Goal: Task Accomplishment & Management: Manage account settings

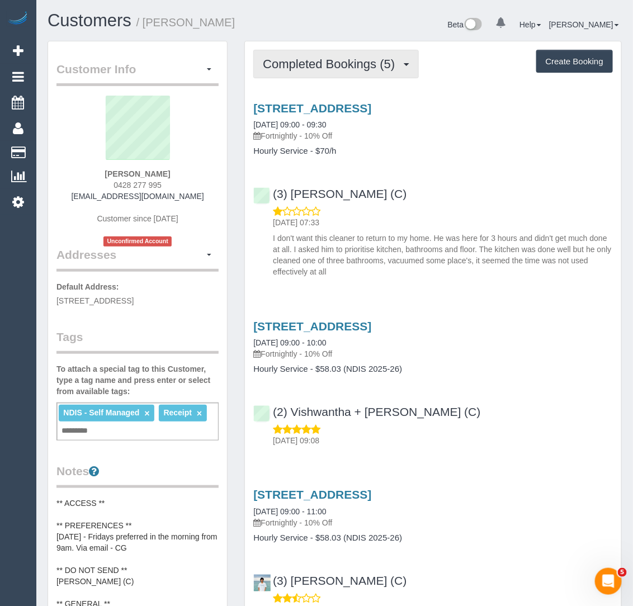
click at [363, 61] on span "Completed Bookings (5)" at bounding box center [332, 64] width 138 height 14
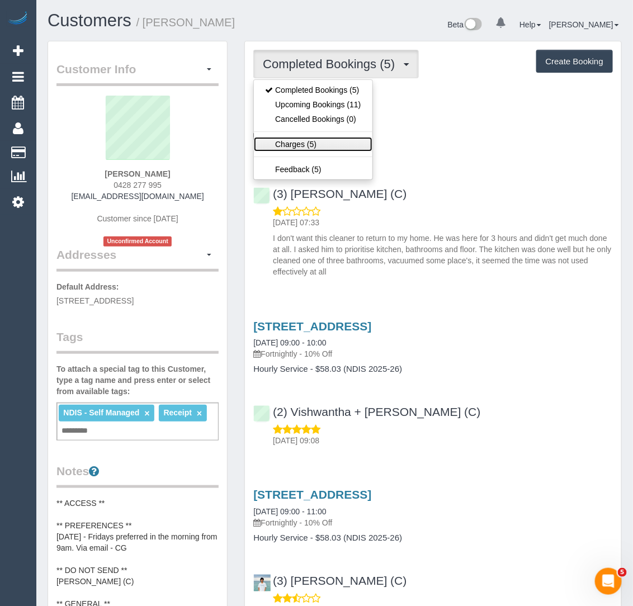
click at [333, 140] on link "Charges (5)" at bounding box center [313, 144] width 118 height 15
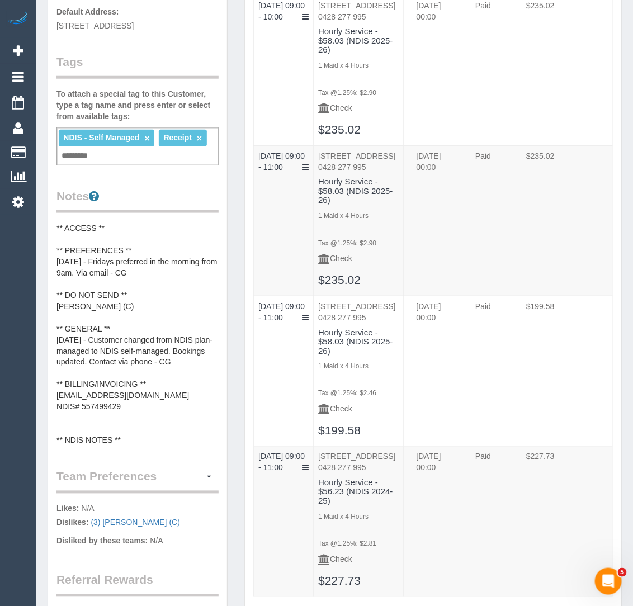
scroll to position [284, 0]
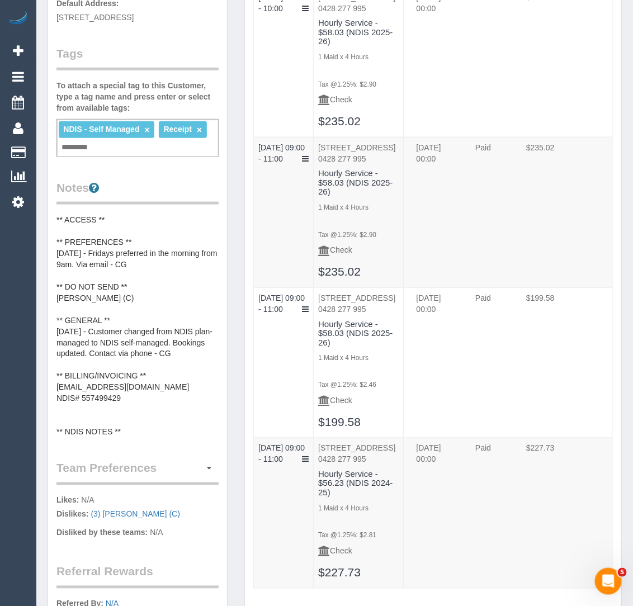
click at [151, 346] on pre "** ACCESS ** ** PREFERENCES ** [DATE] - Fridays preferred in the morning from 9…" at bounding box center [138, 326] width 162 height 224
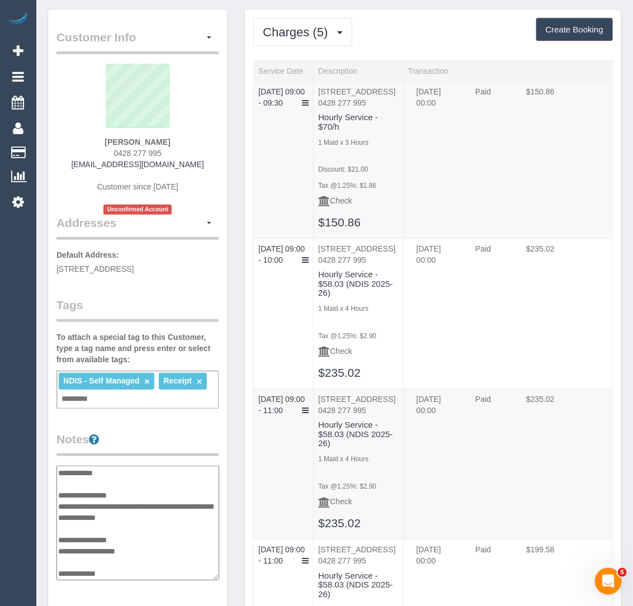
scroll to position [0, 0]
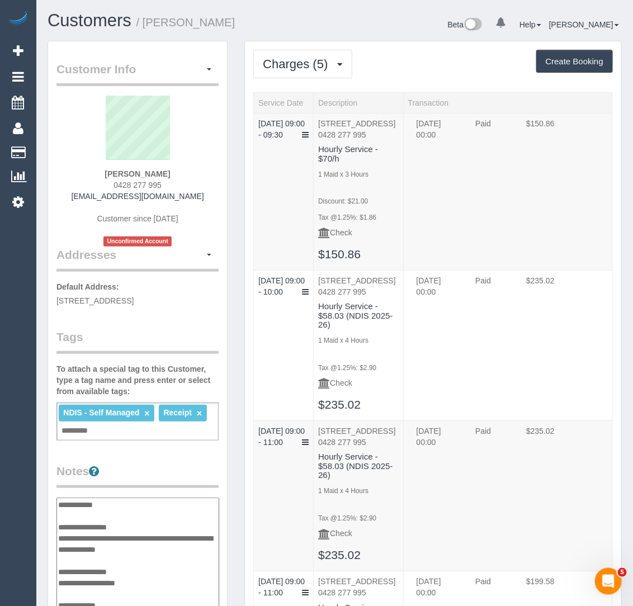
drag, startPoint x: 90, startPoint y: 196, endPoint x: 183, endPoint y: 199, distance: 94.0
click at [183, 199] on div "Alison Graham 0428 277 995 a_darmody@hotmail.com Customer since 2025 Unconfirme…" at bounding box center [138, 171] width 162 height 151
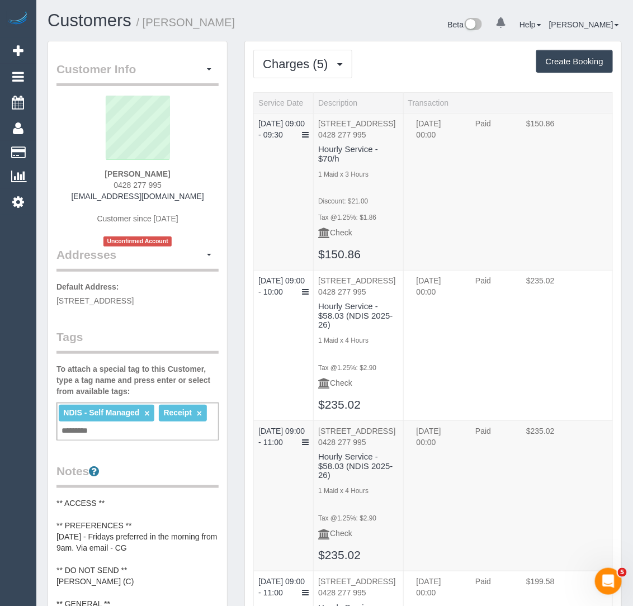
copy link "a_darmody@hotmail.com"
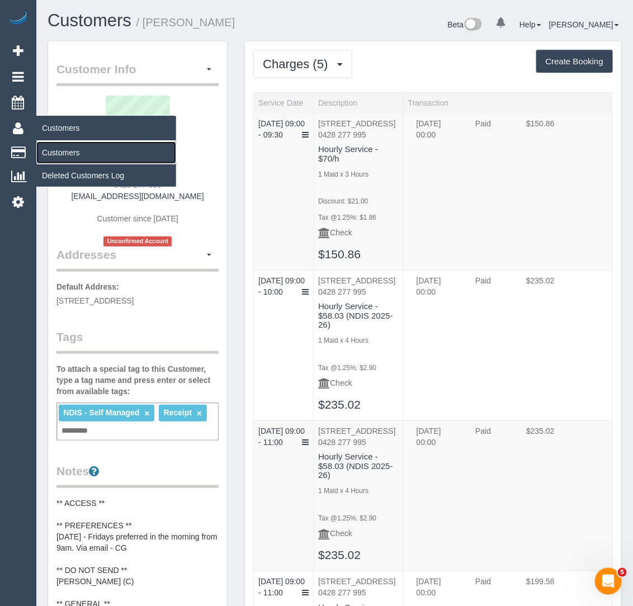
click at [67, 147] on link "Customers" at bounding box center [106, 153] width 140 height 22
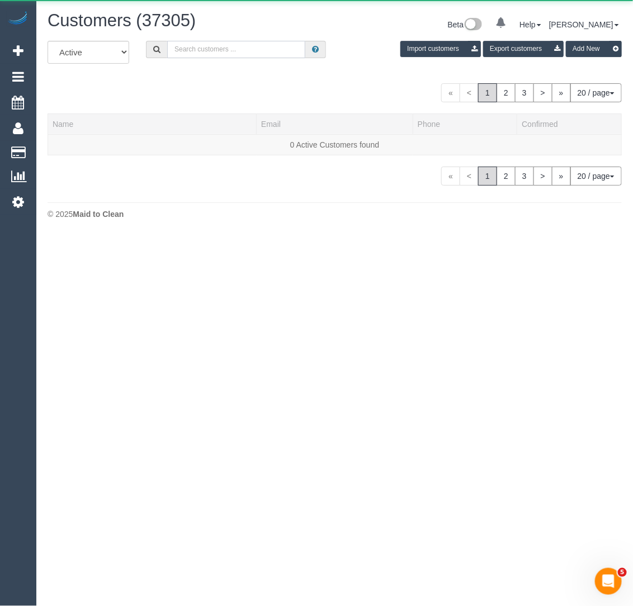
click at [187, 51] on input "text" at bounding box center [236, 49] width 138 height 17
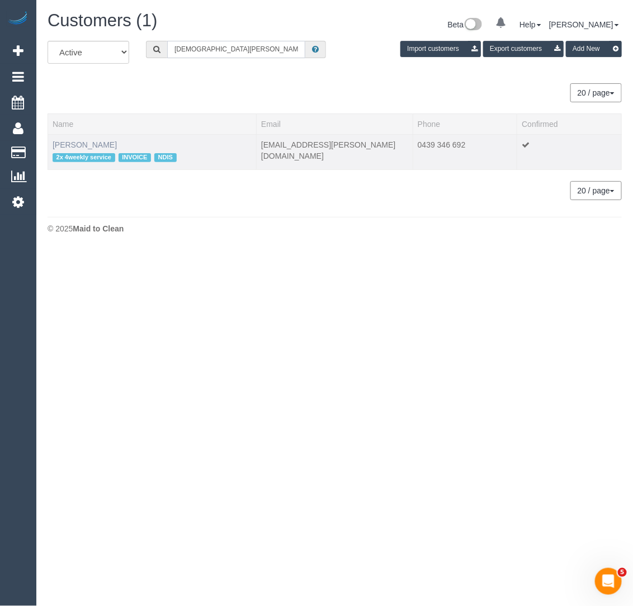
type input "christian de luca"
click at [84, 145] on link "Christian De Luca" at bounding box center [85, 144] width 64 height 9
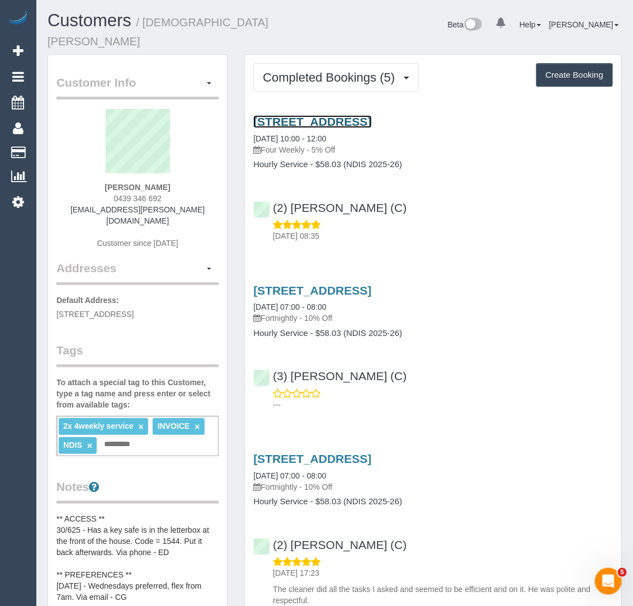
click at [297, 115] on link "25a Palmerston Grove, Oakleigh, VIC 3166" at bounding box center [312, 121] width 118 height 13
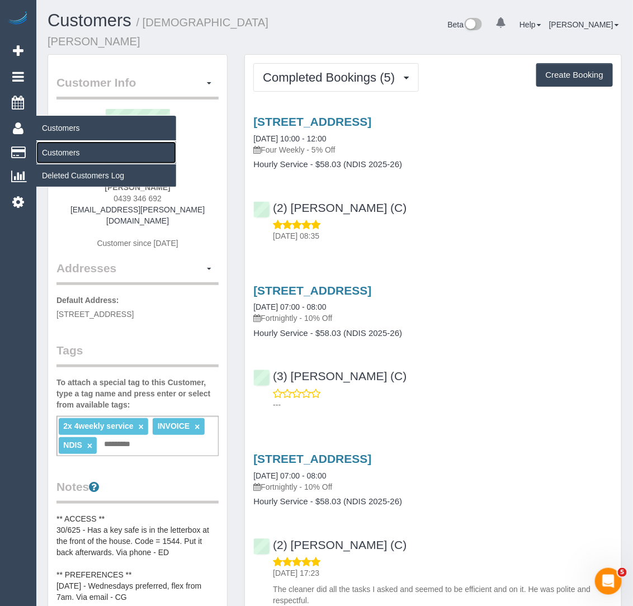
click at [69, 145] on link "Customers" at bounding box center [106, 153] width 140 height 22
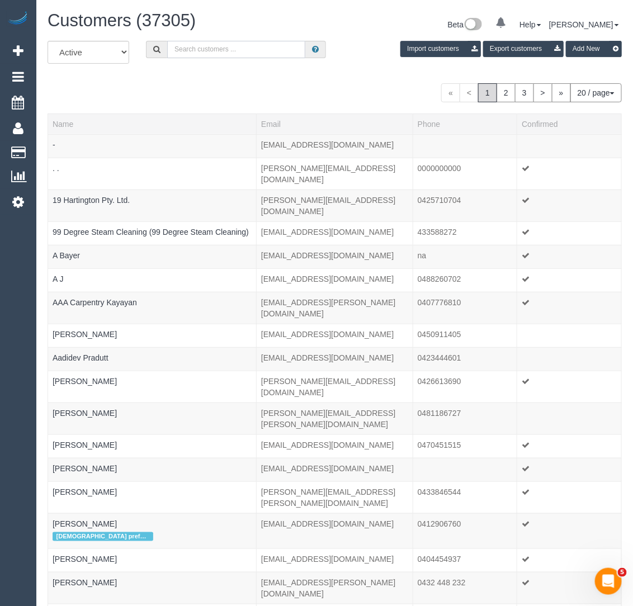
click at [197, 49] on input "text" at bounding box center [236, 49] width 138 height 17
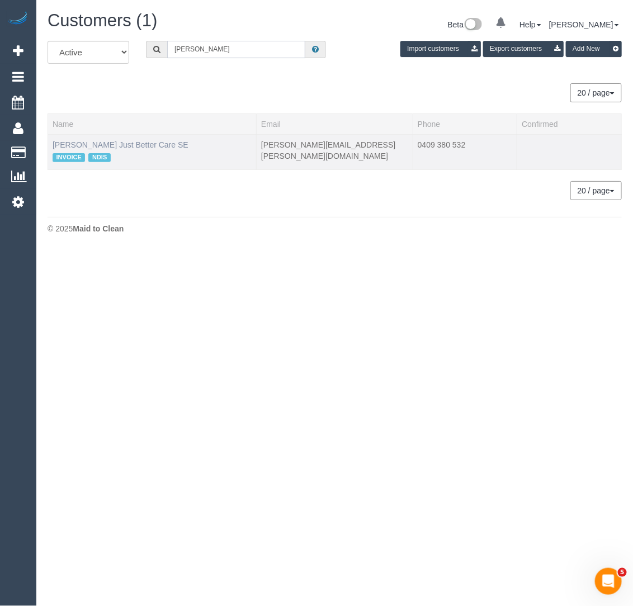
type input "emily spiteri"
click at [94, 143] on link "Emily Spiteri Just Better Care SE" at bounding box center [121, 144] width 136 height 9
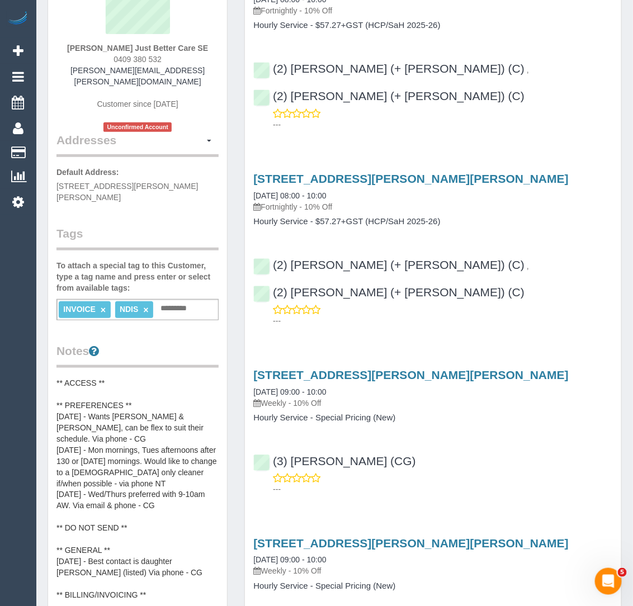
scroll to position [148, 0]
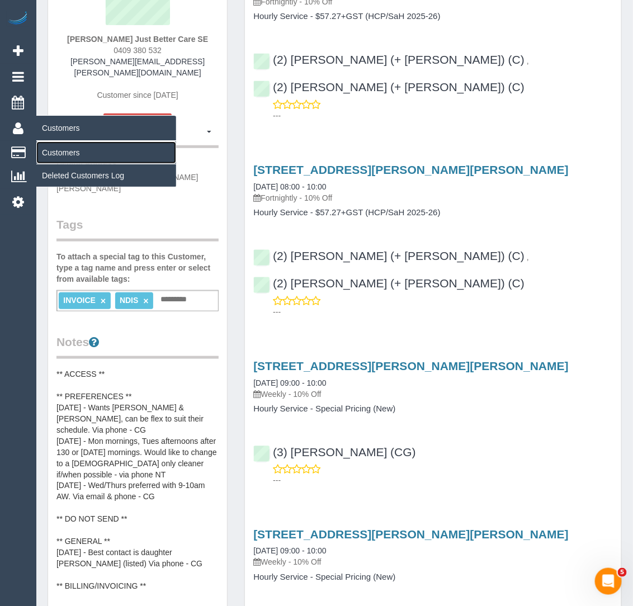
click at [64, 150] on link "Customers" at bounding box center [106, 153] width 140 height 22
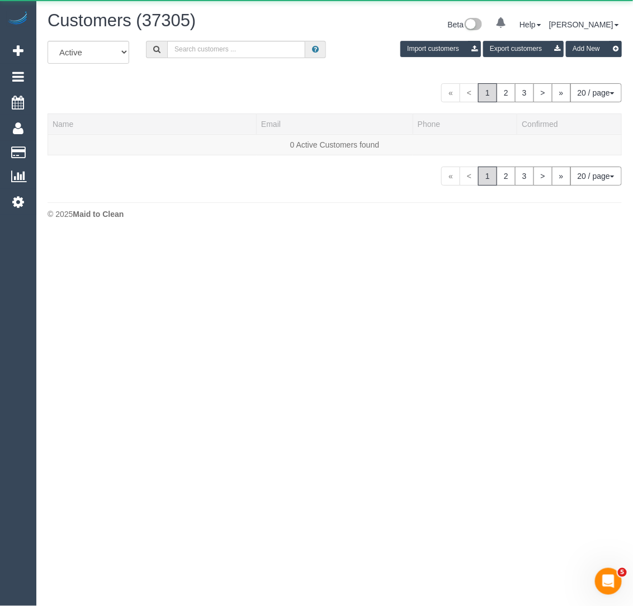
click at [215, 61] on div "All Active Archived Import customers Export customers Add New" at bounding box center [334, 56] width 591 height 31
click at [215, 59] on div "All Active Archived Import customers Export customers Add New" at bounding box center [334, 56] width 591 height 31
click at [211, 54] on input "text" at bounding box center [236, 49] width 138 height 17
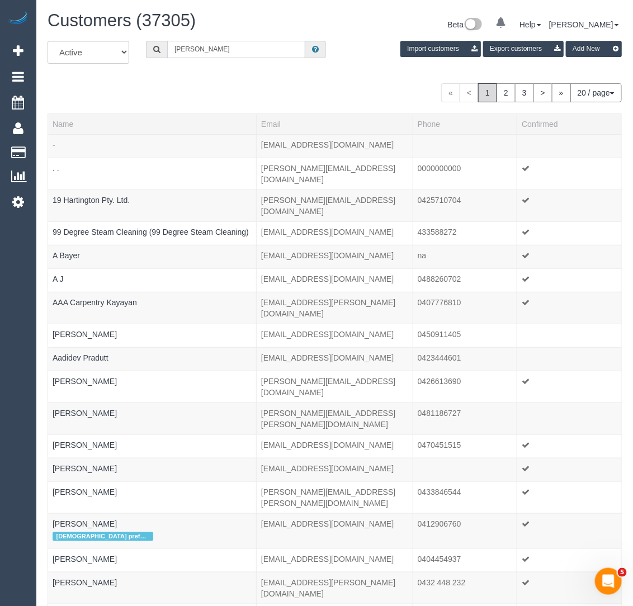
type input "Ginette Dissanayake"
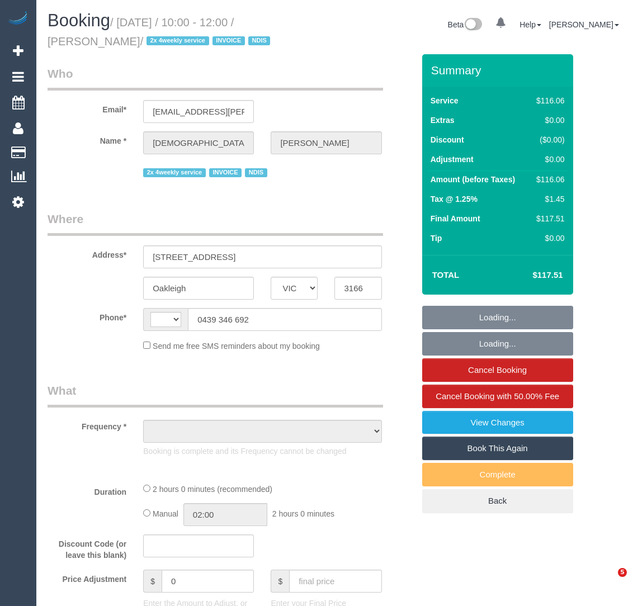
select select "VIC"
select select "string:AU"
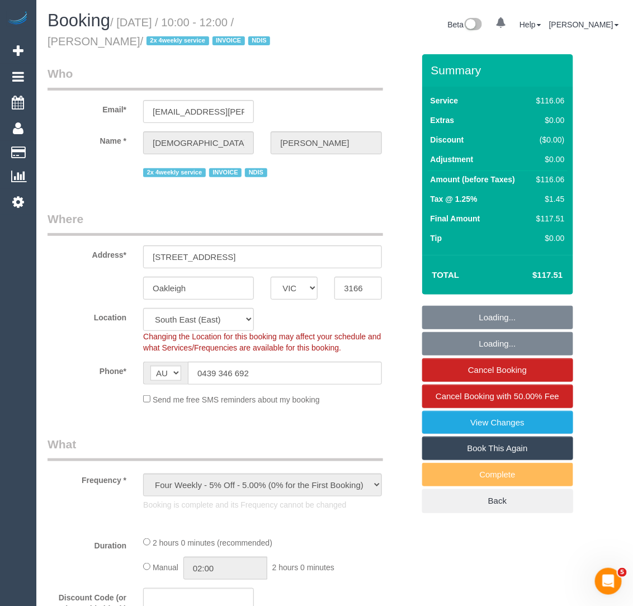
select select "object:602"
select select "number:27"
select select "number:14"
select select "number:19"
select select "number:36"
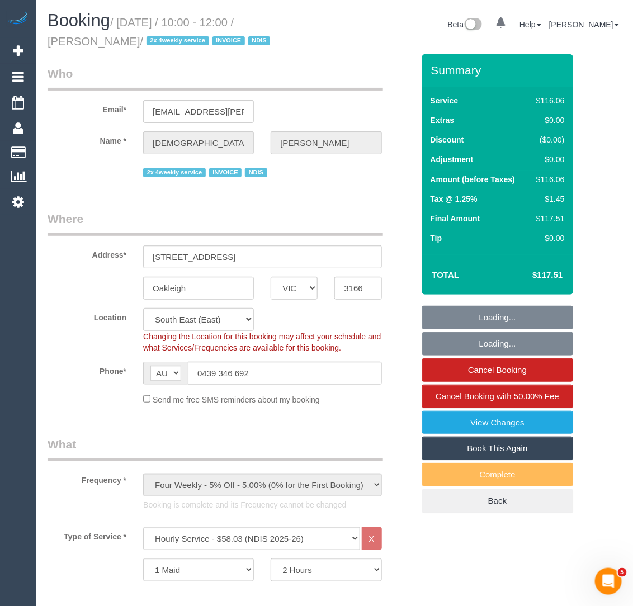
select select "spot1"
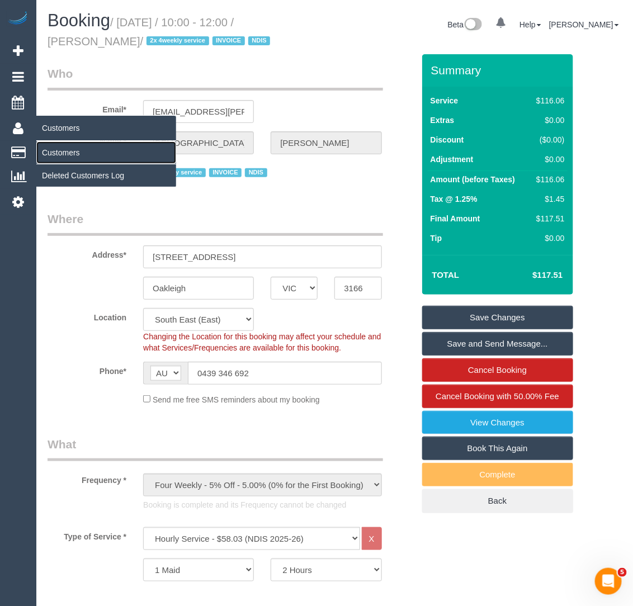
click at [61, 147] on link "Customers" at bounding box center [106, 153] width 140 height 22
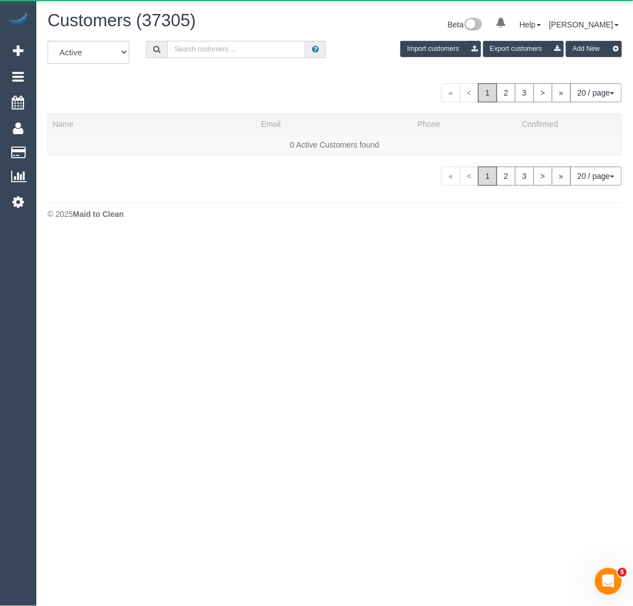
click at [256, 49] on input "text" at bounding box center [236, 49] width 138 height 17
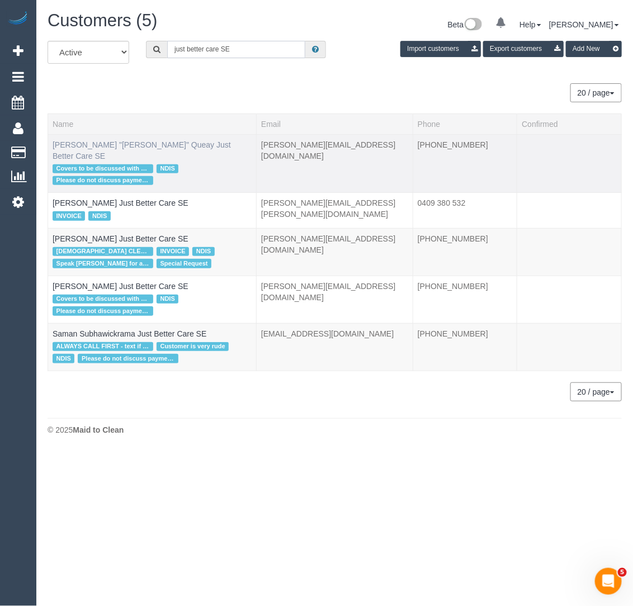
type input "just better care SE"
click at [108, 146] on link "Elsie "Joyce" Queay Just Better Care SE" at bounding box center [142, 150] width 178 height 20
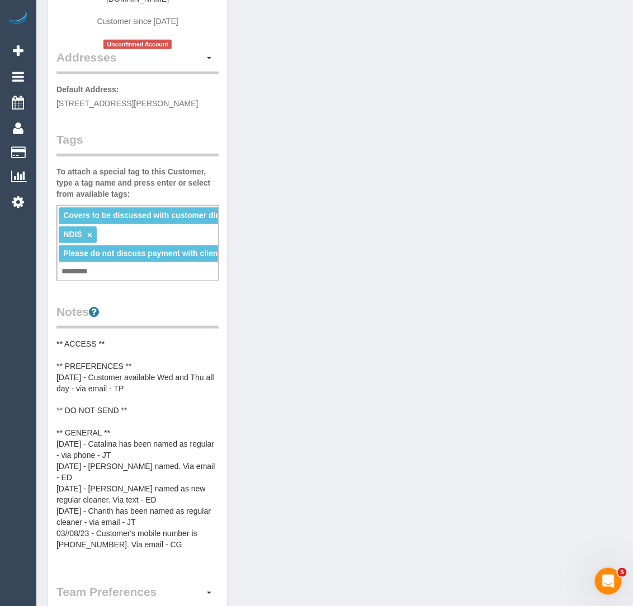
scroll to position [237, 0]
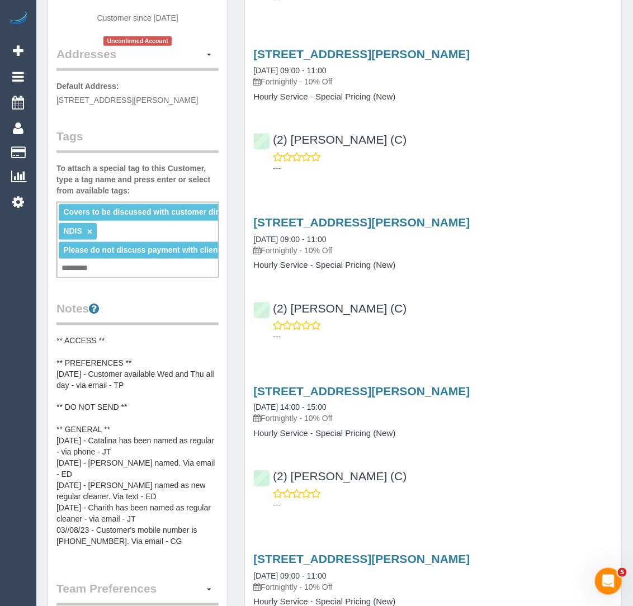
click at [80, 452] on pre "** ACCESS ** ** PREFERENCES ** 20/02/2025 - Customer available Wed and Thu all …" at bounding box center [138, 447] width 162 height 224
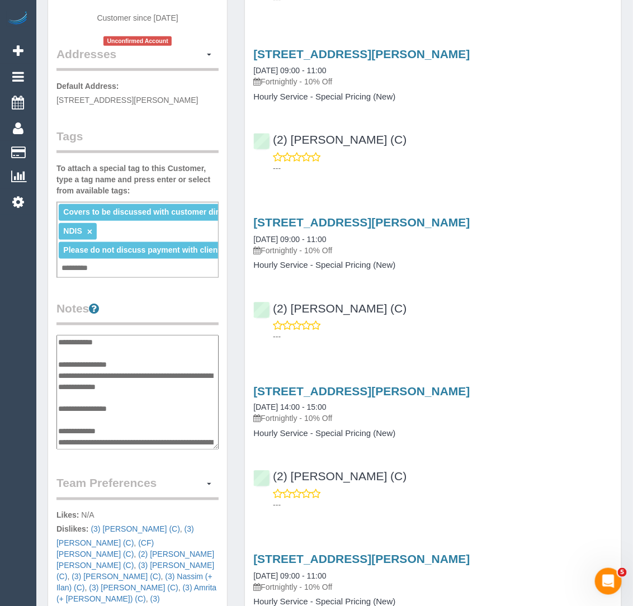
scroll to position [235, 0]
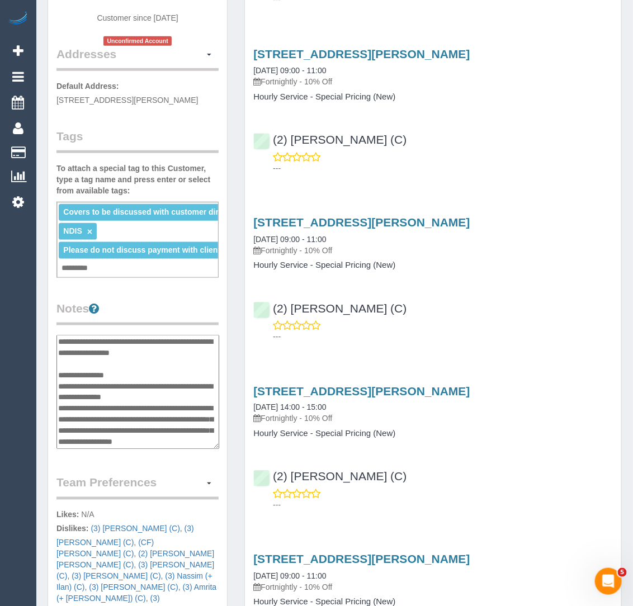
drag, startPoint x: 186, startPoint y: 387, endPoint x: 59, endPoint y: 384, distance: 127.6
click at [59, 384] on textarea "**********" at bounding box center [138, 392] width 163 height 115
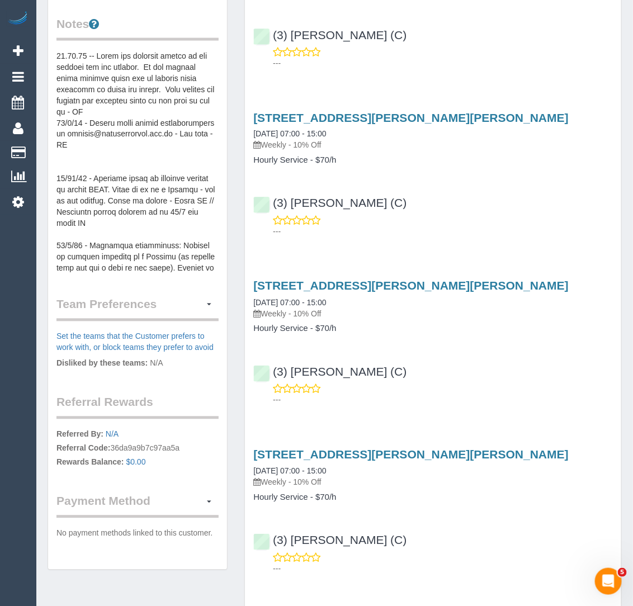
scroll to position [497, 0]
click at [127, 217] on pre at bounding box center [138, 162] width 162 height 224
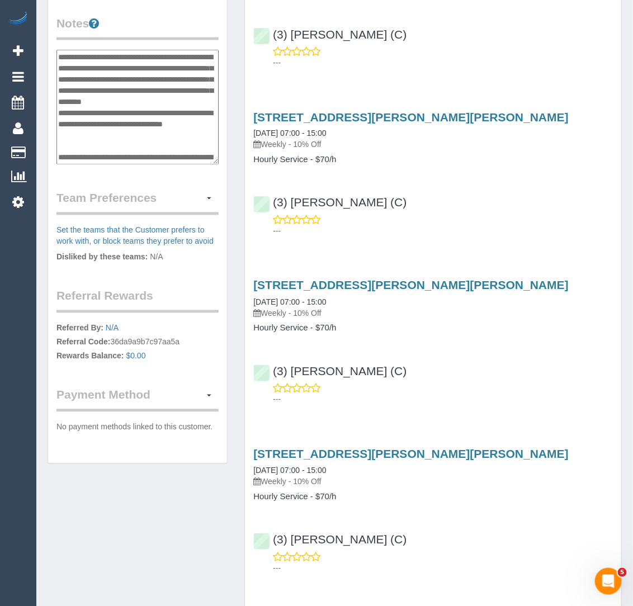
scroll to position [694, 0]
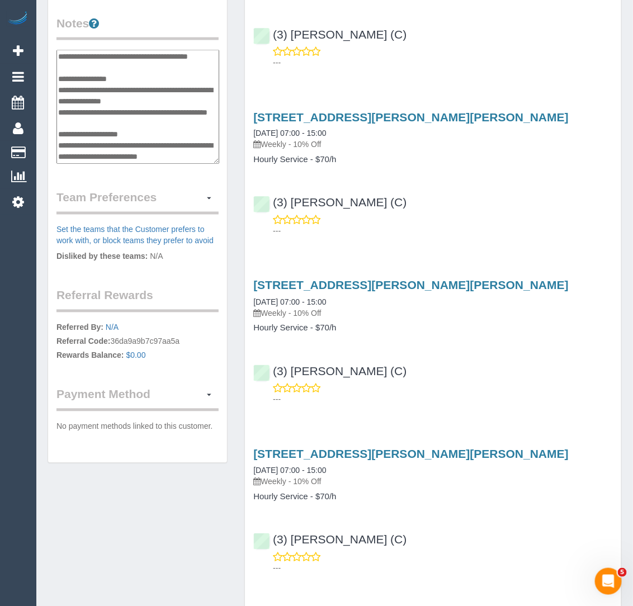
drag, startPoint x: 143, startPoint y: 68, endPoint x: 63, endPoint y: 68, distance: 80.6
click at [63, 68] on textarea at bounding box center [138, 107] width 163 height 115
click at [137, 50] on textarea at bounding box center [138, 107] width 163 height 115
click at [135, 50] on textarea at bounding box center [138, 107] width 163 height 115
type textarea "**********"
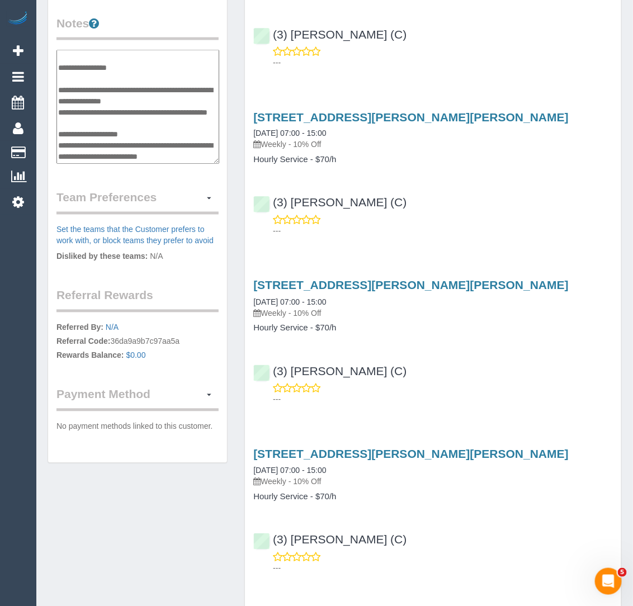
scroll to position [702, 0]
drag, startPoint x: 103, startPoint y: 89, endPoint x: 55, endPoint y: 62, distance: 55.4
click at [55, 62] on div "Customer Info Edit Contact Info Send Message Email Preferences Special Sales Ta…" at bounding box center [137, 4] width 179 height 920
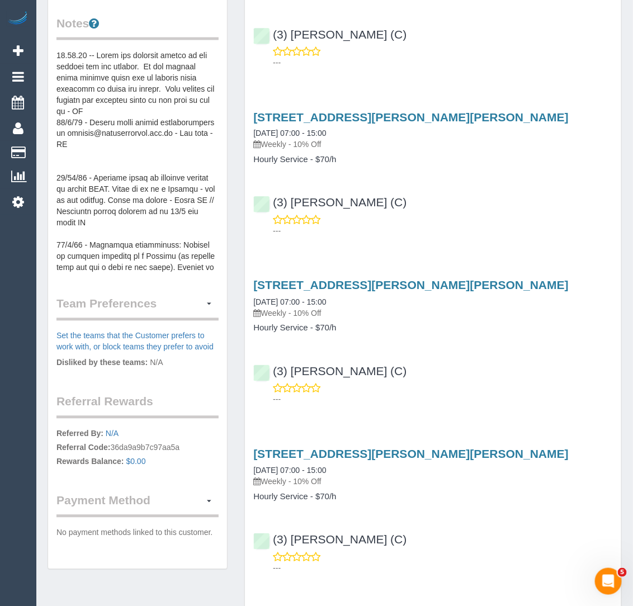
click at [104, 175] on pre at bounding box center [138, 162] width 162 height 224
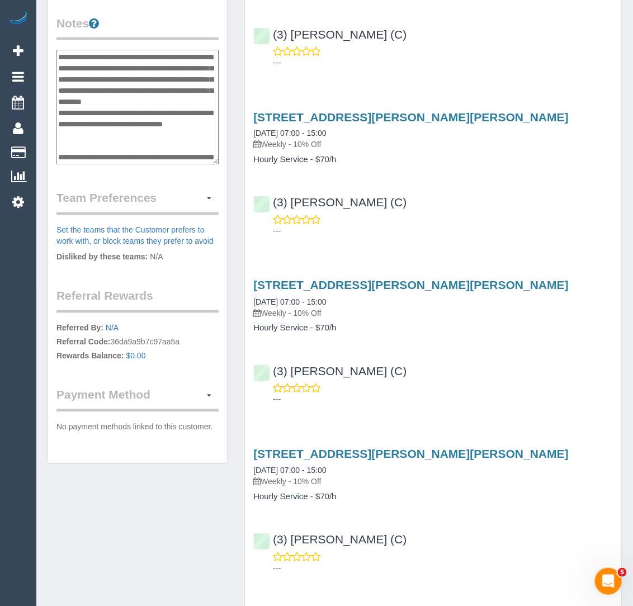
scroll to position [705, 0]
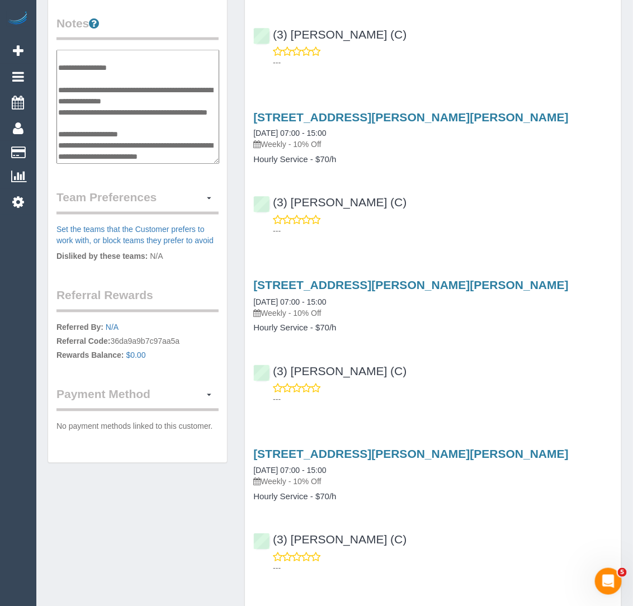
drag, startPoint x: 103, startPoint y: 91, endPoint x: 59, endPoint y: 58, distance: 55.1
click at [59, 58] on textarea at bounding box center [138, 107] width 163 height 115
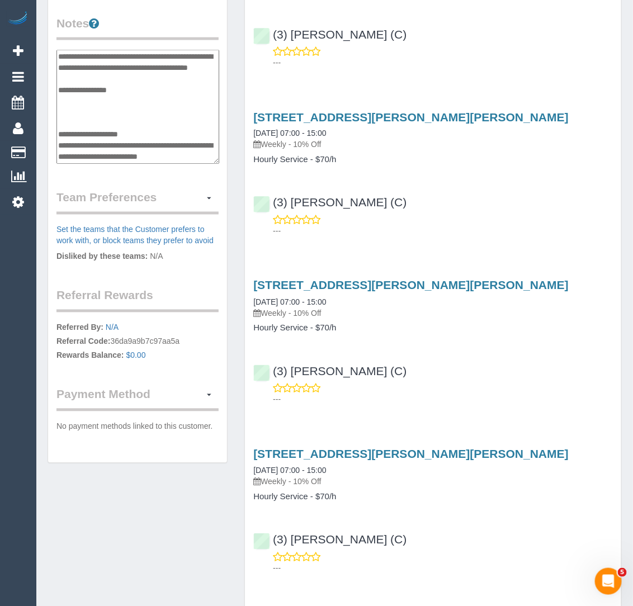
scroll to position [671, 0]
click at [194, 142] on textarea at bounding box center [138, 107] width 163 height 115
click at [180, 97] on textarea at bounding box center [138, 107] width 163 height 115
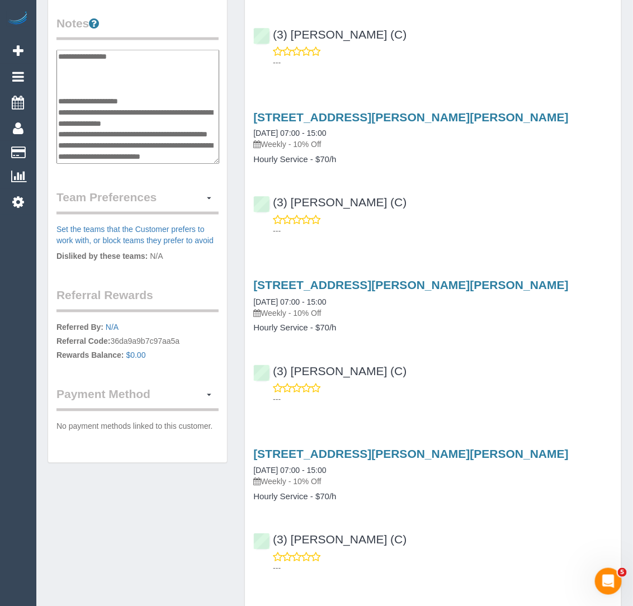
scroll to position [664, 0]
click at [76, 90] on textarea at bounding box center [138, 107] width 163 height 115
click at [72, 84] on textarea at bounding box center [138, 107] width 163 height 115
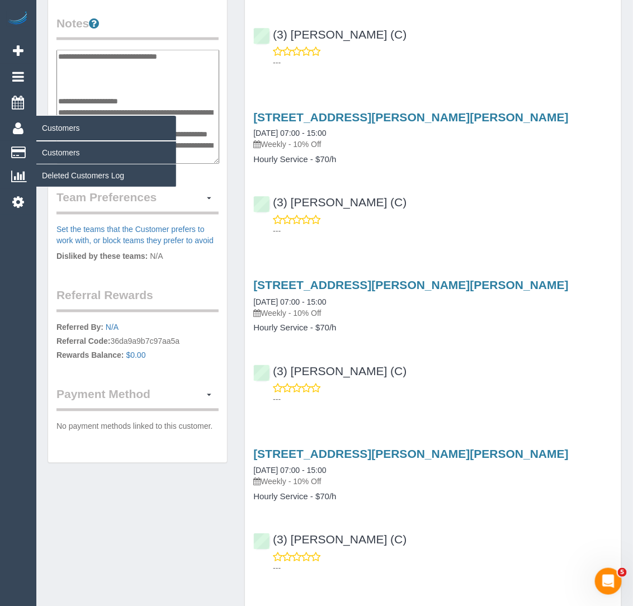
paste textarea "**********"
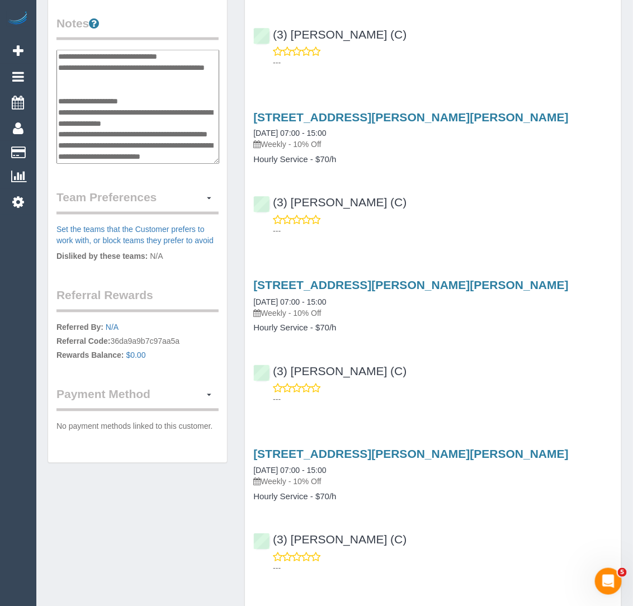
type textarea "**********"
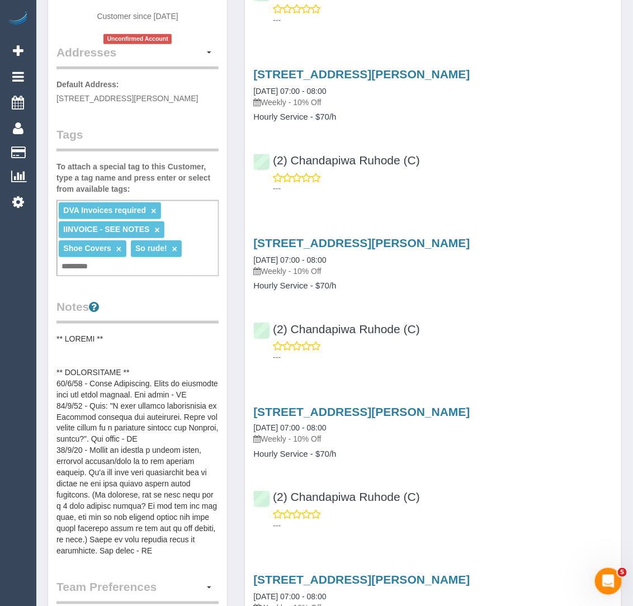
scroll to position [211, 0]
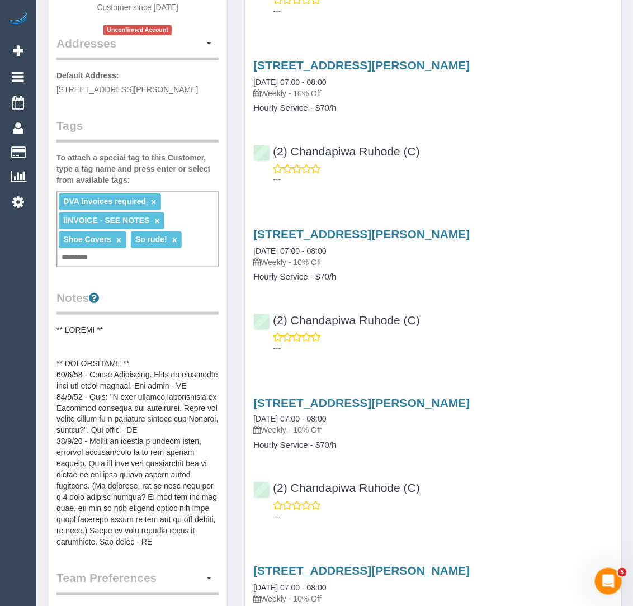
click at [109, 446] on pre at bounding box center [138, 436] width 162 height 224
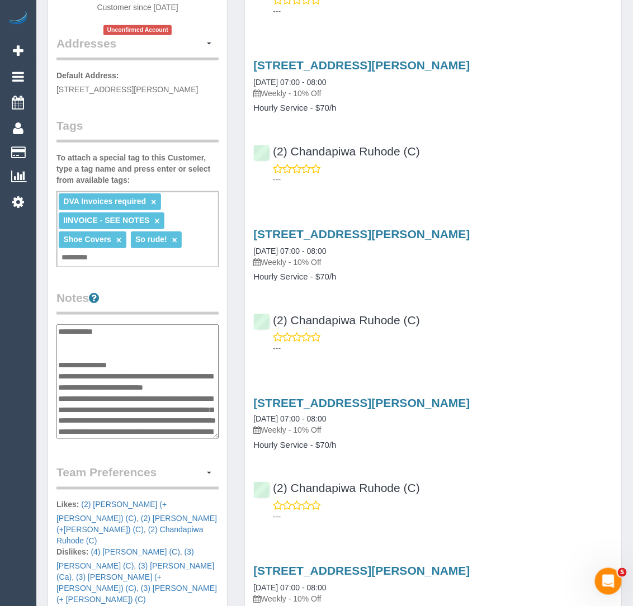
scroll to position [1052, 0]
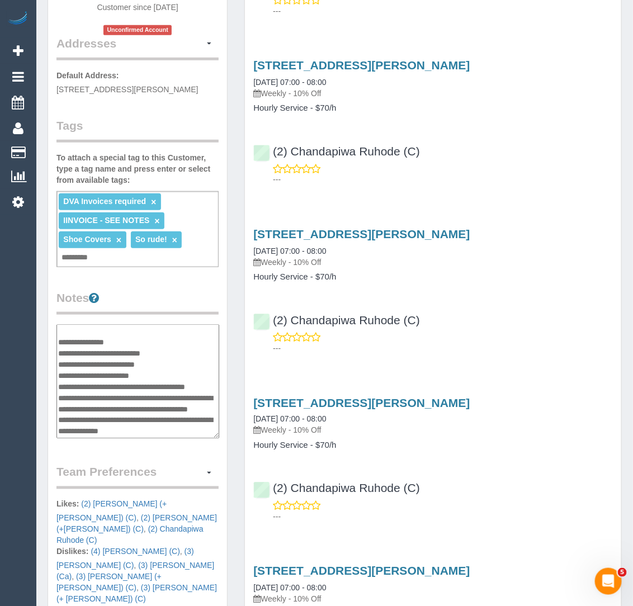
drag, startPoint x: 106, startPoint y: 376, endPoint x: 60, endPoint y: 375, distance: 45.3
click at [60, 375] on textarea at bounding box center [138, 381] width 163 height 115
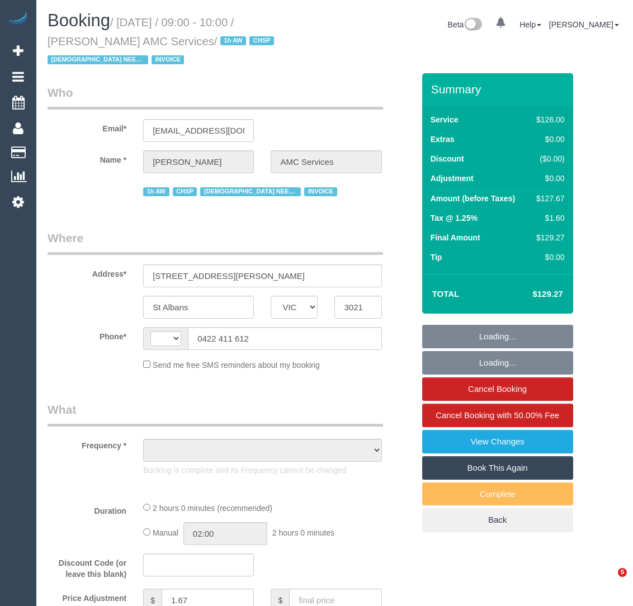
select select "VIC"
select select "string:AU"
select select "number:28"
select select "number:14"
select select "number:19"
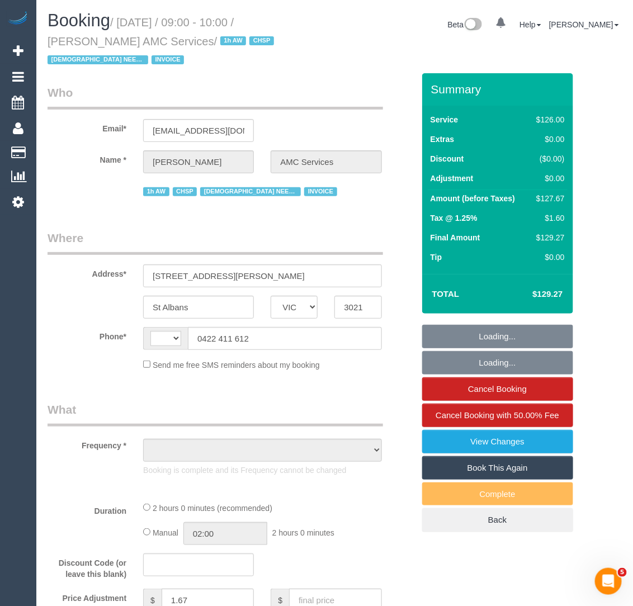
select select "number:25"
select select "number:35"
select select "object:688"
select select "120"
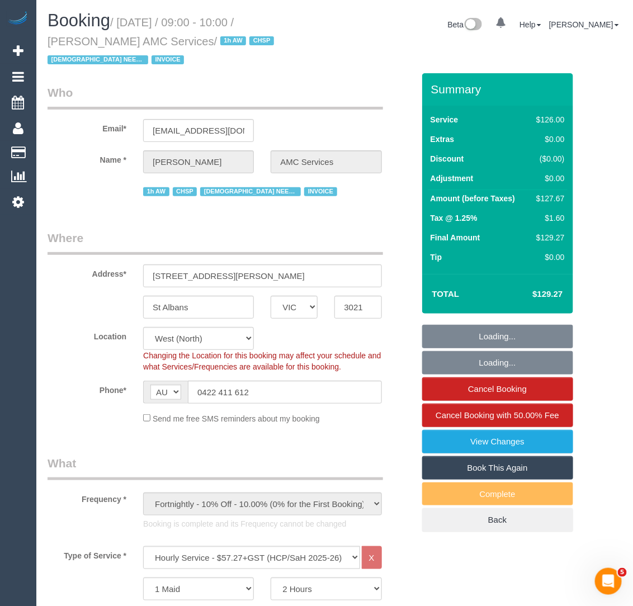
select select "object:1311"
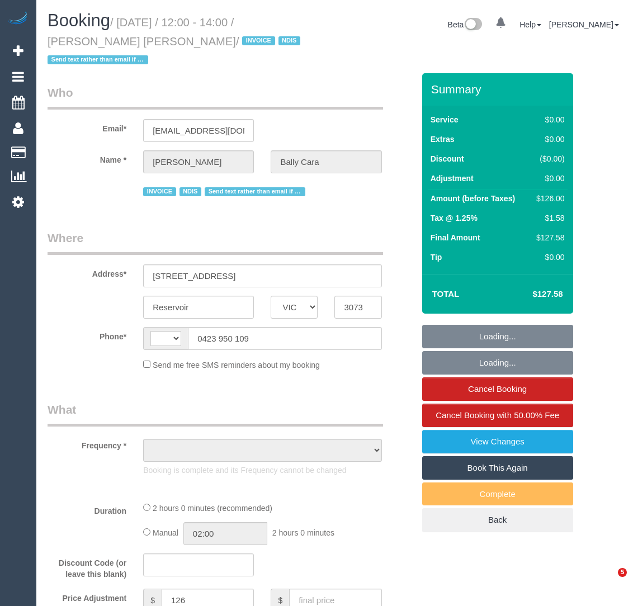
select select "VIC"
select select "string:AU"
select select "object:538"
select select "number:27"
select select "number:14"
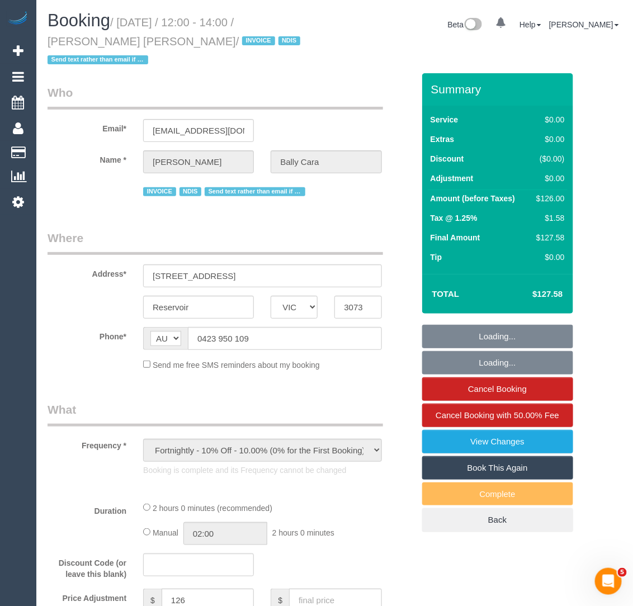
select select "number:19"
select select "number:25"
select select "number:35"
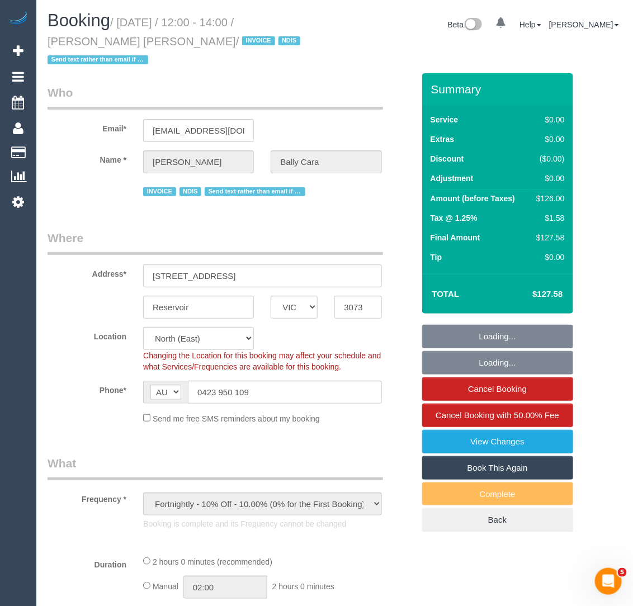
select select "object:691"
select select "120"
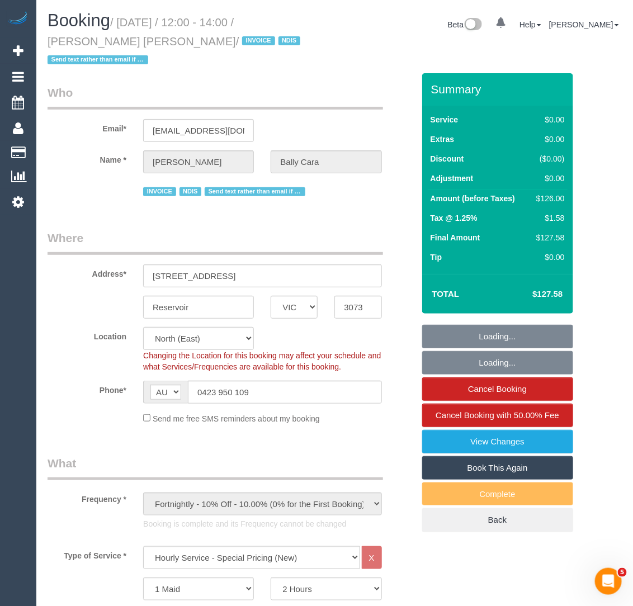
select select "spot1"
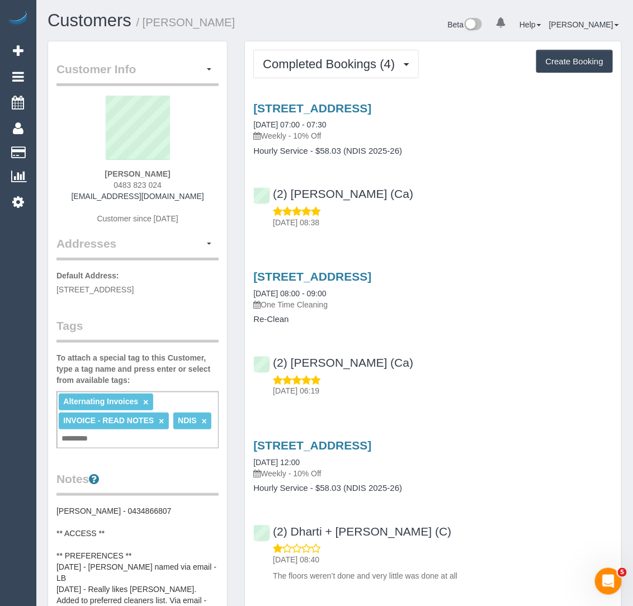
click at [149, 523] on pre "[PERSON_NAME] - 0434866807 ** ACCESS ** ** PREFERENCES ** [DATE] - [PERSON_NAME…" at bounding box center [138, 618] width 162 height 224
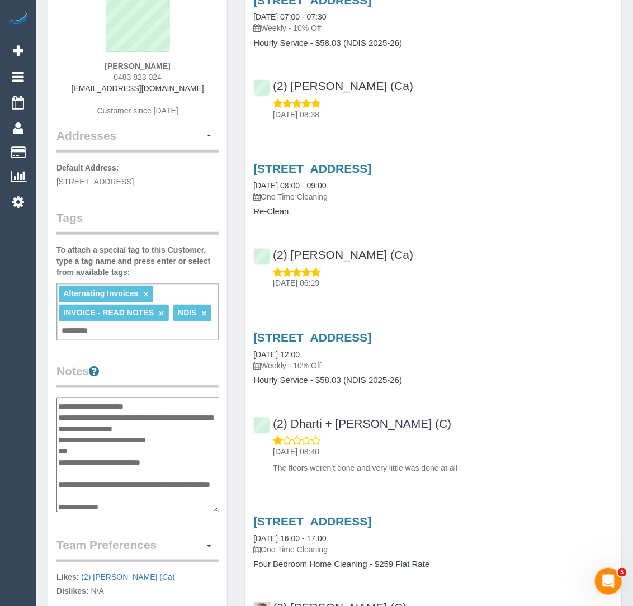
scroll to position [164, 0]
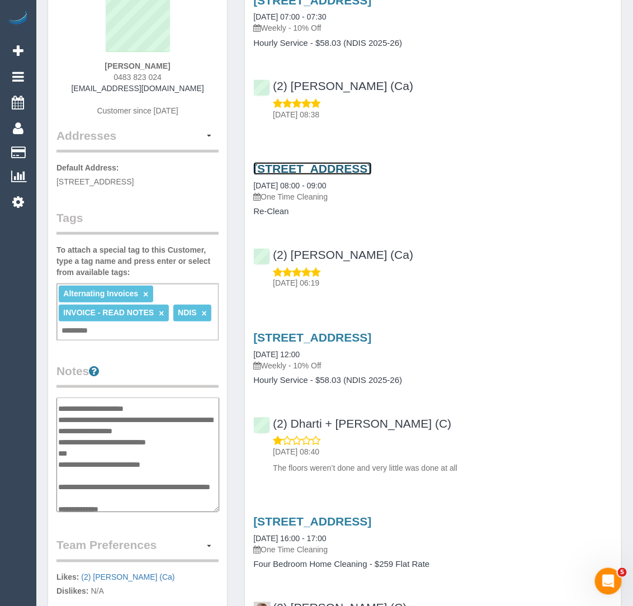
click at [371, 170] on link "26 Lookout Way, Tarneit, VIC 3029" at bounding box center [312, 168] width 118 height 13
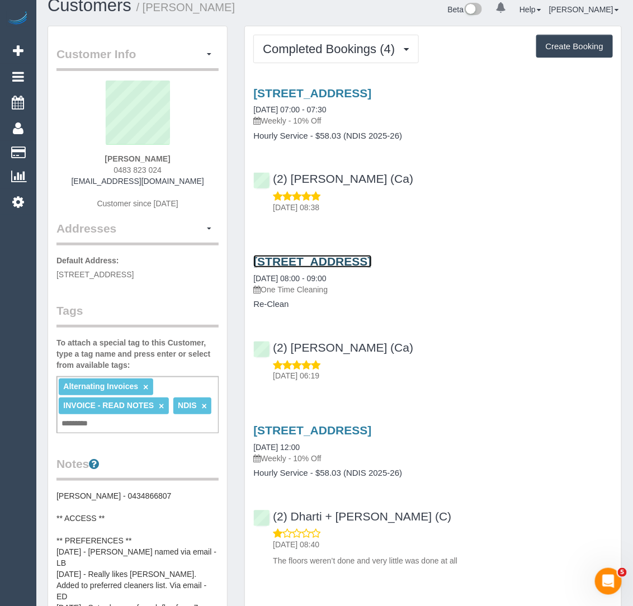
scroll to position [0, 0]
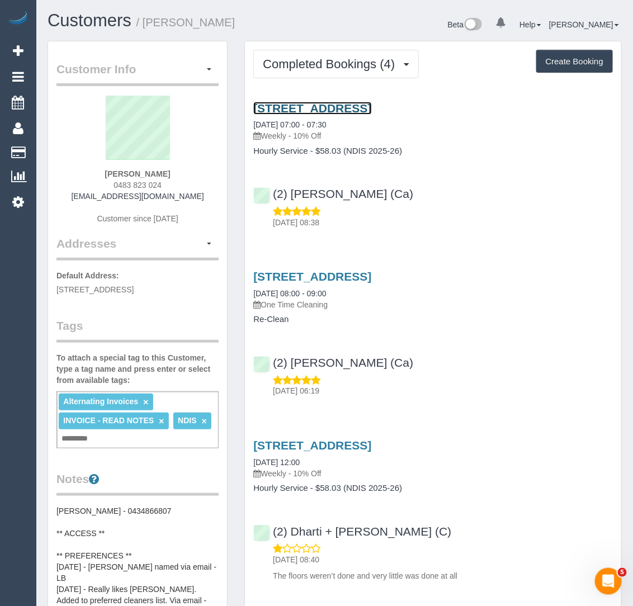
click at [321, 109] on link "26 Lookout Way, Tarneit, VIC 3029" at bounding box center [312, 108] width 118 height 13
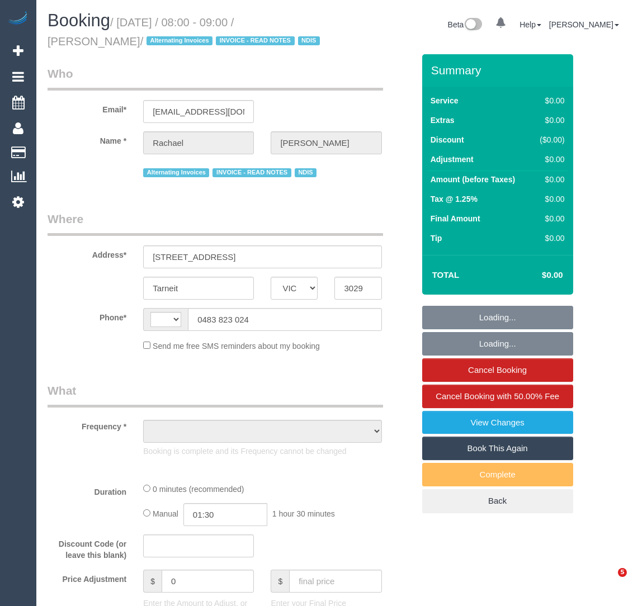
select select "VIC"
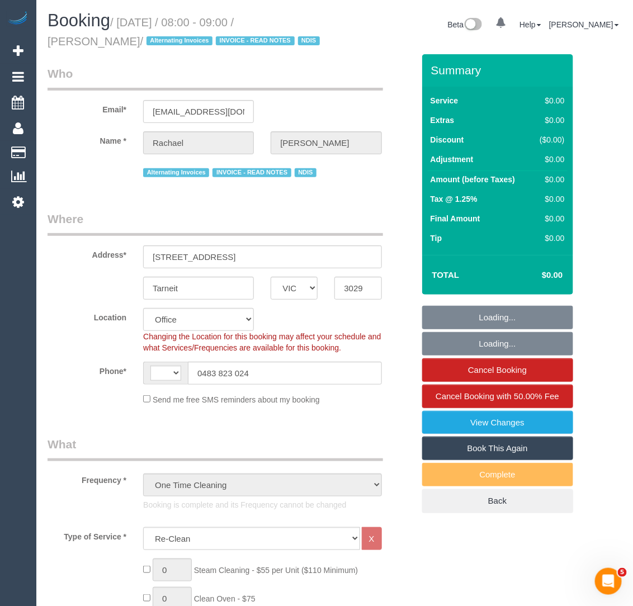
select select "object:602"
select select "string:AU"
select select "number:27"
select select "number:14"
select select "number:19"
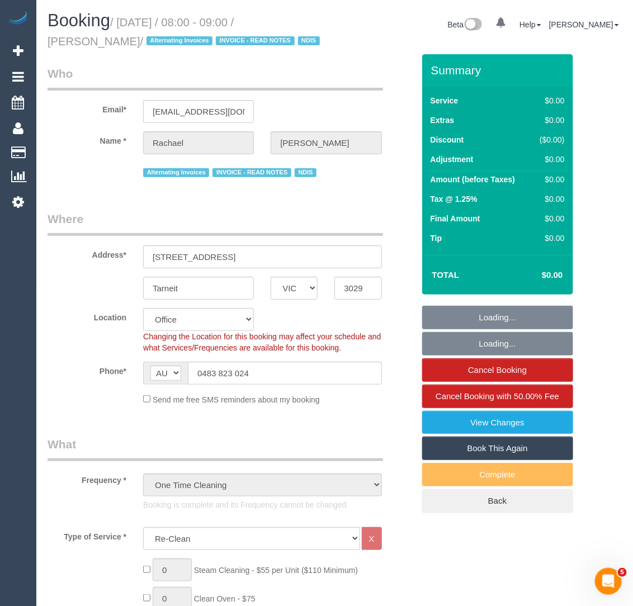
select select "number:24"
select select "number:34"
select select "number:12"
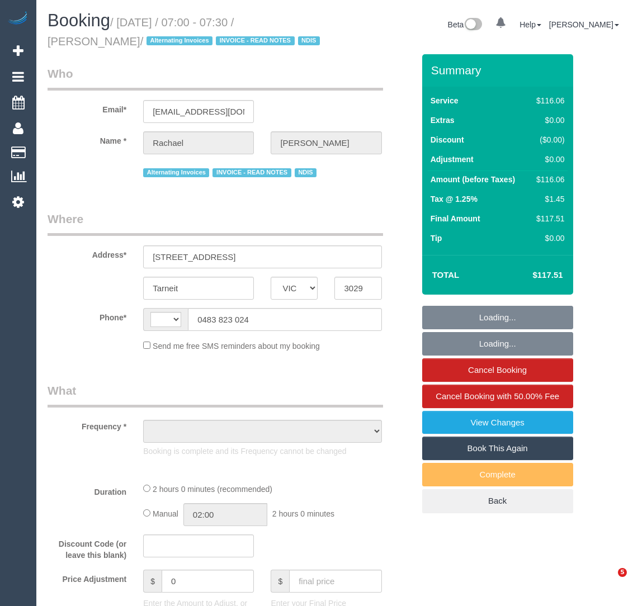
select select "VIC"
select select "string:AU"
select select "object:538"
select select "number:27"
select select "number:14"
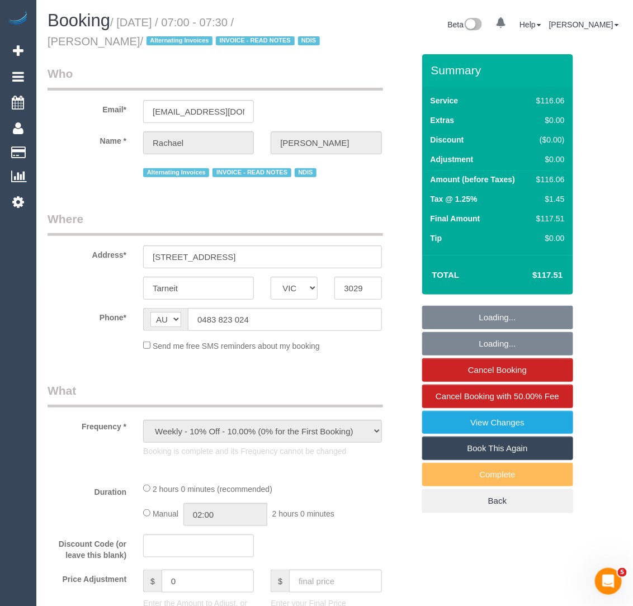
select select "number:19"
select select "number:24"
select select "number:34"
select select "number:11"
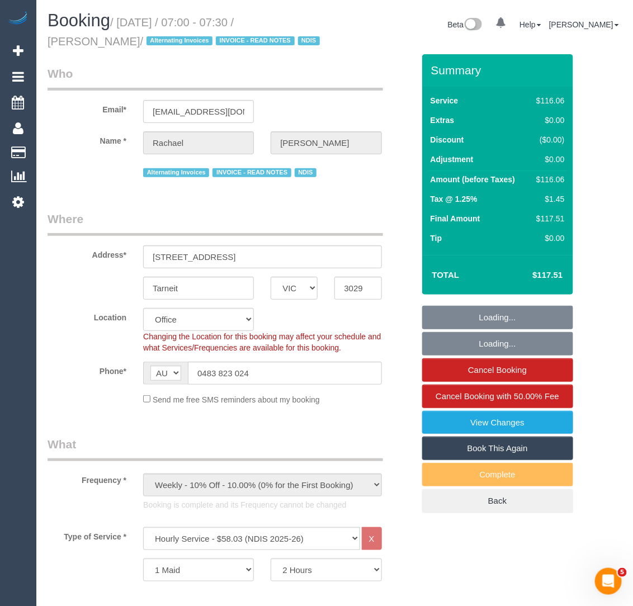
select select "object:2118"
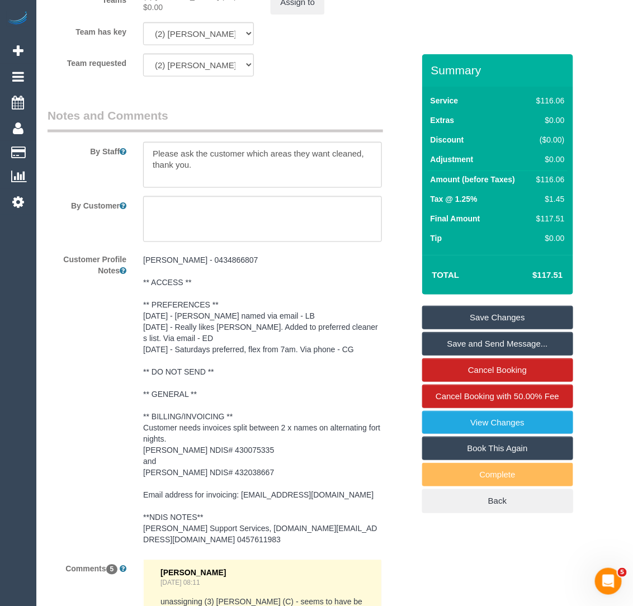
scroll to position [1707, 0]
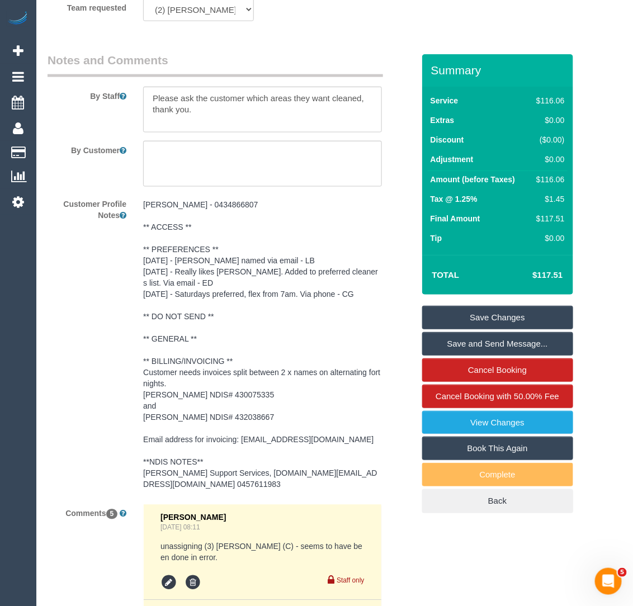
click at [262, 368] on pre "Rachel - 0434866807 ** ACCESS ** ** PREFERENCES ** 28/05/25 - Aisha named via e…" at bounding box center [262, 345] width 238 height 291
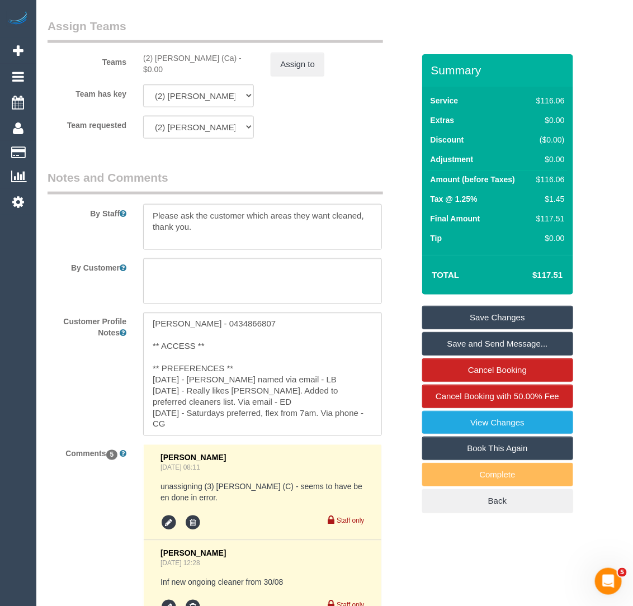
scroll to position [1583, 0]
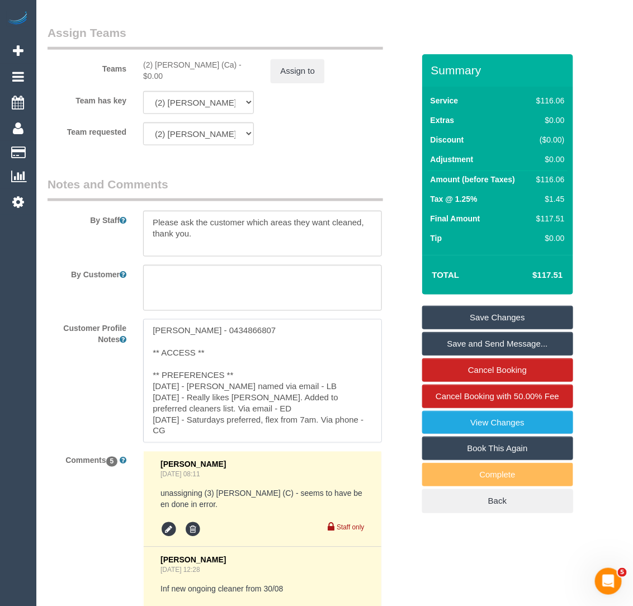
click at [243, 385] on textarea "[PERSON_NAME] - 0434866807 ** ACCESS ** ** PREFERENCES ** [DATE] - [PERSON_NAME…" at bounding box center [262, 381] width 238 height 124
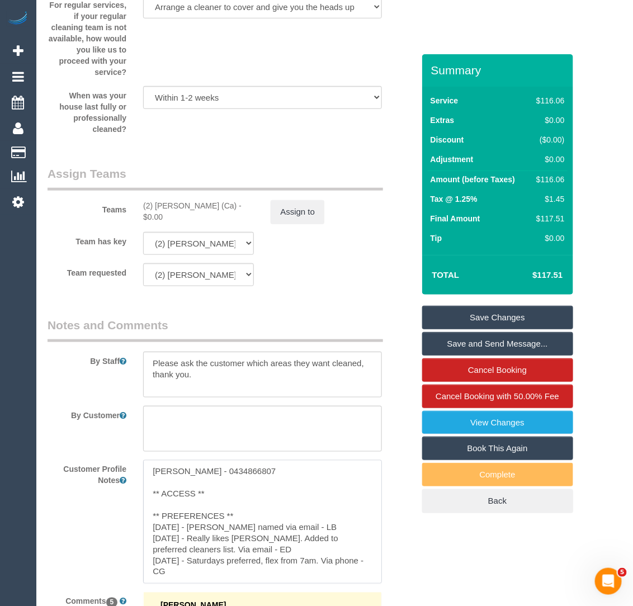
scroll to position [1423, 0]
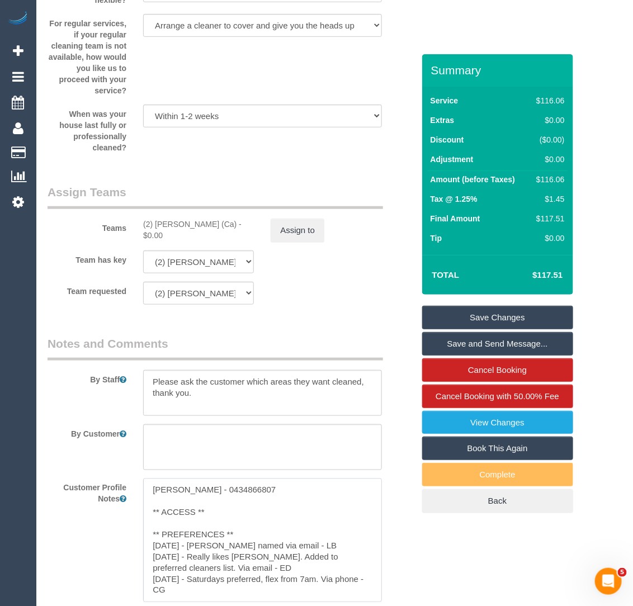
click at [209, 492] on textarea "Rachel - 0434866807 ** ACCESS ** ** PREFERENCES ** 28/05/25 - Aisha named via e…" at bounding box center [262, 541] width 238 height 124
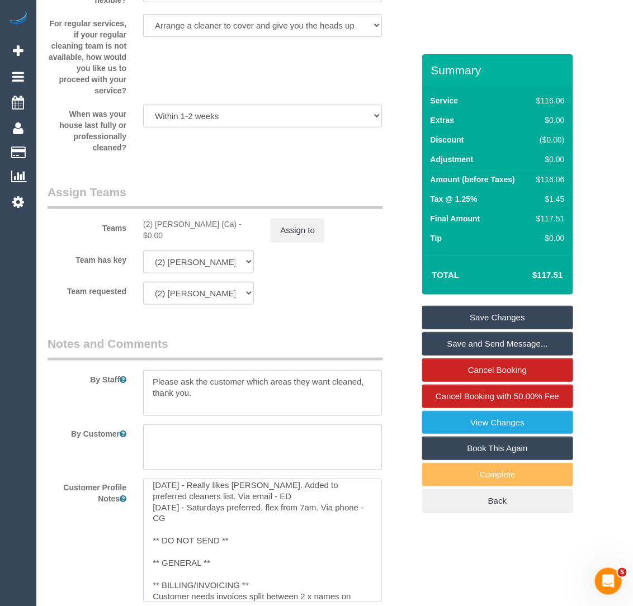
scroll to position [139, 0]
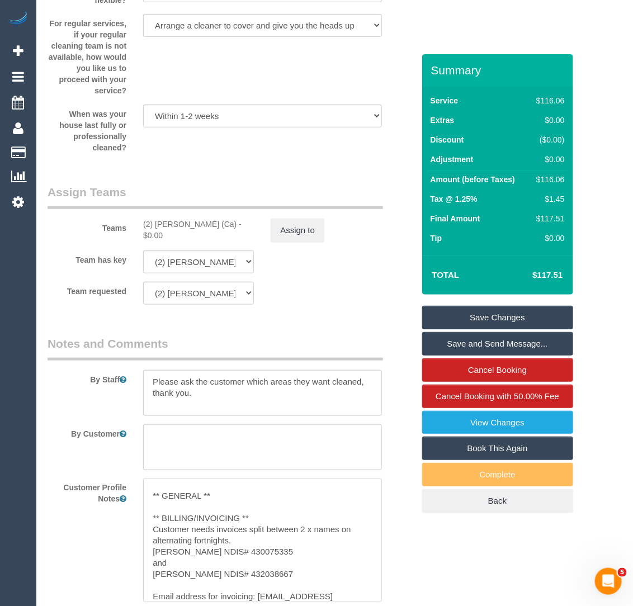
drag, startPoint x: 292, startPoint y: 573, endPoint x: 210, endPoint y: 568, distance: 82.4
click at [210, 568] on textarea "Rachel - 0434866807 ** ACCESS ** ** PREFERENCES ** 28/05/25 - Aisha named via e…" at bounding box center [262, 541] width 238 height 124
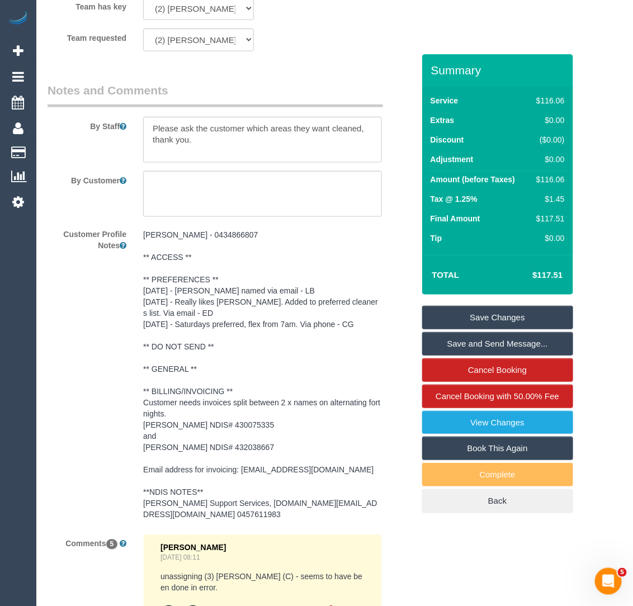
scroll to position [1678, 0]
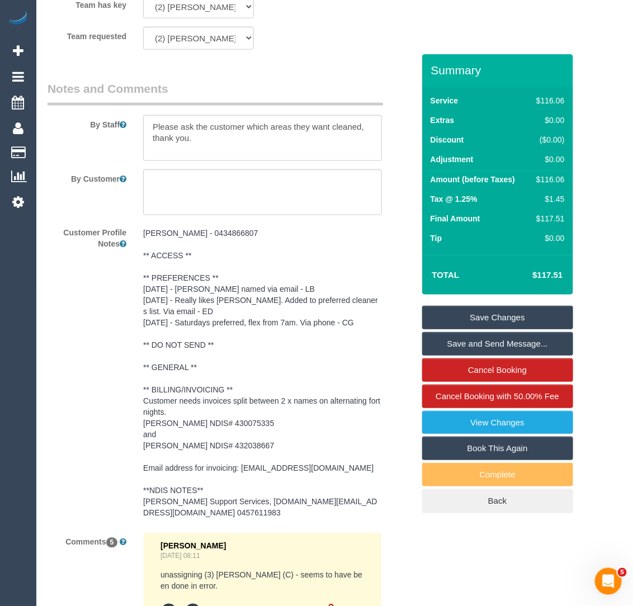
click at [264, 449] on pre "Rachel - 0434866807 ** ACCESS ** ** PREFERENCES ** 28/05/25 - Aisha named via e…" at bounding box center [262, 373] width 238 height 291
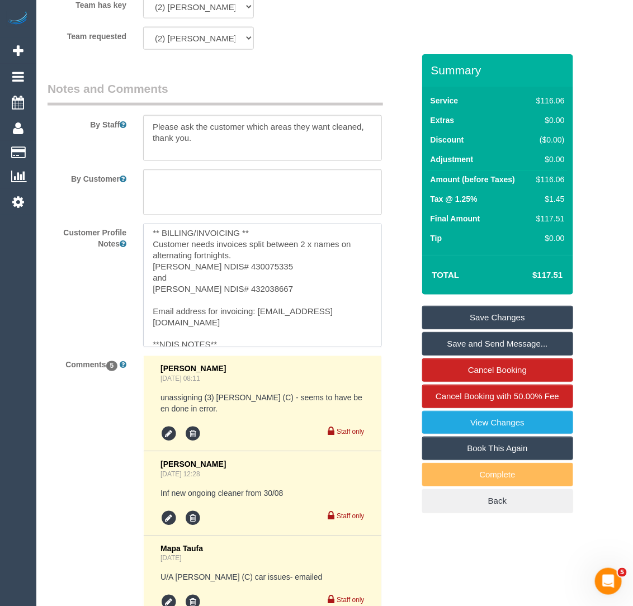
scroll to position [190, 0]
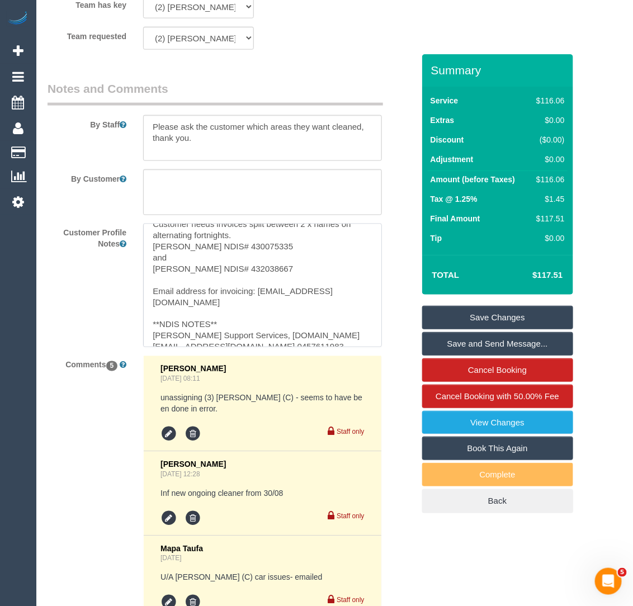
drag, startPoint x: 369, startPoint y: 337, endPoint x: 258, endPoint y: 290, distance: 120.5
click at [258, 290] on textarea "Rachel - 0434866807 ** ACCESS ** ** PREFERENCES ** 28/05/25 - Aisha named via e…" at bounding box center [262, 286] width 238 height 124
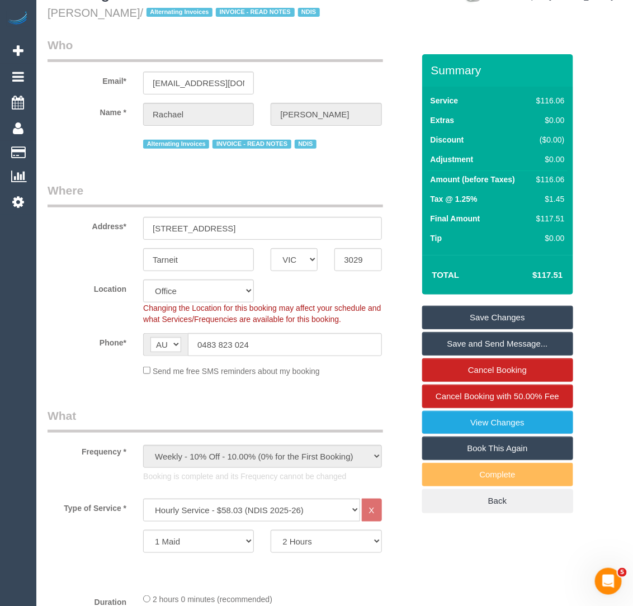
scroll to position [0, 0]
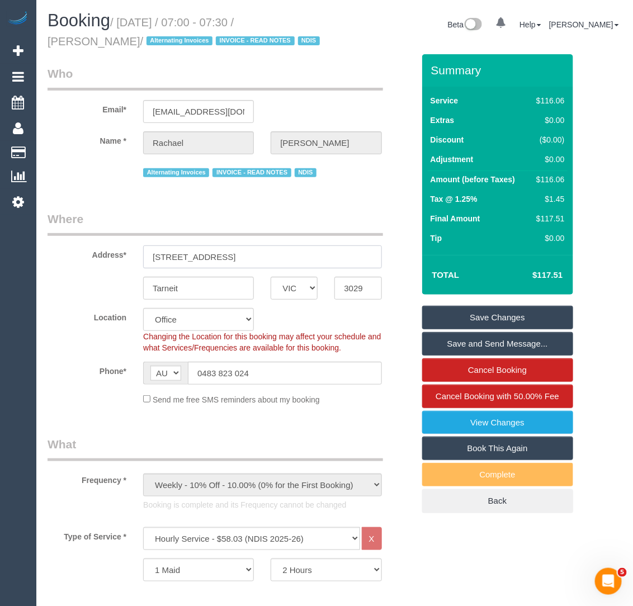
drag, startPoint x: 225, startPoint y: 255, endPoint x: 131, endPoint y: 255, distance: 94.0
click at [131, 255] on div "Address* 26 lookout Way" at bounding box center [230, 240] width 383 height 58
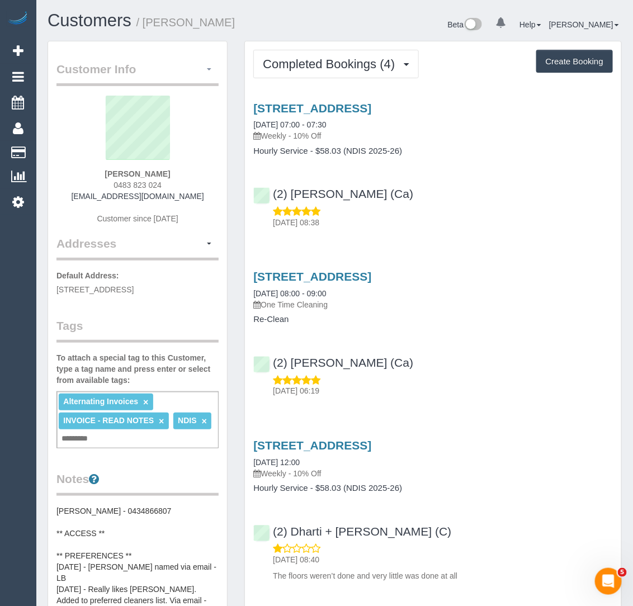
click at [209, 69] on span "button" at bounding box center [209, 69] width 4 height 2
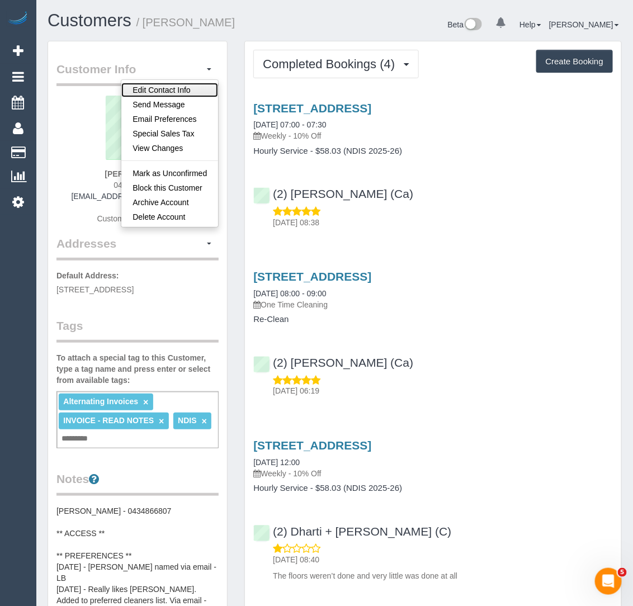
click at [196, 88] on link "Edit Contact Info" at bounding box center [169, 90] width 97 height 15
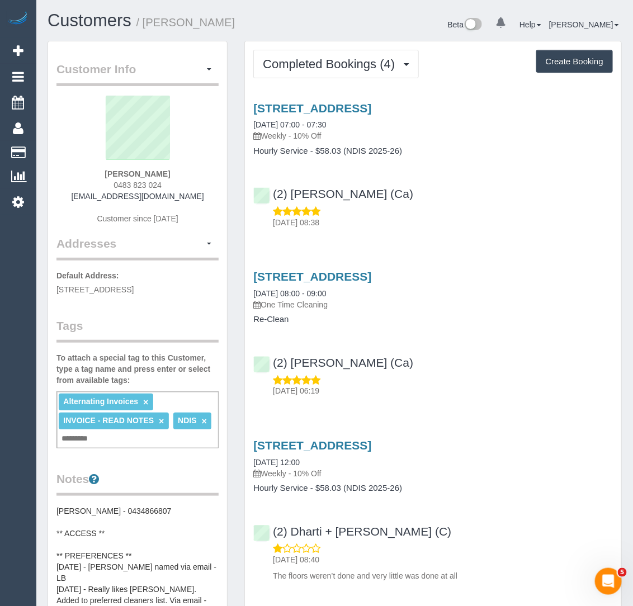
select select "VIC"
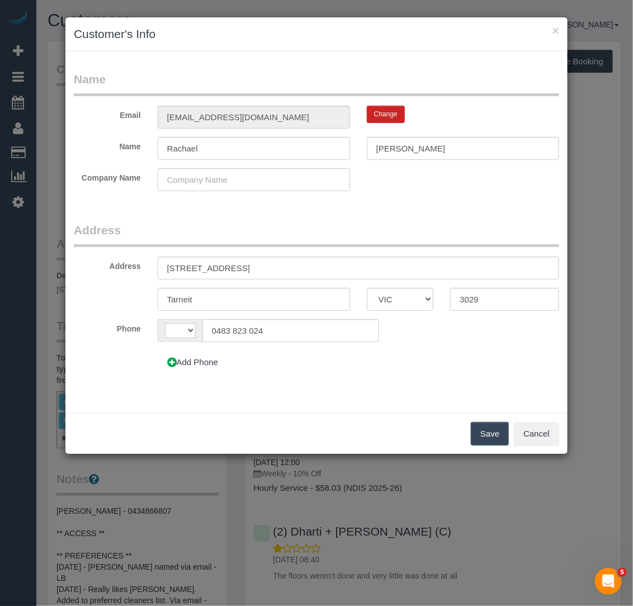
select select "string:AU"
drag, startPoint x: 211, startPoint y: 147, endPoint x: 162, endPoint y: 153, distance: 49.5
click at [162, 154] on input "Rachael" at bounding box center [254, 148] width 192 height 23
type input "R"
type input "Benjamin"
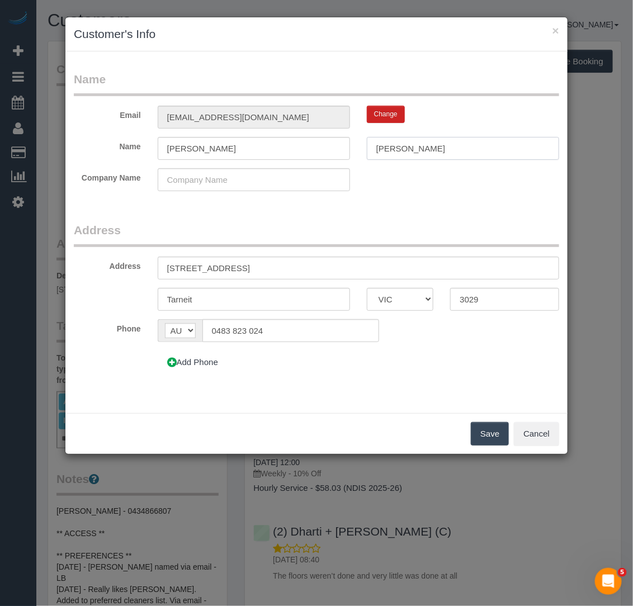
type input "Denman"
click at [482, 437] on button "Save" at bounding box center [490, 433] width 38 height 23
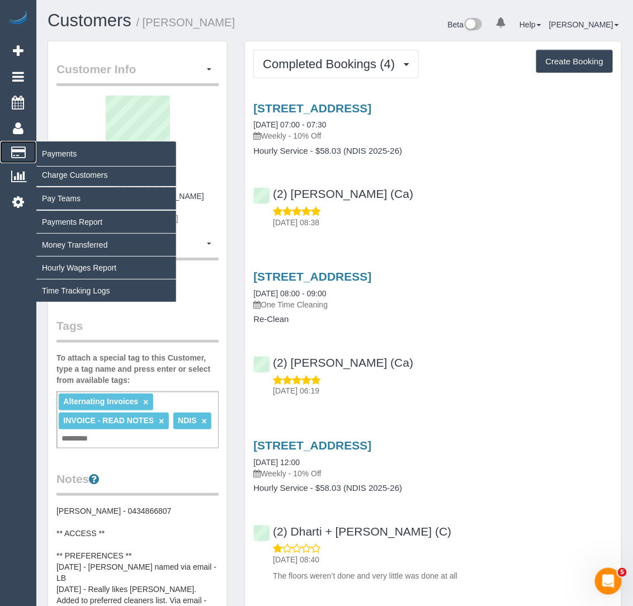
click at [15, 154] on icon at bounding box center [18, 152] width 15 height 10
click at [75, 170] on link "Charge Customers" at bounding box center [106, 175] width 140 height 22
select select
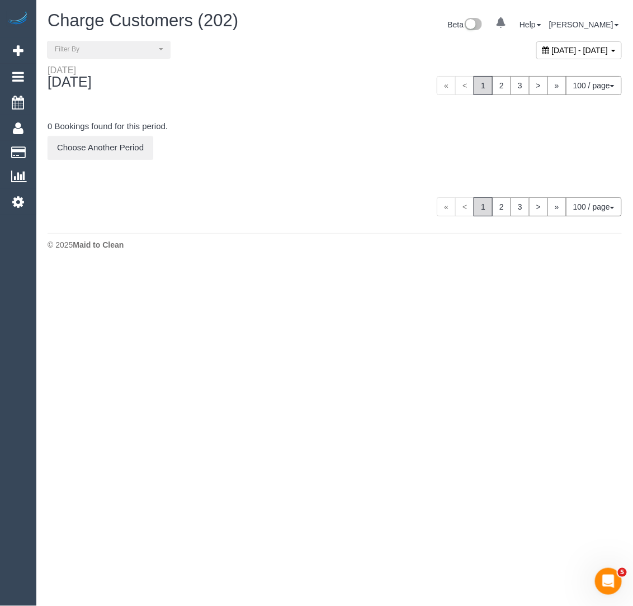
click at [537, 44] on div "September 02, 2025 - September 02, 2025" at bounding box center [580, 50] width 86 height 18
type input "**********"
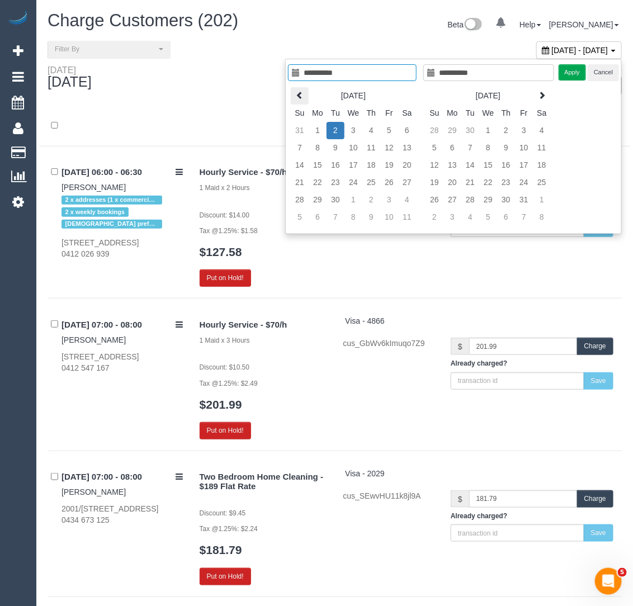
click at [293, 95] on th at bounding box center [300, 95] width 18 height 17
type input "**********"
click at [389, 200] on td "29" at bounding box center [389, 199] width 18 height 17
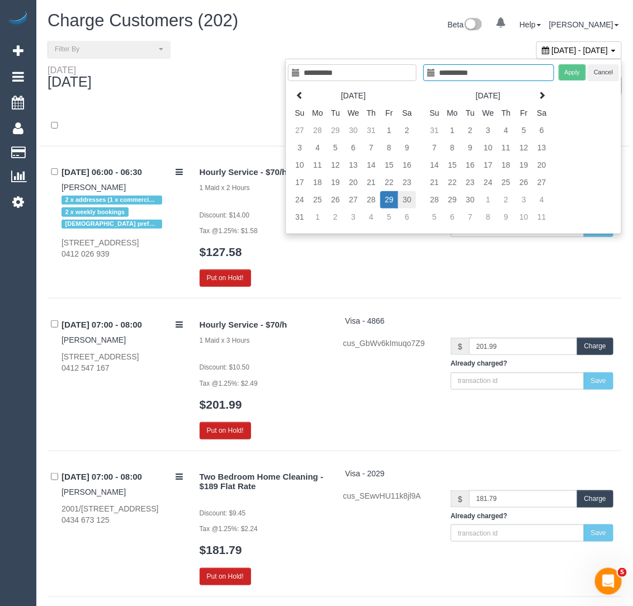
type input "**********"
click at [406, 201] on td "30" at bounding box center [407, 199] width 18 height 17
type input "**********"
click at [570, 69] on button "Apply" at bounding box center [573, 72] width 28 height 16
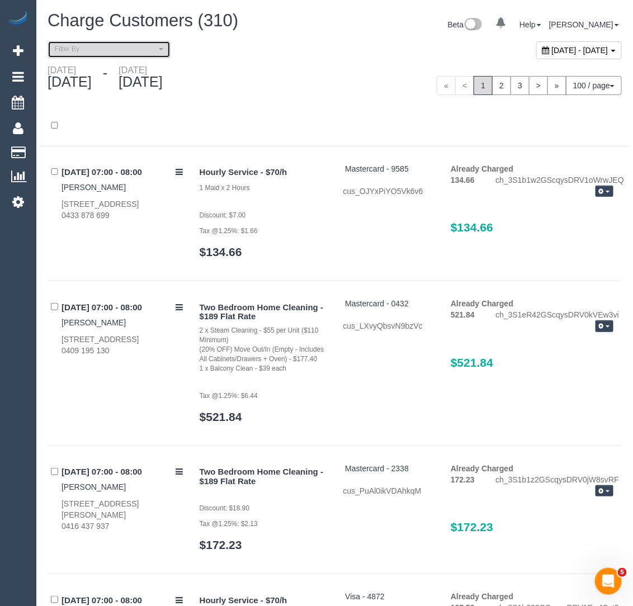
click at [110, 52] on span "Filter By" at bounding box center [105, 50] width 101 height 10
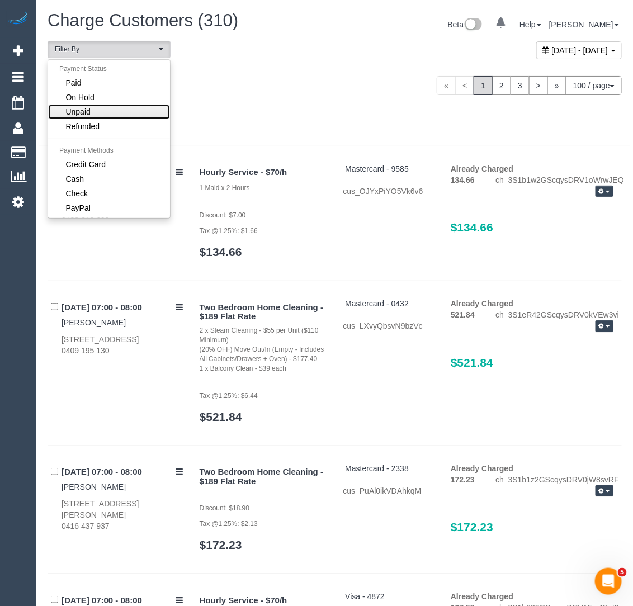
click at [101, 110] on link "Unpaid" at bounding box center [109, 112] width 122 height 15
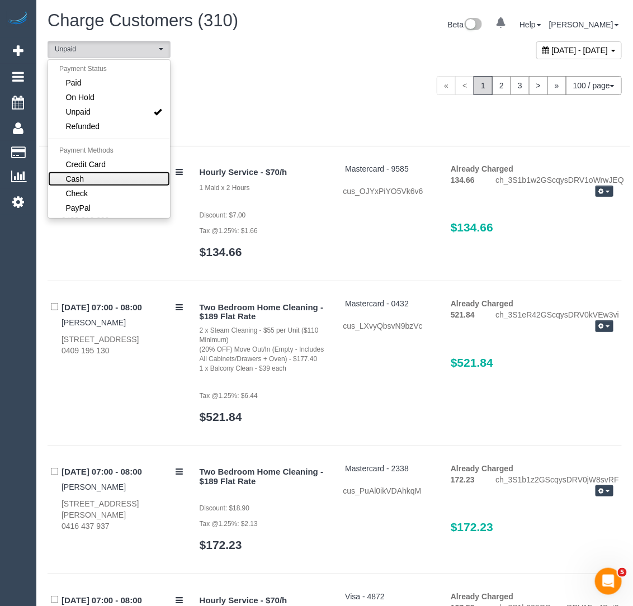
click at [92, 177] on link "Cash" at bounding box center [109, 179] width 122 height 15
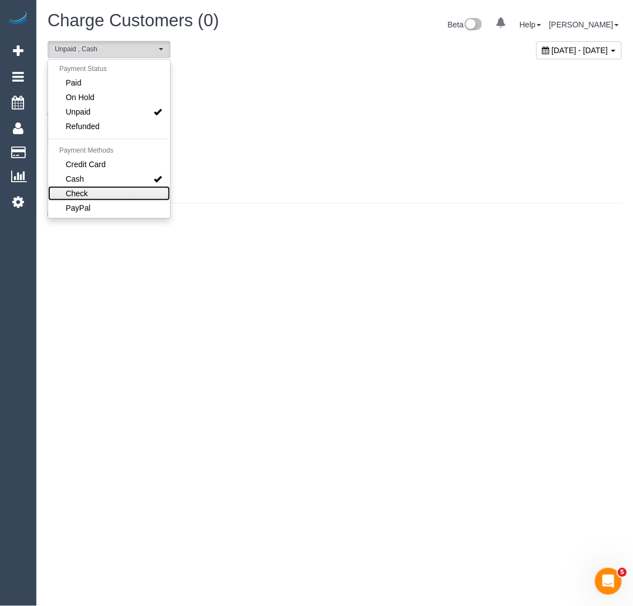
click at [94, 190] on link "Check" at bounding box center [109, 193] width 122 height 15
click at [340, 126] on h4 "0 Bookings found for this period." at bounding box center [335, 127] width 575 height 10
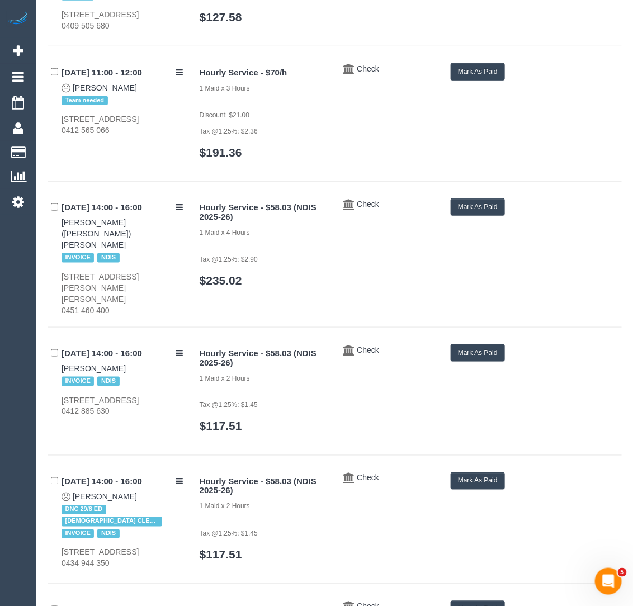
scroll to position [0, 0]
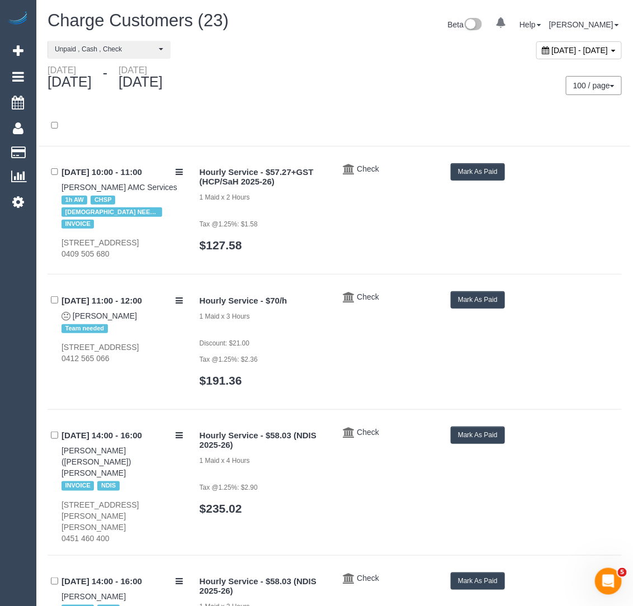
click at [477, 172] on button "Mark As Paid" at bounding box center [478, 171] width 54 height 17
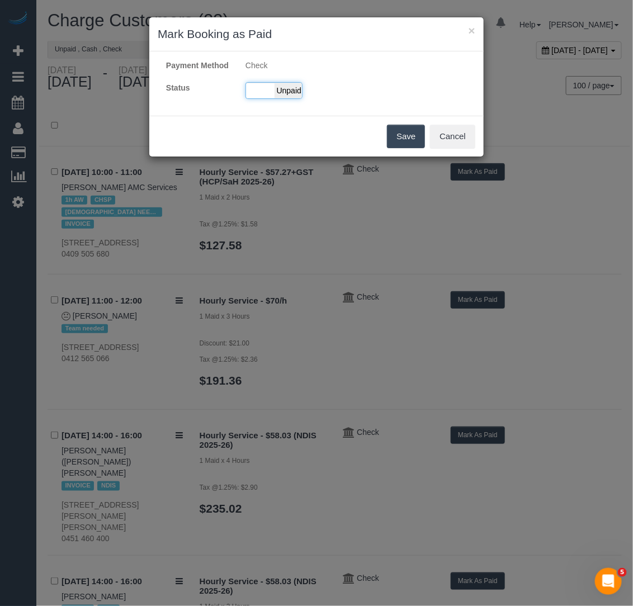
click at [289, 98] on span "Unpaid" at bounding box center [289, 91] width 28 height 16
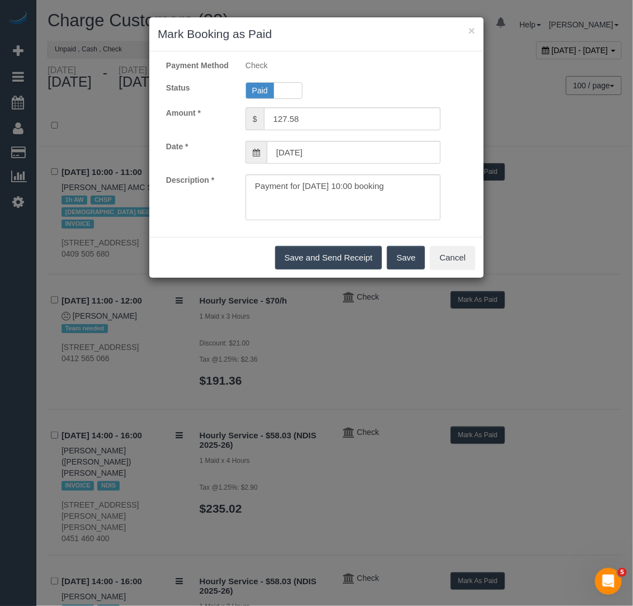
click at [407, 266] on button "Save" at bounding box center [406, 257] width 38 height 23
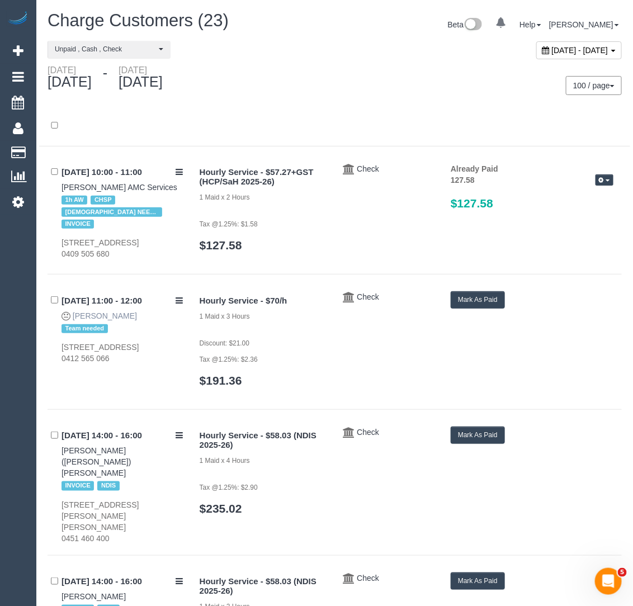
drag, startPoint x: 122, startPoint y: 322, endPoint x: 72, endPoint y: 321, distance: 49.8
click at [72, 321] on div "29/08/2025 11:00 - 12:00 Dalene Ann Team needed 4 Immarna Rd, Camberwell, VIC 3…" at bounding box center [120, 327] width 144 height 73
copy link "Dalene Ann"
click at [472, 306] on button "Mark As Paid" at bounding box center [478, 299] width 54 height 17
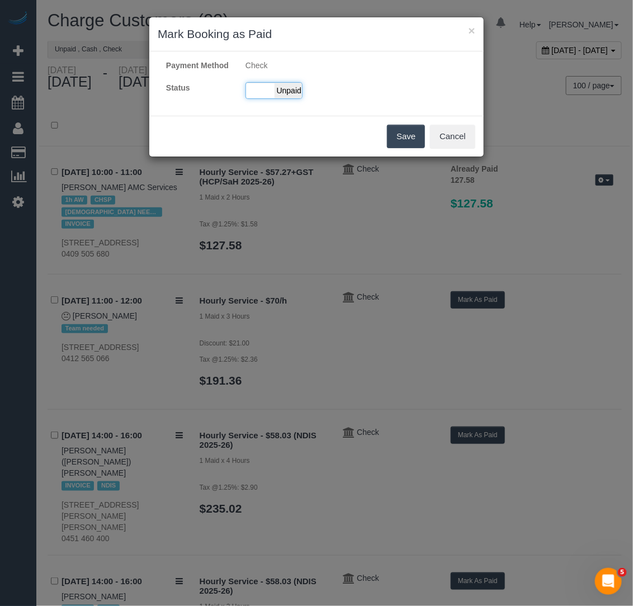
click at [276, 98] on span "Unpaid" at bounding box center [289, 91] width 28 height 16
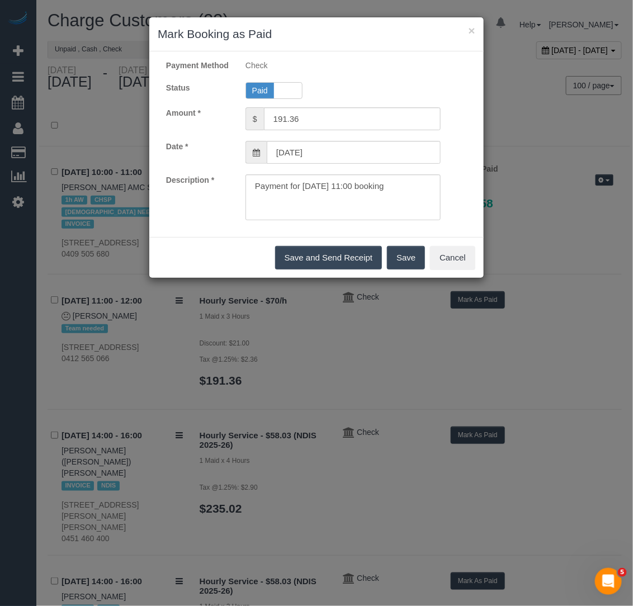
click at [404, 264] on button "Save" at bounding box center [406, 257] width 38 height 23
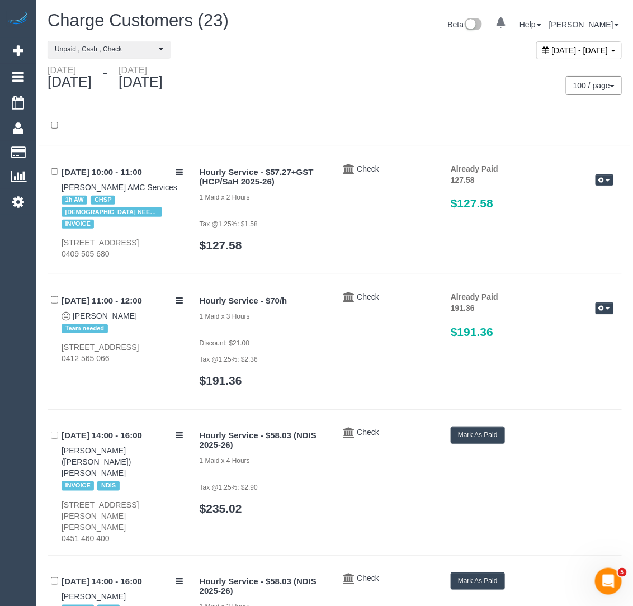
click at [462, 443] on button "Mark As Paid" at bounding box center [478, 435] width 54 height 17
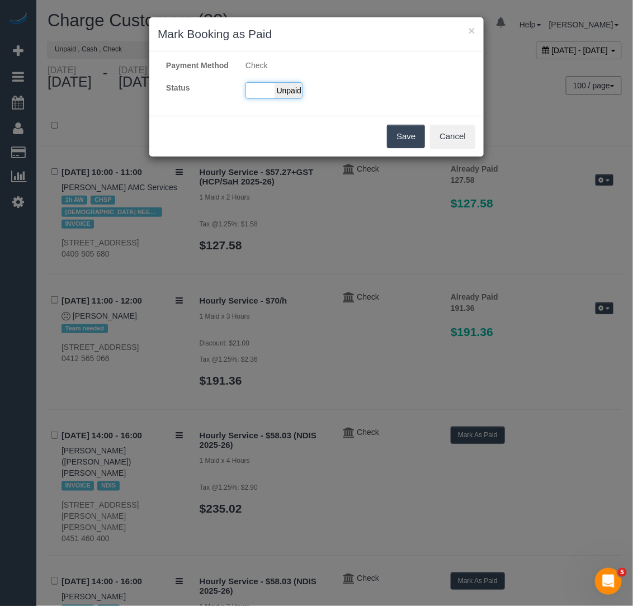
click at [280, 98] on span "Unpaid" at bounding box center [289, 91] width 28 height 16
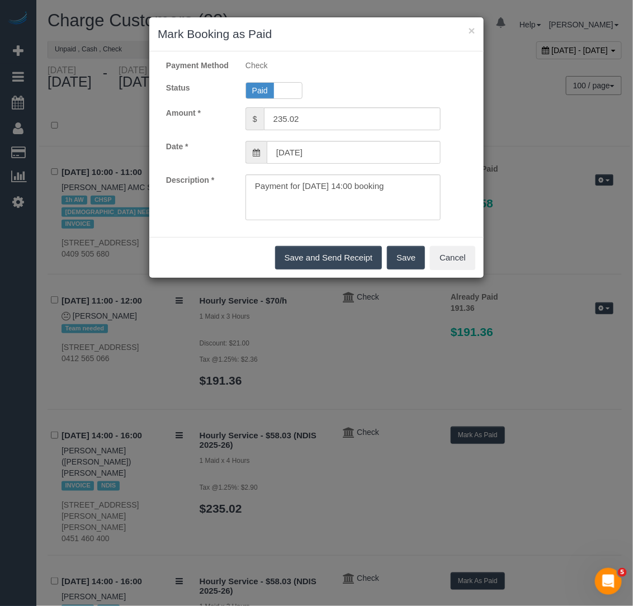
click at [413, 262] on button "Save" at bounding box center [406, 257] width 38 height 23
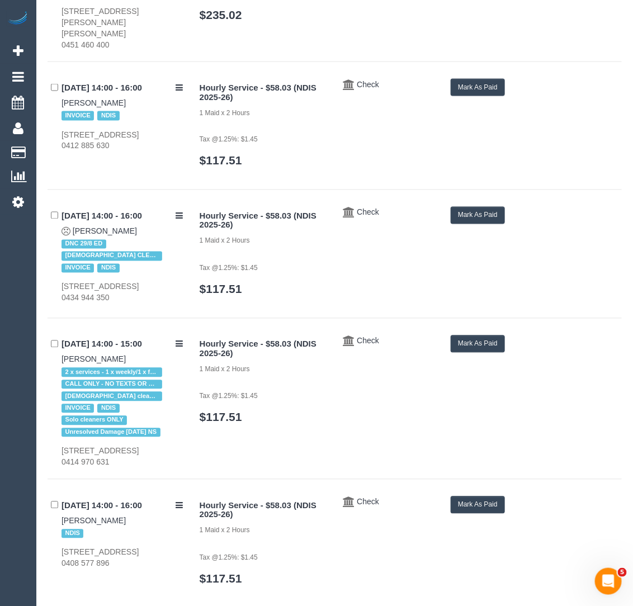
scroll to position [497, 0]
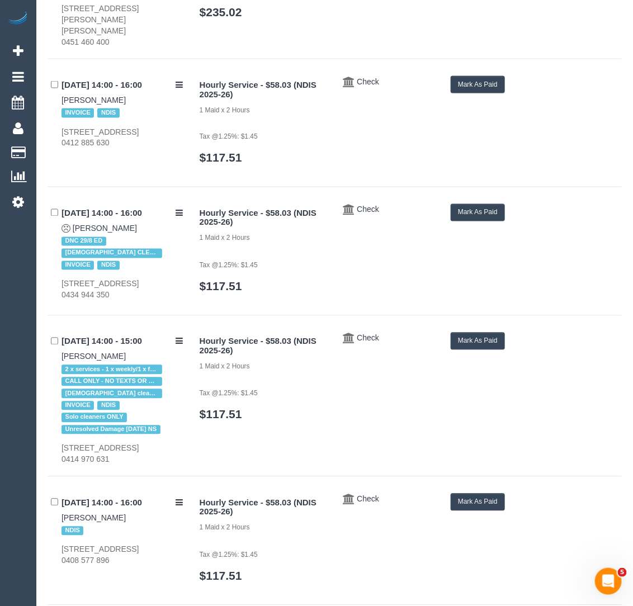
click at [488, 76] on button "Mark As Paid" at bounding box center [478, 84] width 54 height 17
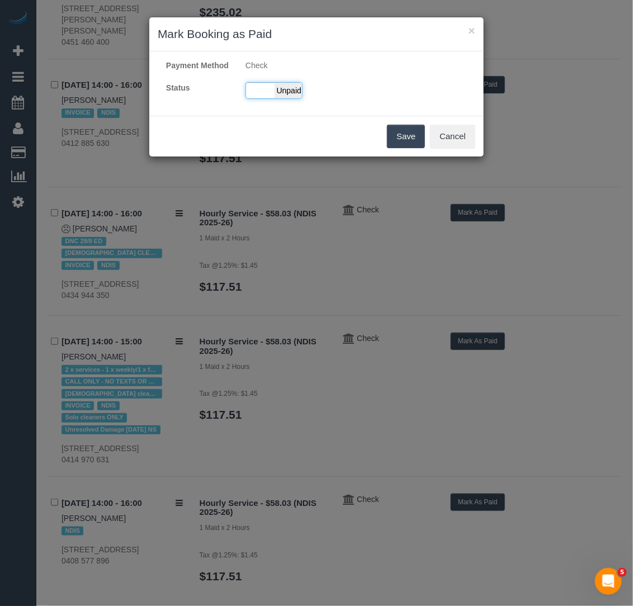
click at [299, 95] on span "Unpaid" at bounding box center [289, 91] width 28 height 16
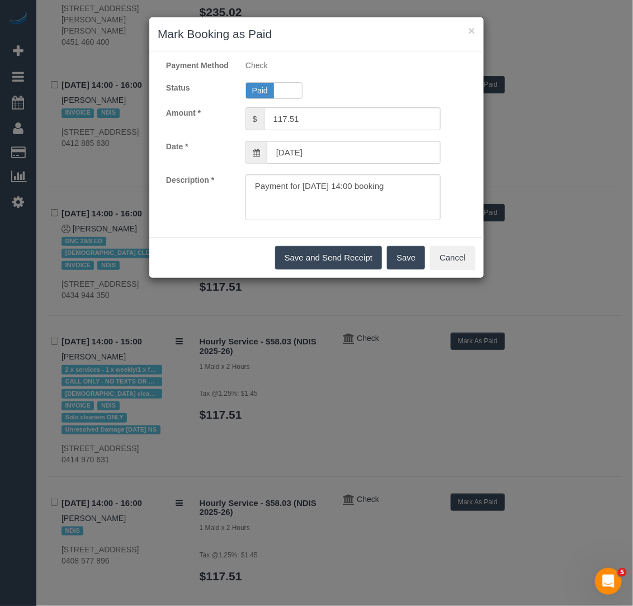
click at [396, 278] on div "Save and Send Receipt Save Cancel" at bounding box center [316, 257] width 335 height 41
click at [399, 270] on button "Save" at bounding box center [406, 257] width 38 height 23
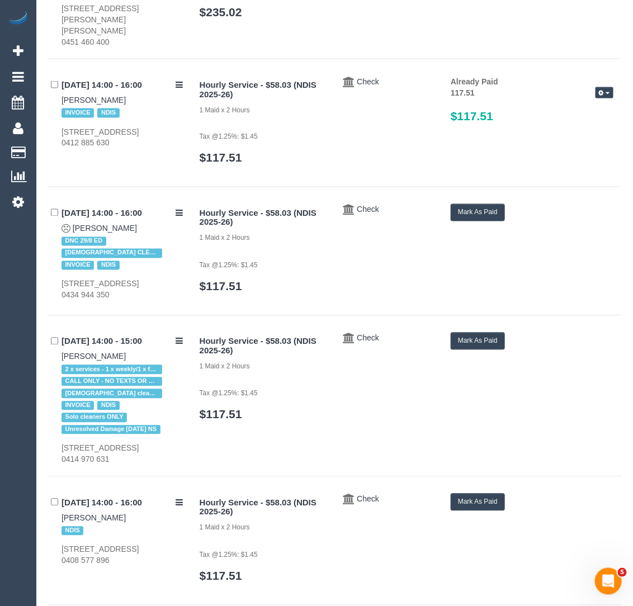
click at [478, 337] on button "Mark As Paid" at bounding box center [478, 341] width 54 height 17
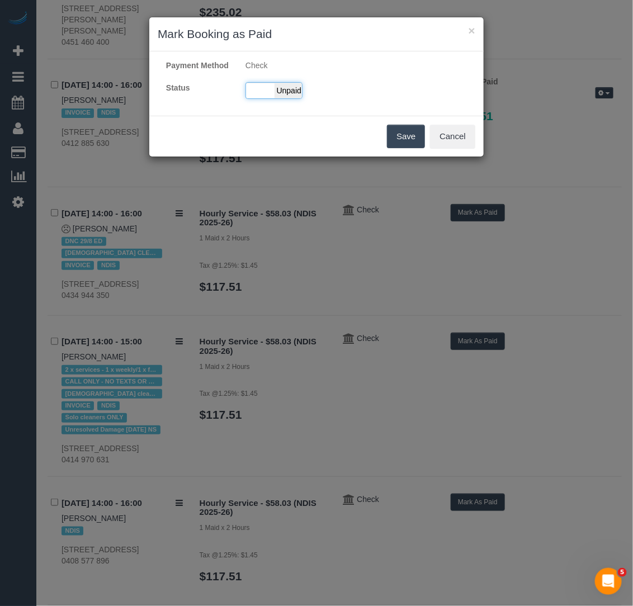
click at [291, 98] on span "Unpaid" at bounding box center [289, 91] width 28 height 16
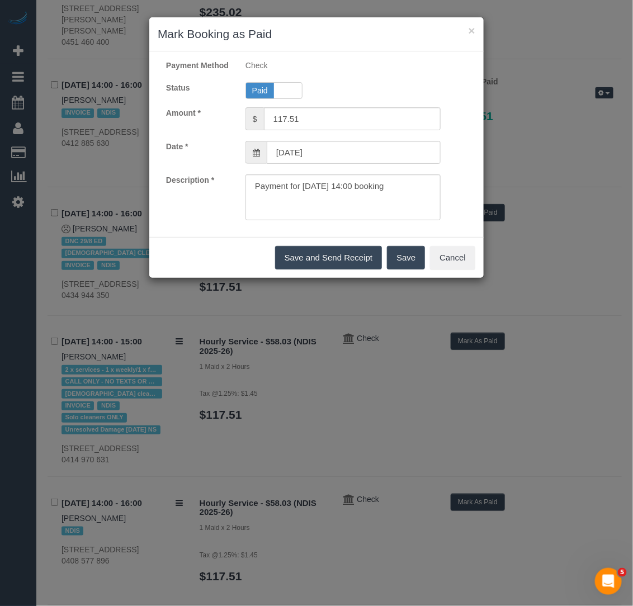
click at [409, 264] on button "Save" at bounding box center [406, 257] width 38 height 23
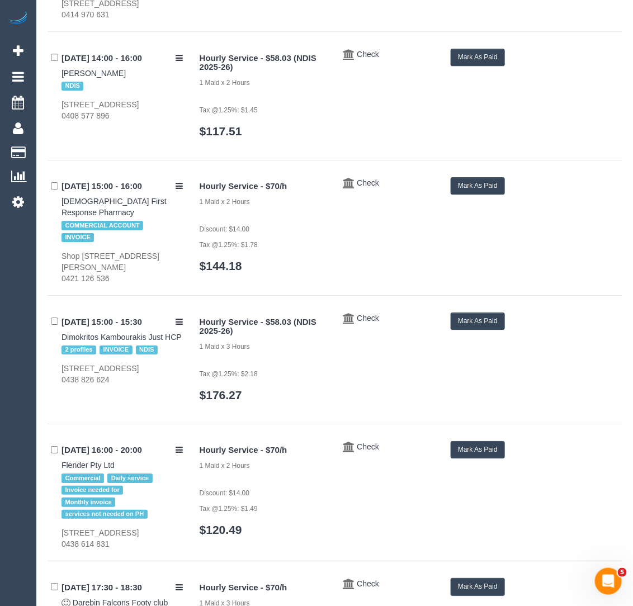
scroll to position [949, 0]
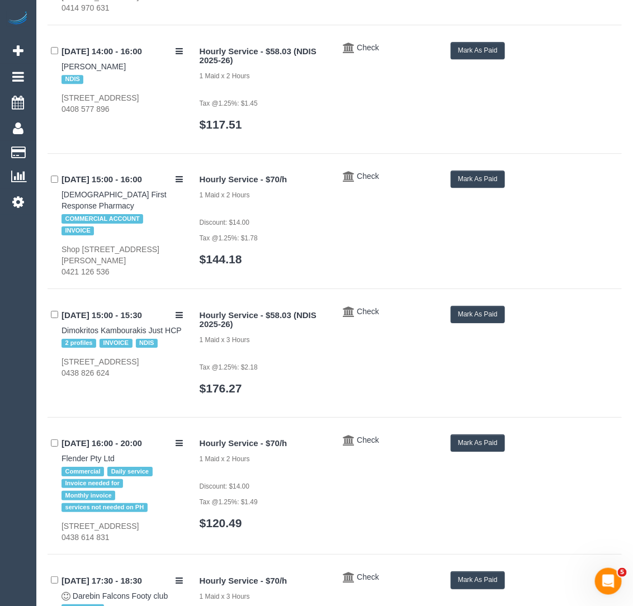
click at [504, 45] on button "Mark As Paid" at bounding box center [478, 50] width 54 height 17
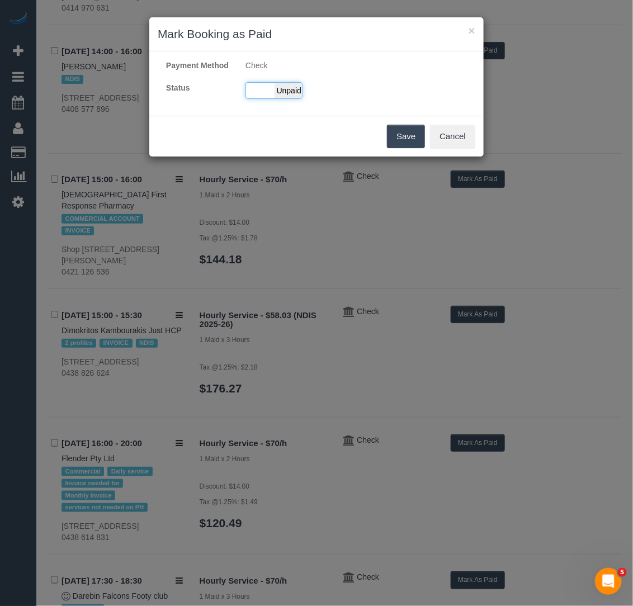
click at [295, 98] on span "Unpaid" at bounding box center [289, 91] width 28 height 16
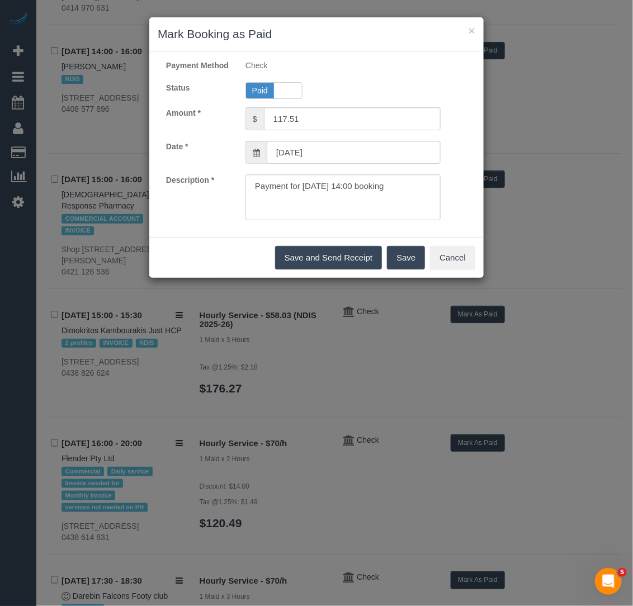
click at [397, 269] on button "Save" at bounding box center [406, 257] width 38 height 23
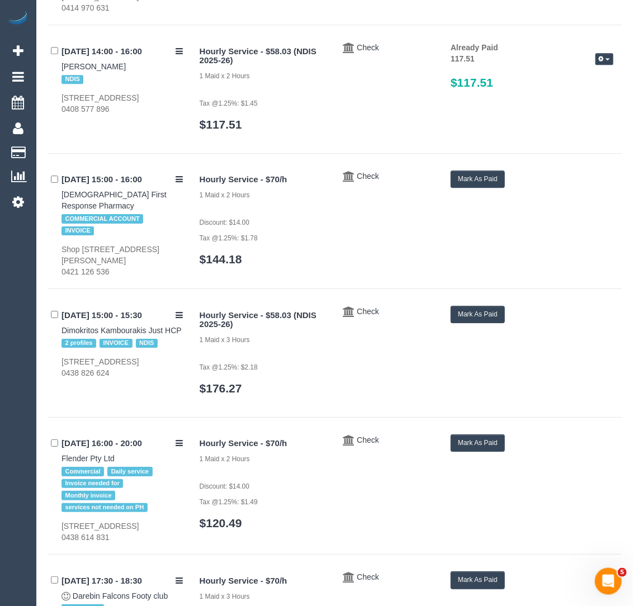
click at [471, 314] on button "Mark As Paid" at bounding box center [478, 314] width 54 height 17
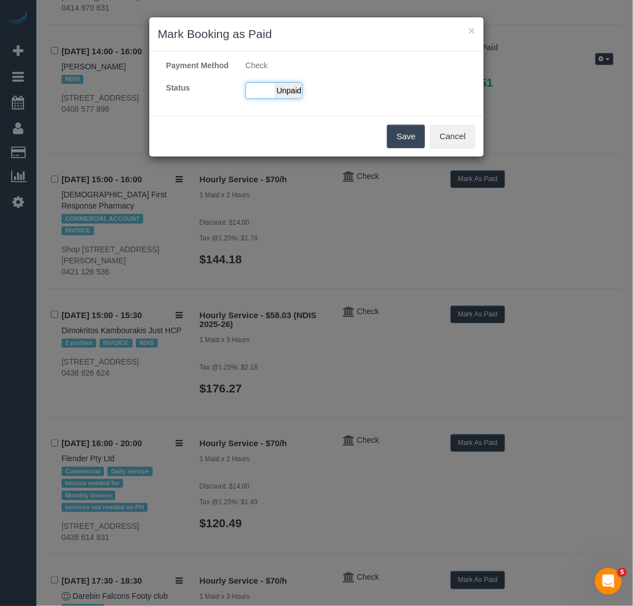
click at [292, 97] on span "Unpaid" at bounding box center [289, 91] width 28 height 16
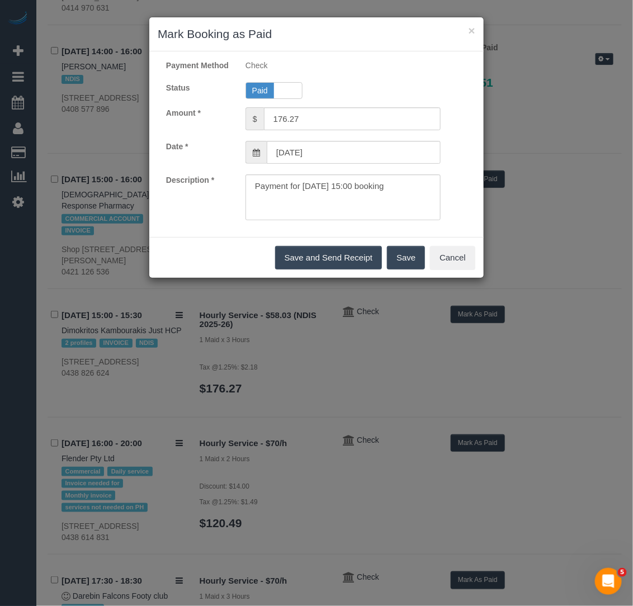
click at [396, 250] on div "Save and Send Receipt Save Cancel" at bounding box center [316, 257] width 335 height 41
click at [397, 256] on div "Save and Send Receipt Save Cancel" at bounding box center [316, 257] width 335 height 41
click at [416, 270] on button "Save" at bounding box center [406, 257] width 38 height 23
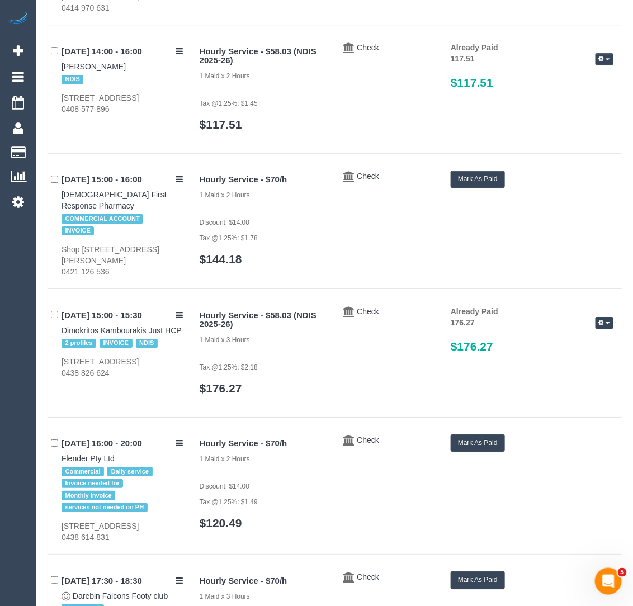
click at [465, 450] on button "Mark As Paid" at bounding box center [478, 443] width 54 height 17
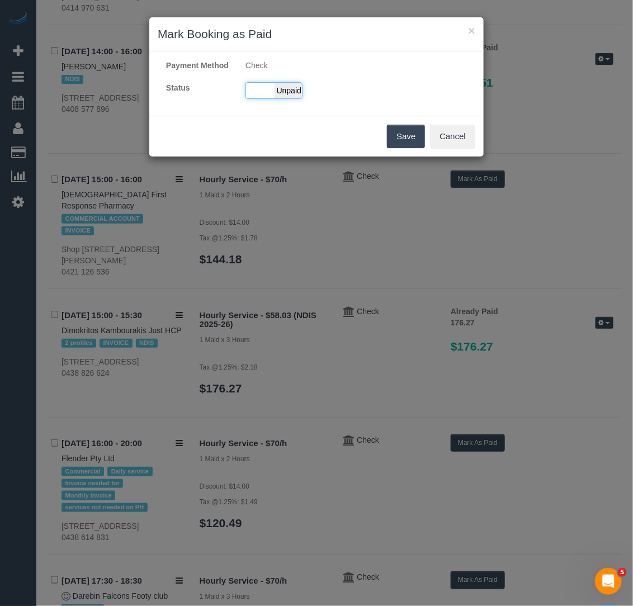
click at [281, 97] on span "Unpaid" at bounding box center [289, 91] width 28 height 16
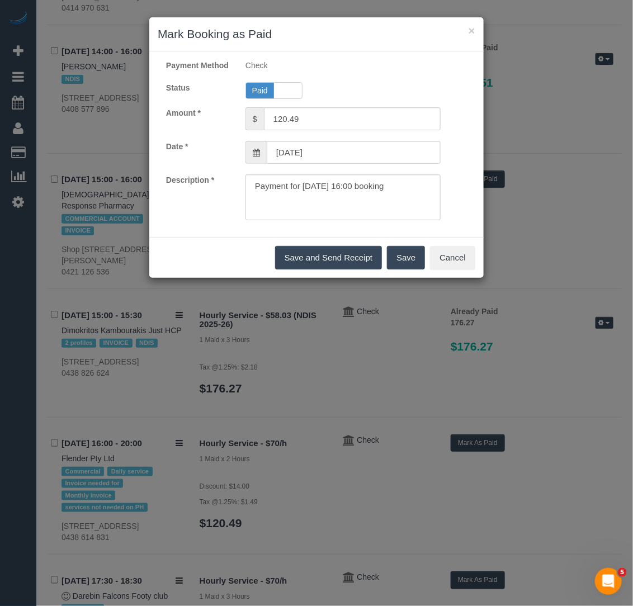
click at [406, 268] on button "Save" at bounding box center [406, 257] width 38 height 23
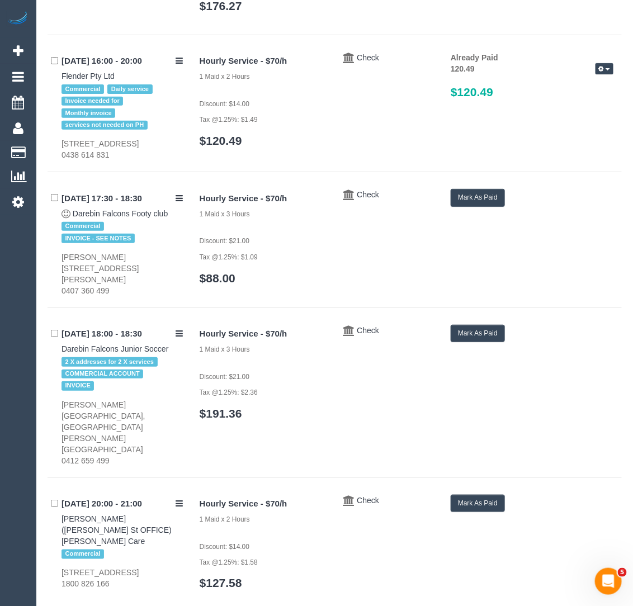
scroll to position [1339, 0]
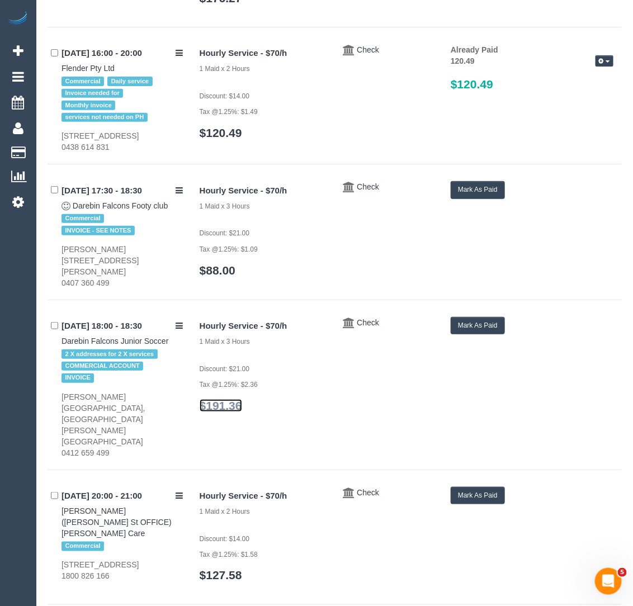
click at [232, 412] on link "$191.36" at bounding box center [221, 405] width 43 height 13
click at [495, 199] on button "Mark As Paid" at bounding box center [478, 189] width 54 height 17
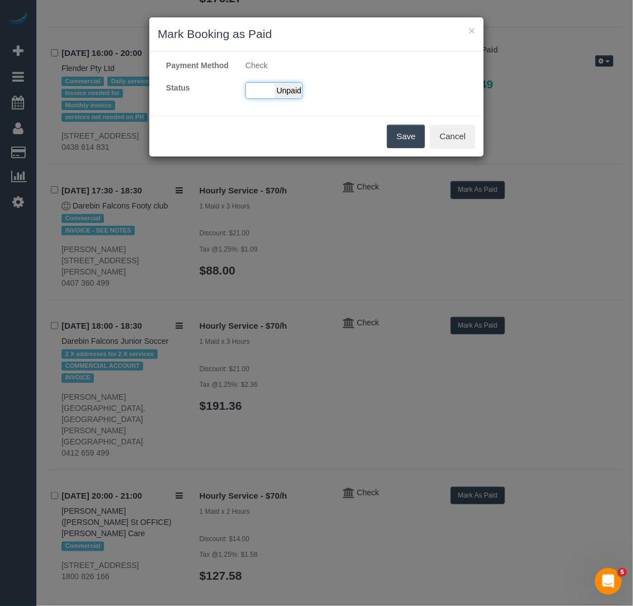
click at [284, 98] on span "Unpaid" at bounding box center [289, 91] width 28 height 16
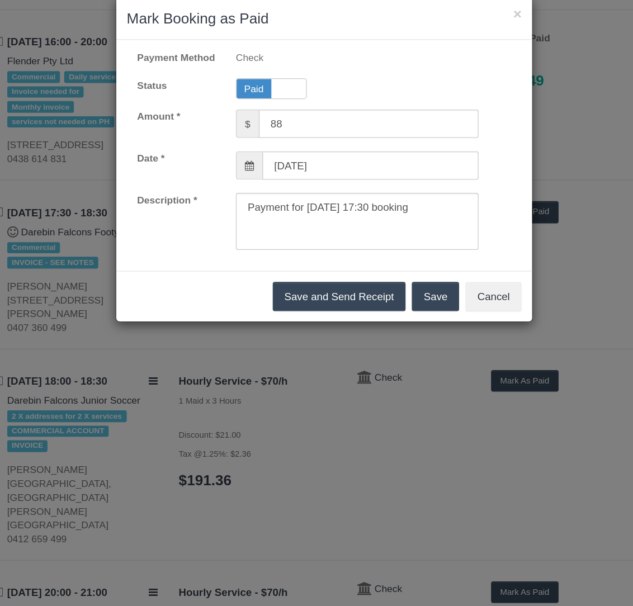
click at [398, 262] on button "Save" at bounding box center [406, 257] width 38 height 23
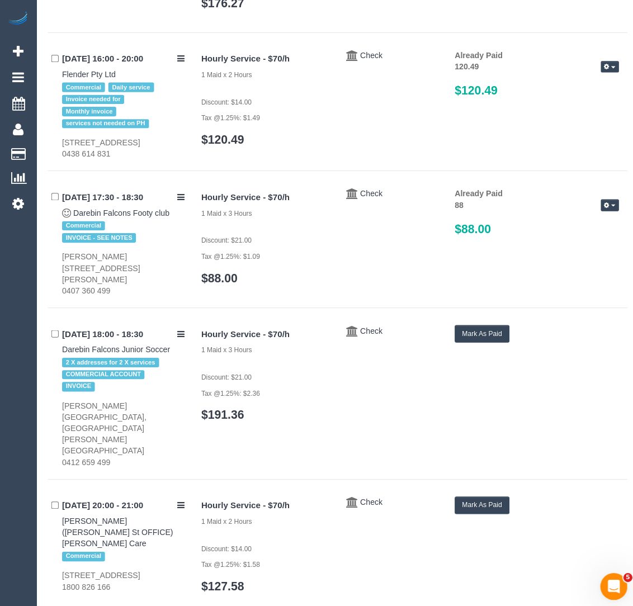
scroll to position [1332, 0]
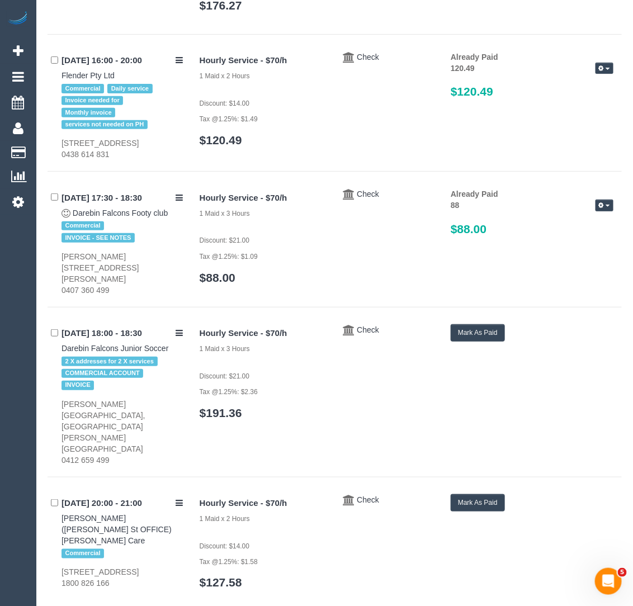
click at [472, 342] on button "Mark As Paid" at bounding box center [478, 332] width 54 height 17
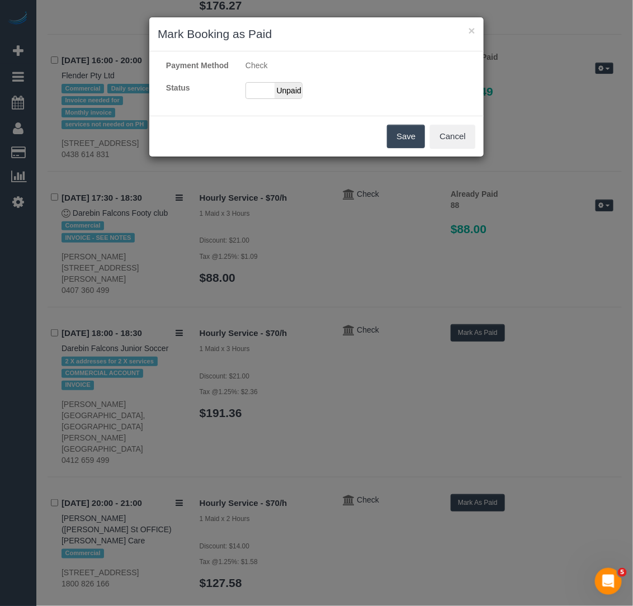
click at [472, 350] on div "× Mark Booking as Paid Payment Method Check Status Paid Unpaid Save Cancel" at bounding box center [316, 303] width 633 height 606
click at [295, 93] on div "Paid Unpaid" at bounding box center [274, 90] width 57 height 17
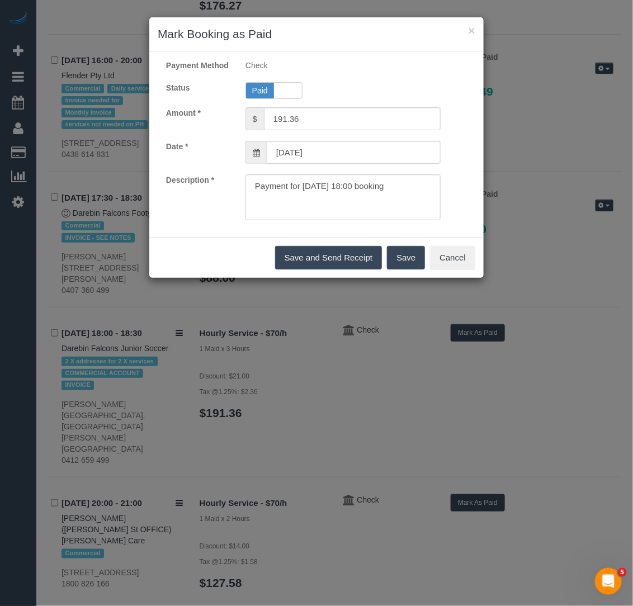
click at [404, 262] on button "Save" at bounding box center [406, 257] width 38 height 23
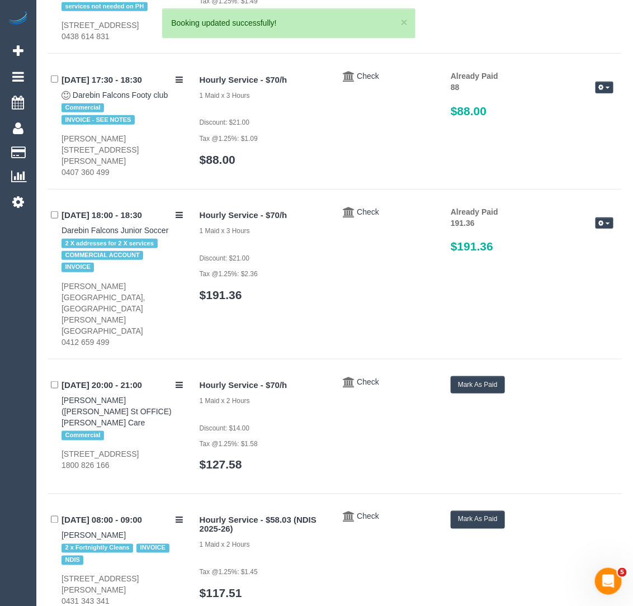
scroll to position [1519, 0]
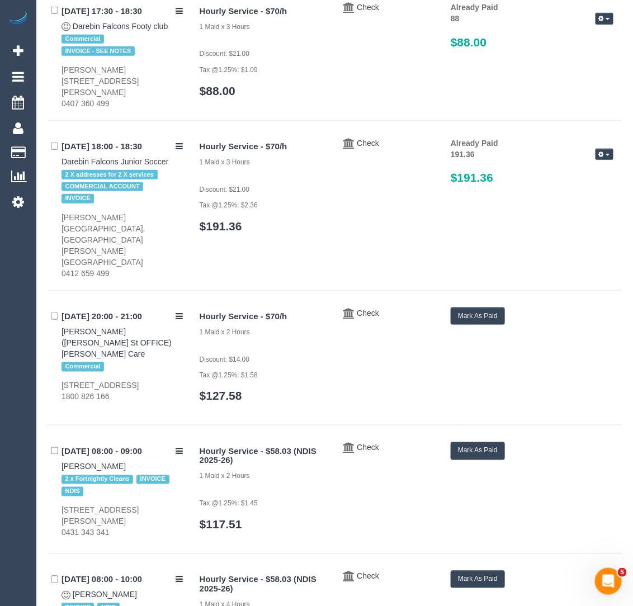
click at [481, 308] on button "Mark As Paid" at bounding box center [478, 316] width 54 height 17
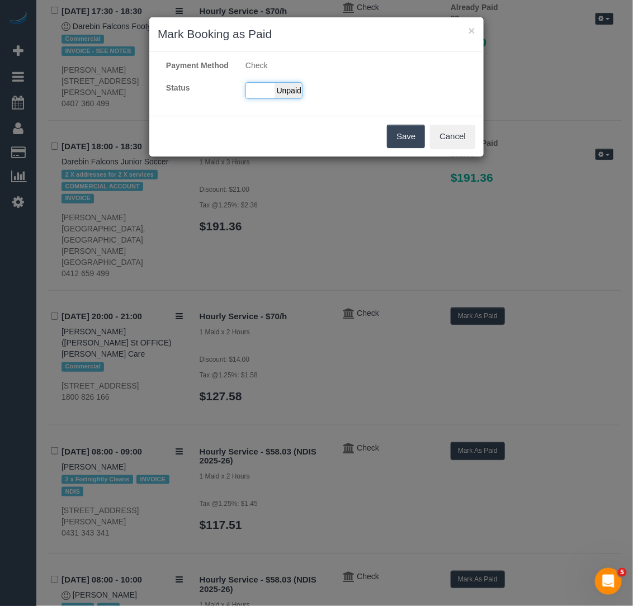
click at [277, 98] on span "Unpaid" at bounding box center [289, 91] width 28 height 16
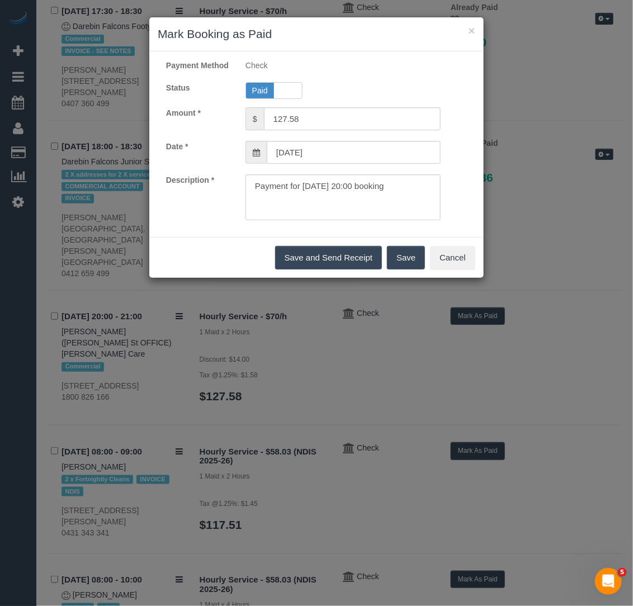
click at [400, 266] on button "Save" at bounding box center [406, 257] width 38 height 23
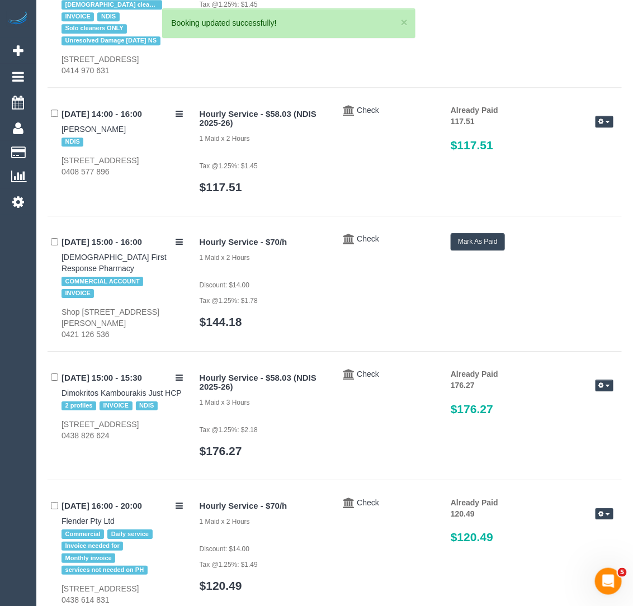
scroll to position [809, 0]
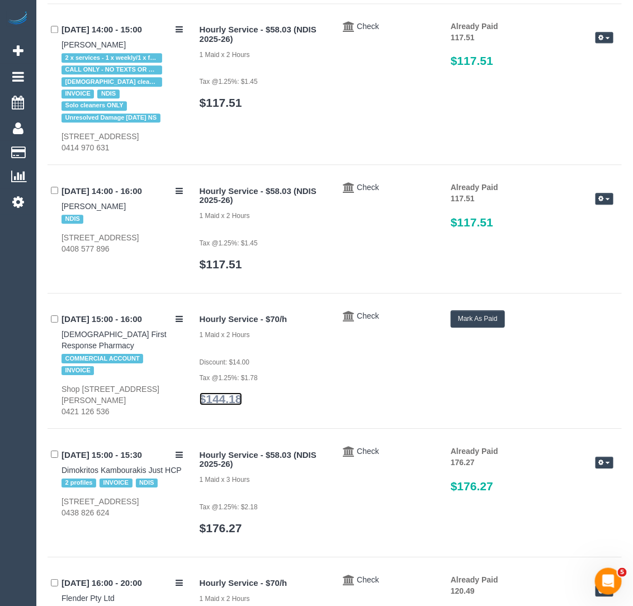
click at [236, 393] on link "$144.18" at bounding box center [221, 399] width 43 height 13
click at [482, 317] on button "Mark As Paid" at bounding box center [478, 318] width 54 height 17
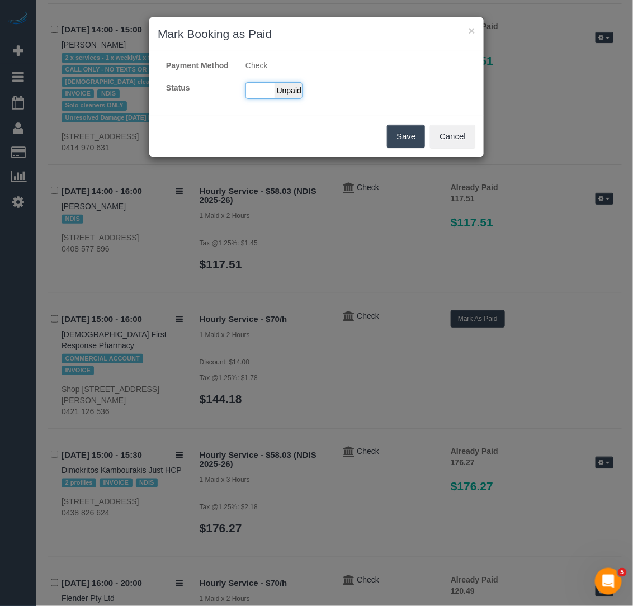
click at [281, 98] on span "Unpaid" at bounding box center [289, 91] width 28 height 16
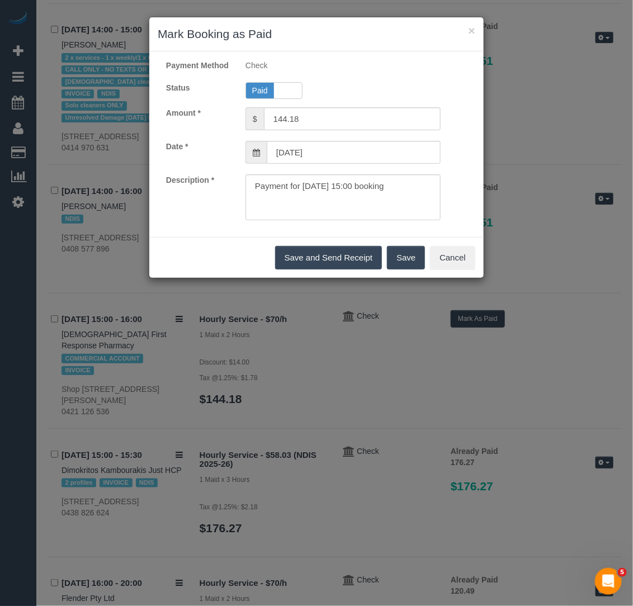
click at [408, 262] on button "Save" at bounding box center [406, 257] width 38 height 23
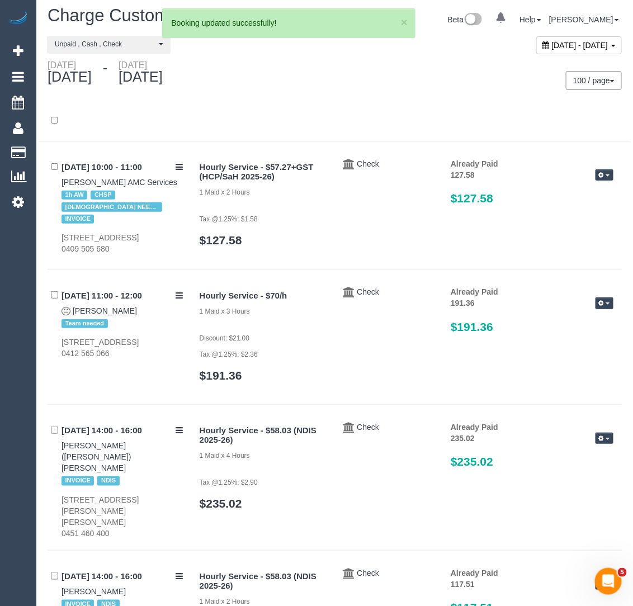
scroll to position [0, 0]
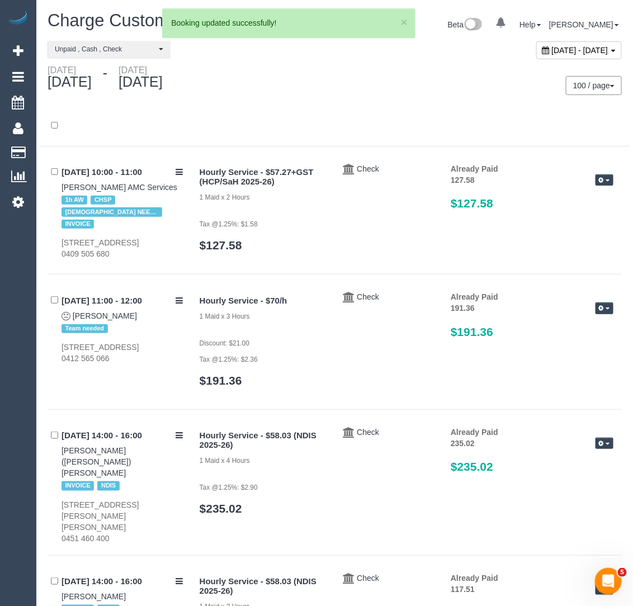
click at [153, 63] on div "**********" at bounding box center [334, 53] width 591 height 24
click at [153, 53] on span "Unpaid , Cash , Check" at bounding box center [105, 50] width 101 height 10
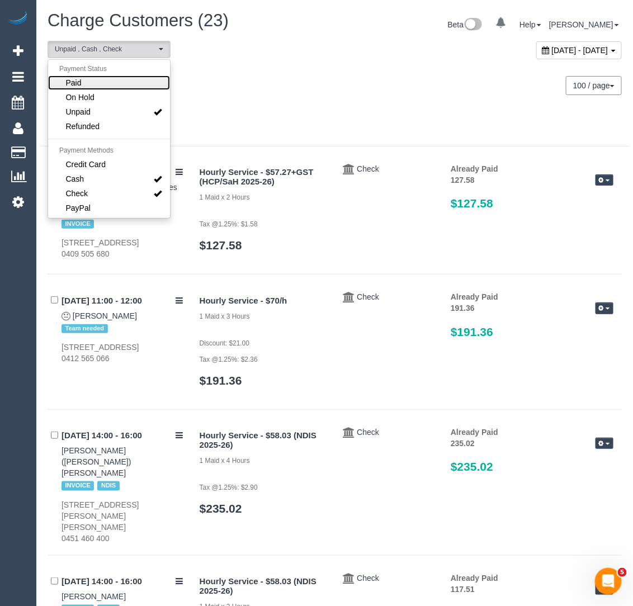
click at [132, 82] on link "Paid" at bounding box center [109, 83] width 122 height 15
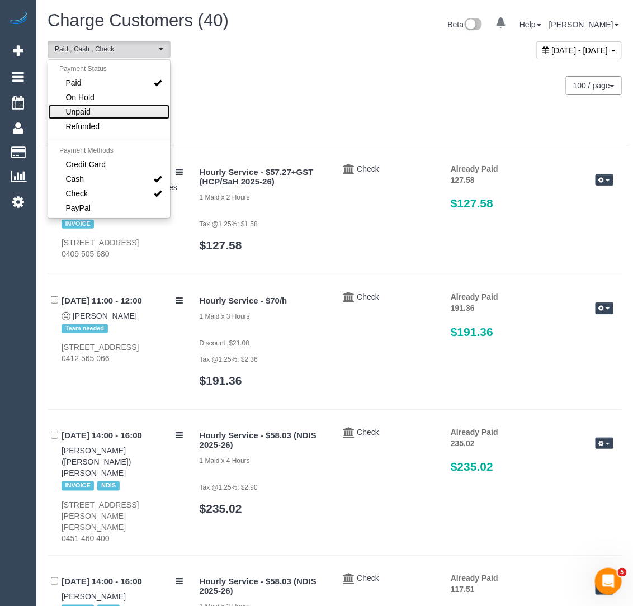
click at [131, 109] on link "Unpaid" at bounding box center [109, 112] width 122 height 15
select select "******"
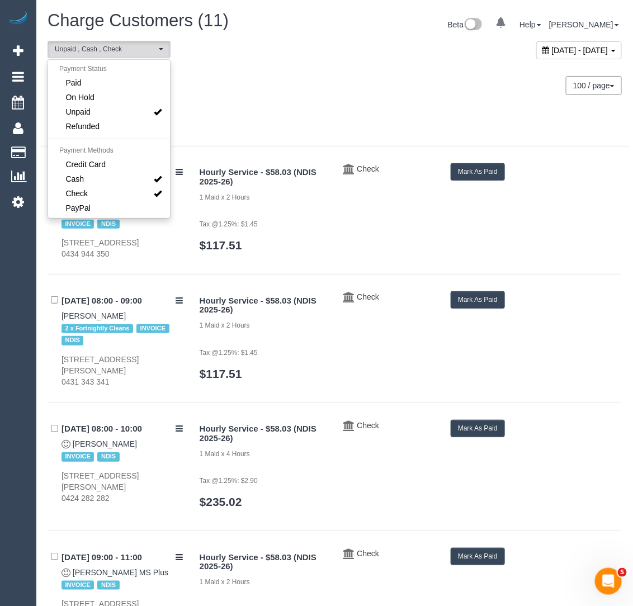
click at [279, 117] on div at bounding box center [334, 131] width 591 height 29
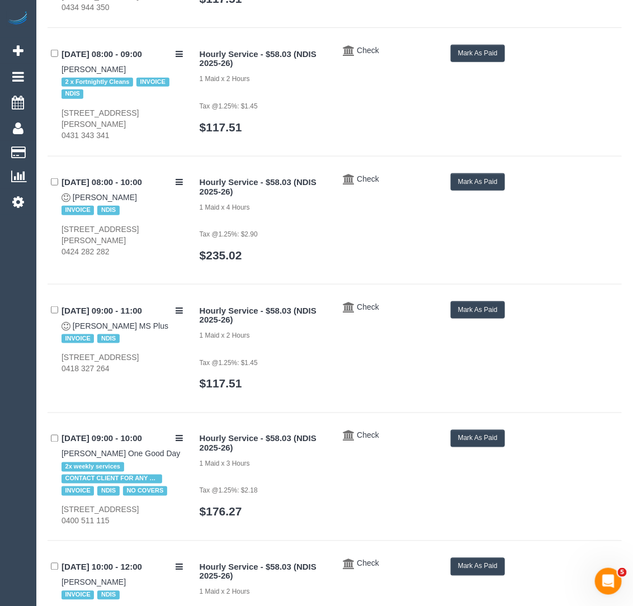
scroll to position [250, 0]
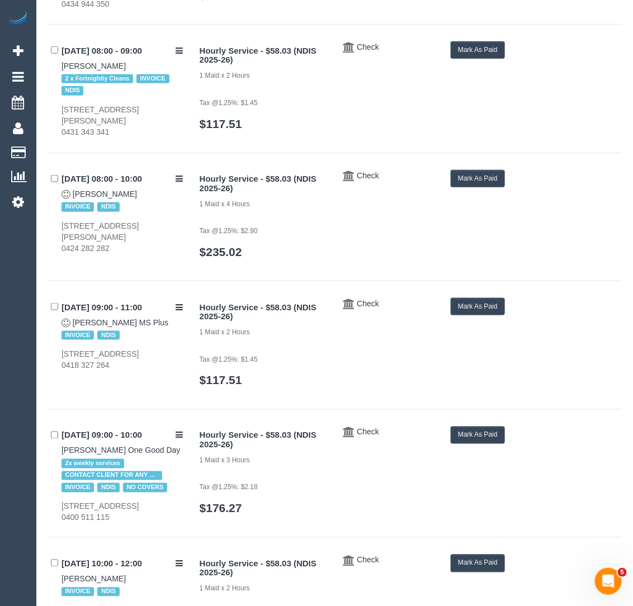
click at [478, 59] on button "Mark As Paid" at bounding box center [478, 49] width 54 height 17
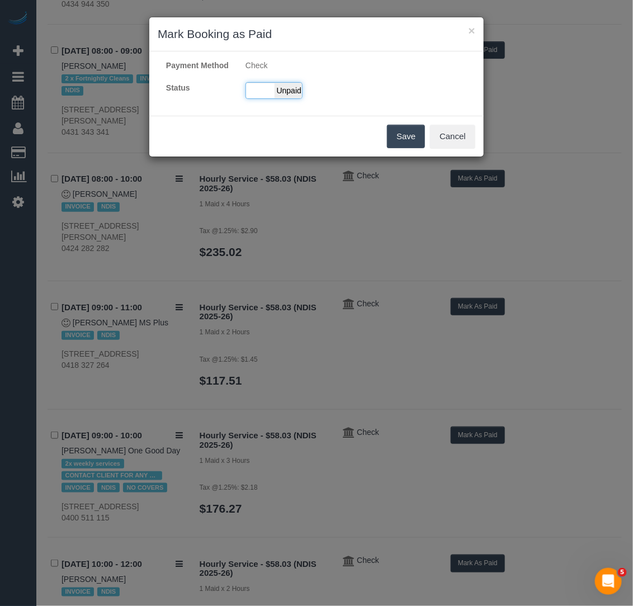
click at [291, 93] on span "Unpaid" at bounding box center [289, 91] width 28 height 16
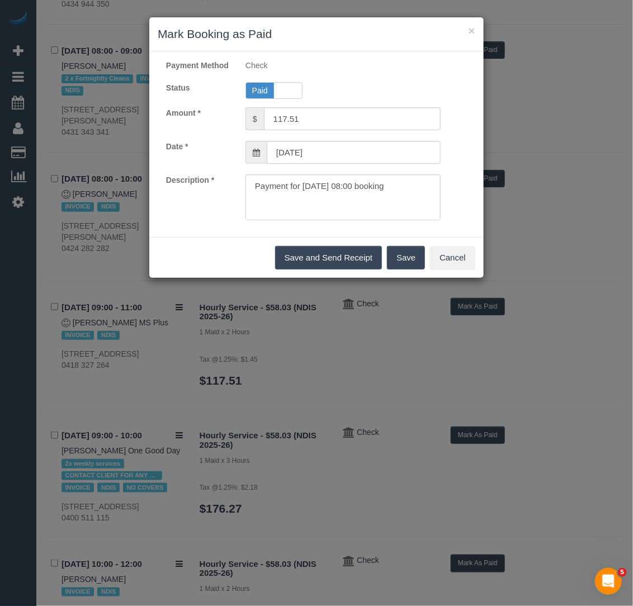
click at [396, 264] on button "Save" at bounding box center [406, 257] width 38 height 23
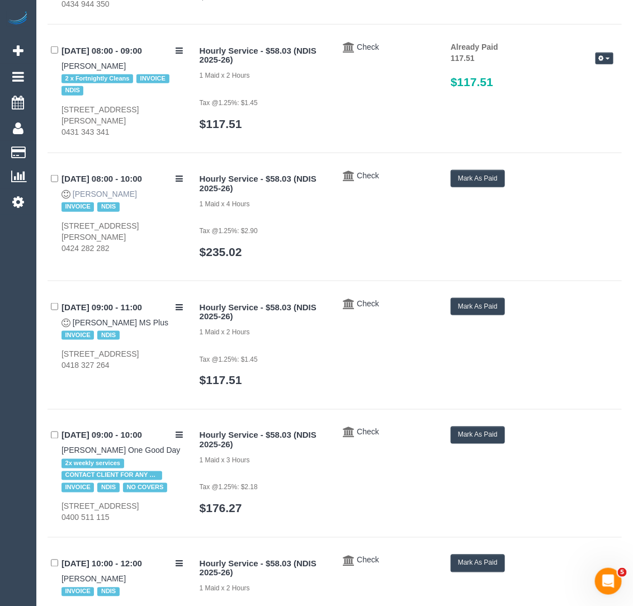
drag, startPoint x: 126, startPoint y: 203, endPoint x: 73, endPoint y: 200, distance: 53.2
click at [73, 200] on div "30/08/2025 08:00 - 10:00 Tristan Sinclair INVOICE NDIS 1 Peterson Ave, Coburg N…" at bounding box center [120, 212] width 144 height 84
copy link "Tristan Sinclair"
click at [487, 179] on button "Mark As Paid" at bounding box center [478, 178] width 54 height 17
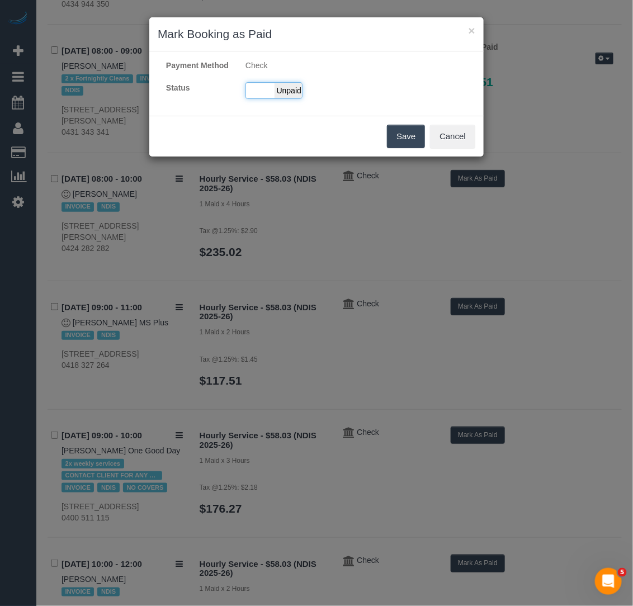
click at [286, 98] on span "Unpaid" at bounding box center [289, 91] width 28 height 16
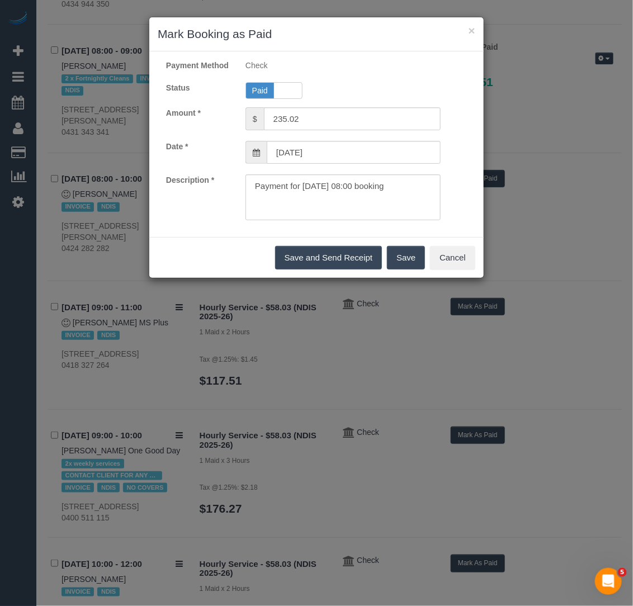
click at [401, 270] on button "Save" at bounding box center [406, 257] width 38 height 23
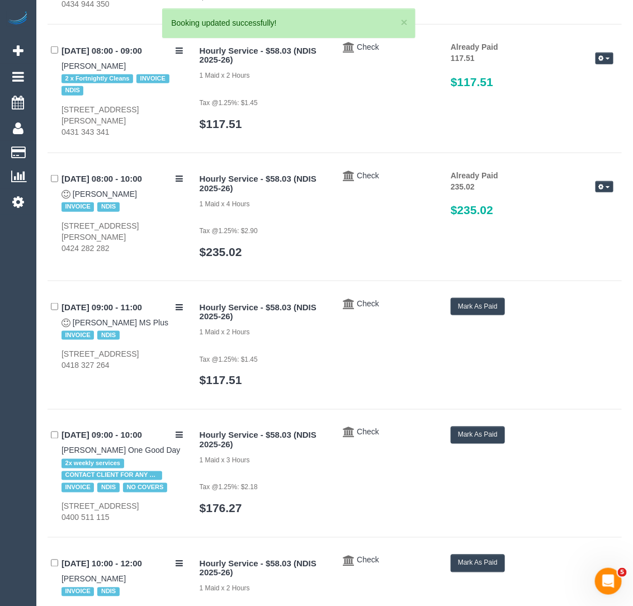
click at [73, 323] on div "30/08/2025 09:00 - 11:00 Mary Vigilante MS Plus INVOICE NDIS 1 Temple Street, B…" at bounding box center [120, 334] width 144 height 73
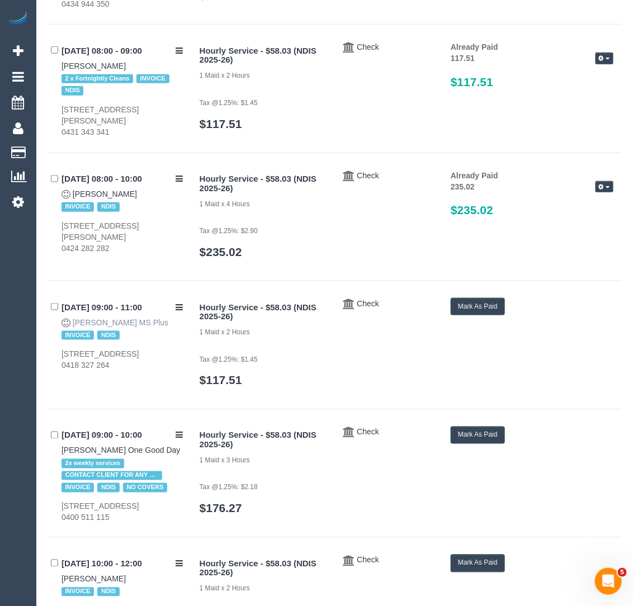
drag, startPoint x: 73, startPoint y: 323, endPoint x: 122, endPoint y: 327, distance: 48.8
click at [122, 327] on div "30/08/2025 09:00 - 11:00 Mary Vigilante MS Plus INVOICE NDIS 1 Temple Street, B…" at bounding box center [120, 334] width 144 height 73
copy div "Mary Vigilante"
click at [478, 313] on button "Mark As Paid" at bounding box center [478, 306] width 54 height 17
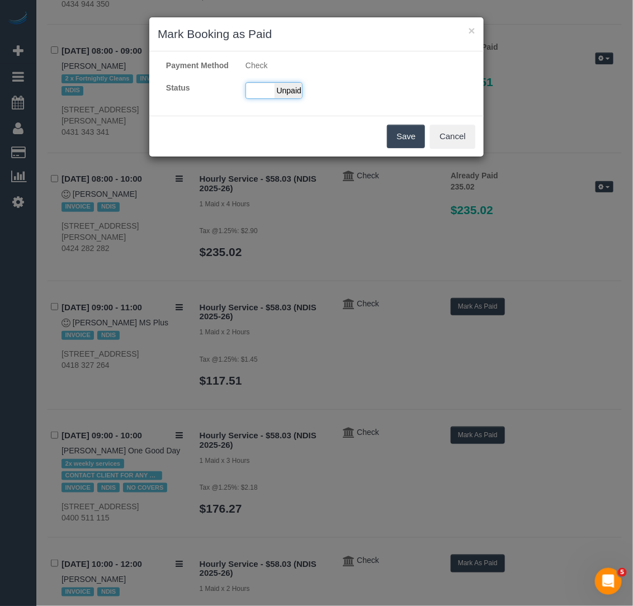
click at [295, 98] on span "Unpaid" at bounding box center [289, 91] width 28 height 16
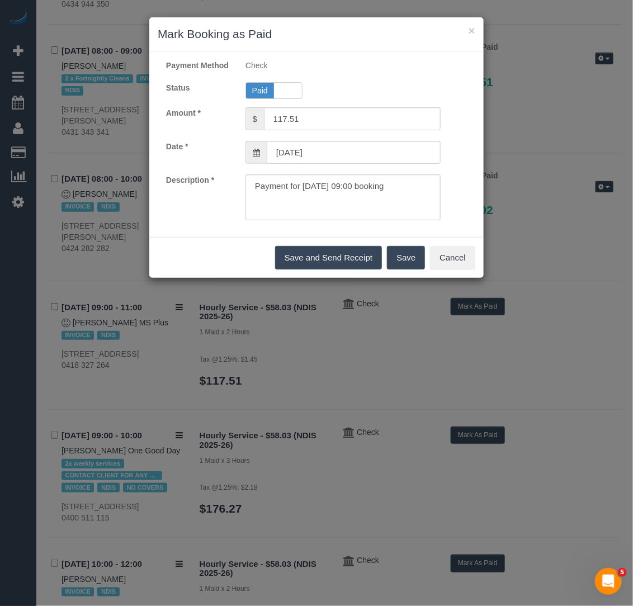
click at [402, 268] on button "Save" at bounding box center [406, 257] width 38 height 23
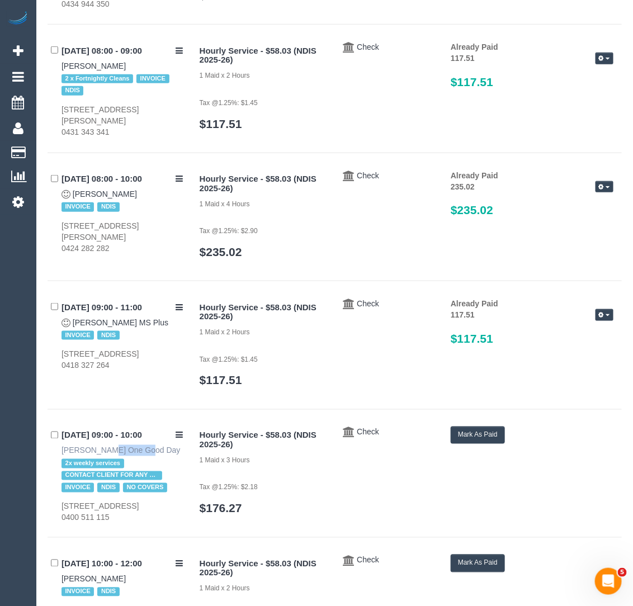
drag, startPoint x: 44, startPoint y: 458, endPoint x: 92, endPoint y: 458, distance: 47.6
click at [92, 459] on div "**********" at bounding box center [334, 592] width 591 height 1603
copy link "Kim Byul"
click at [477, 443] on button "Mark As Paid" at bounding box center [478, 435] width 54 height 17
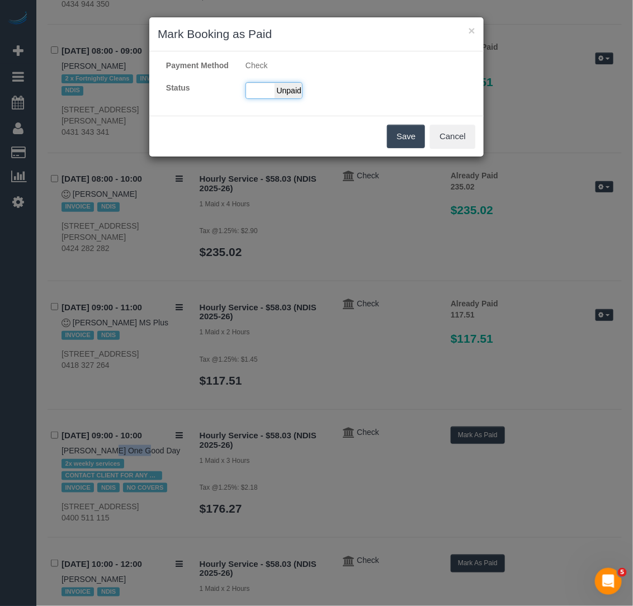
click at [294, 98] on span "Unpaid" at bounding box center [289, 91] width 28 height 16
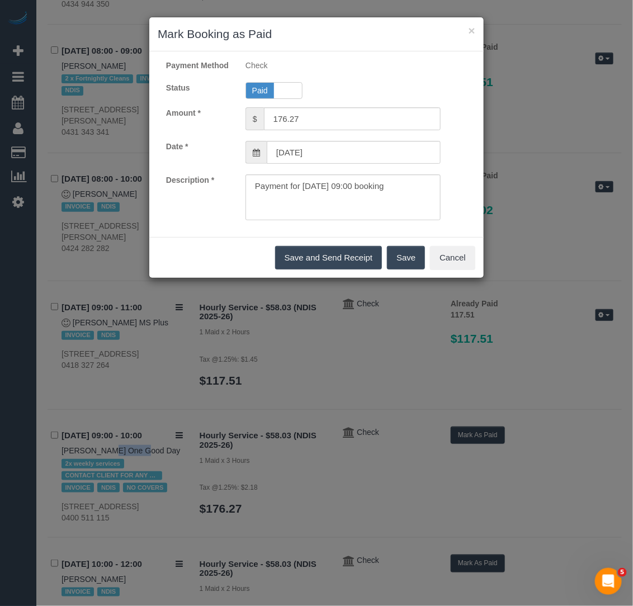
click at [415, 264] on button "Save" at bounding box center [406, 257] width 38 height 23
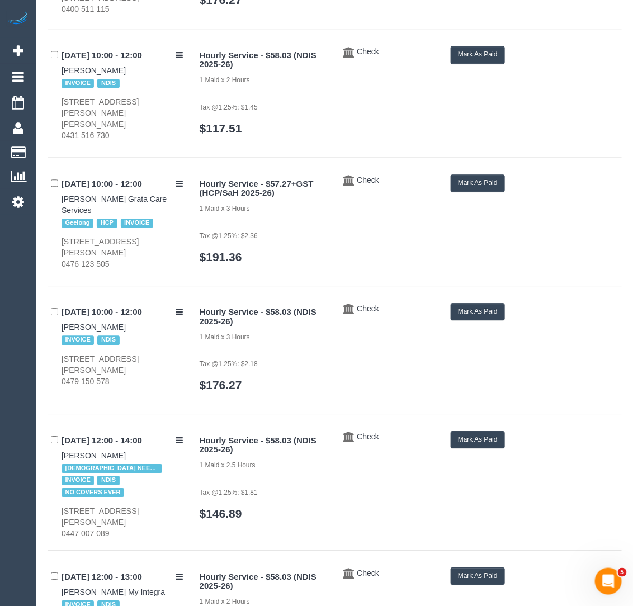
scroll to position [761, 0]
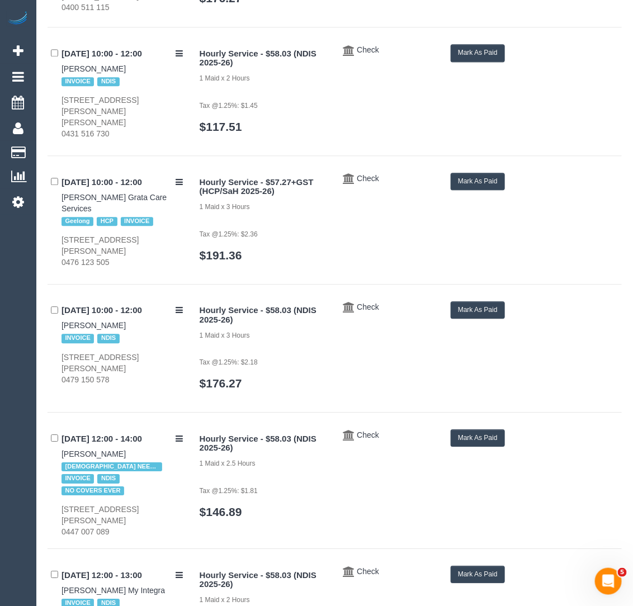
click at [468, 62] on button "Mark As Paid" at bounding box center [478, 52] width 54 height 17
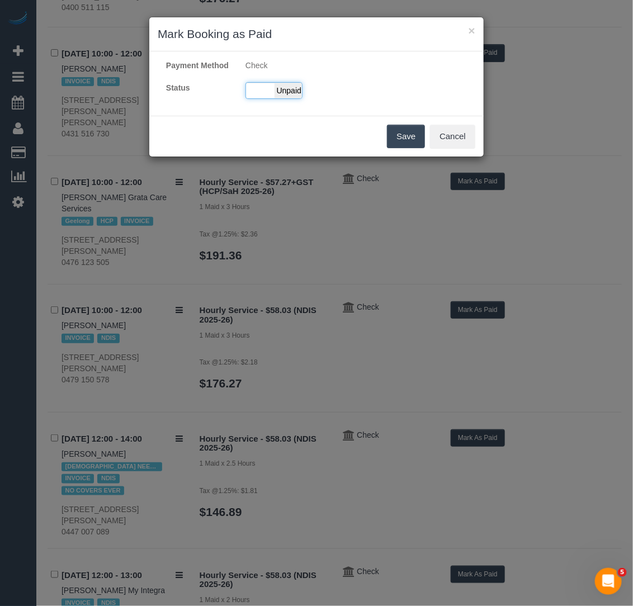
click at [297, 98] on span "Unpaid" at bounding box center [289, 91] width 28 height 16
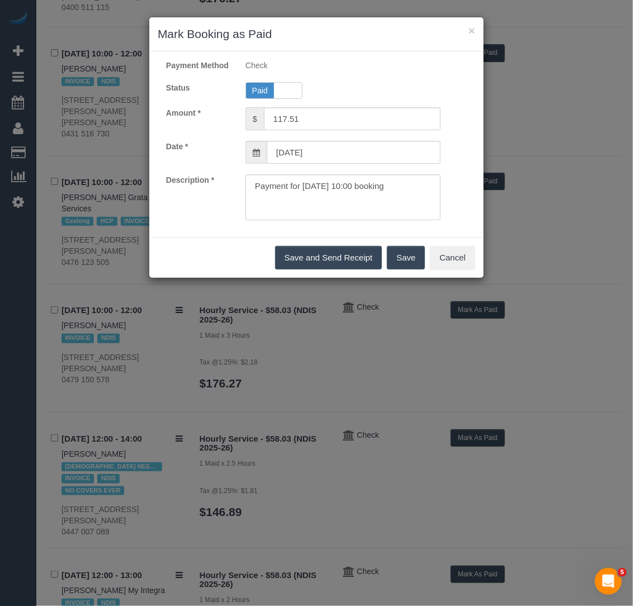
click at [398, 262] on button "Save" at bounding box center [406, 257] width 38 height 23
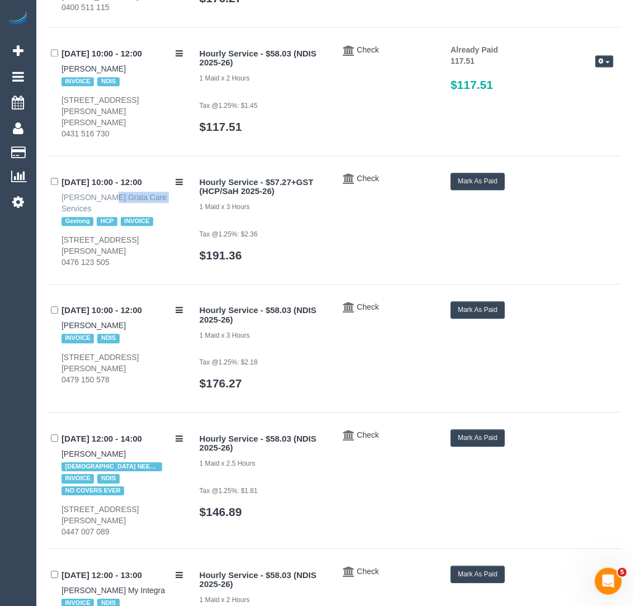
drag, startPoint x: 51, startPoint y: 215, endPoint x: 114, endPoint y: 214, distance: 63.2
click at [115, 215] on div "30/08/2025 10:00 - 12:00 Miranda Stokes Grata Care Services Geelong HCP INVOICE…" at bounding box center [120, 220] width 144 height 95
copy link "Miranda Stokes"
click at [474, 190] on button "Mark As Paid" at bounding box center [478, 181] width 54 height 17
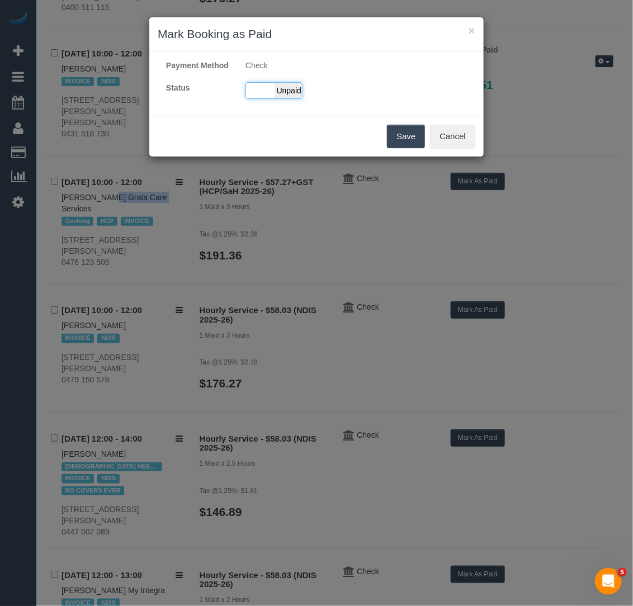
click at [290, 98] on span "Unpaid" at bounding box center [289, 91] width 28 height 16
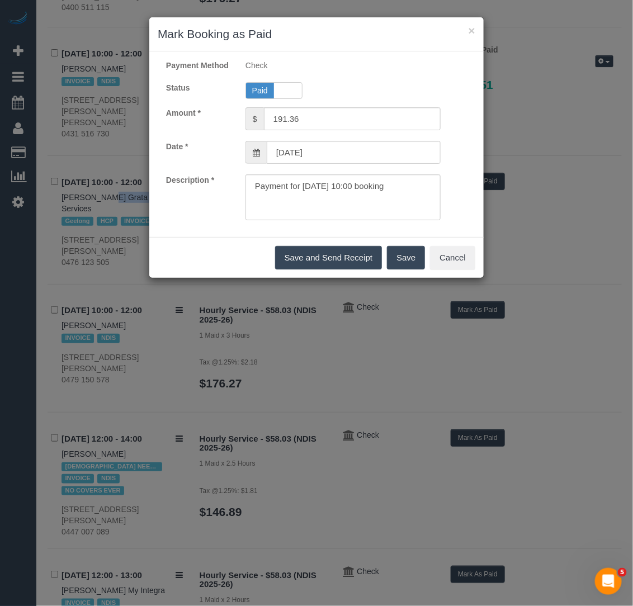
click at [403, 270] on button "Save" at bounding box center [406, 257] width 38 height 23
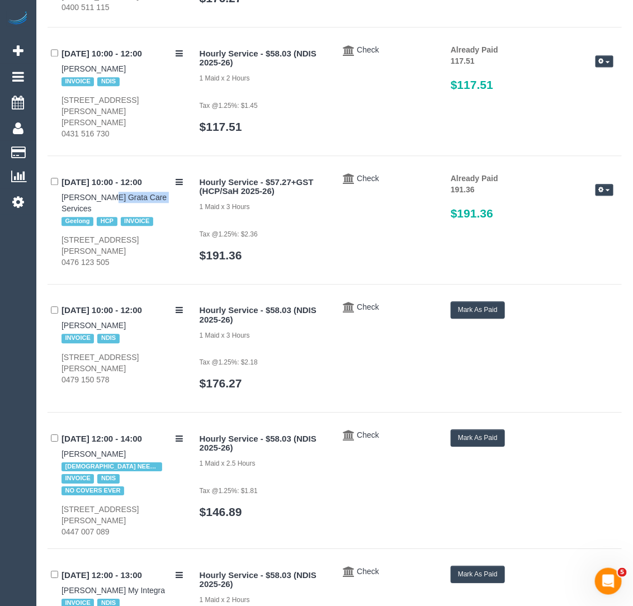
drag, startPoint x: 54, startPoint y: 339, endPoint x: 105, endPoint y: 332, distance: 51.4
click at [107, 333] on div "30/08/2025 10:00 - 12:00 David Wang INVOICE NDIS 2 Gallery Place, Wheelers Hill…" at bounding box center [120, 344] width 144 height 84
click at [472, 319] on button "Mark As Paid" at bounding box center [478, 310] width 54 height 17
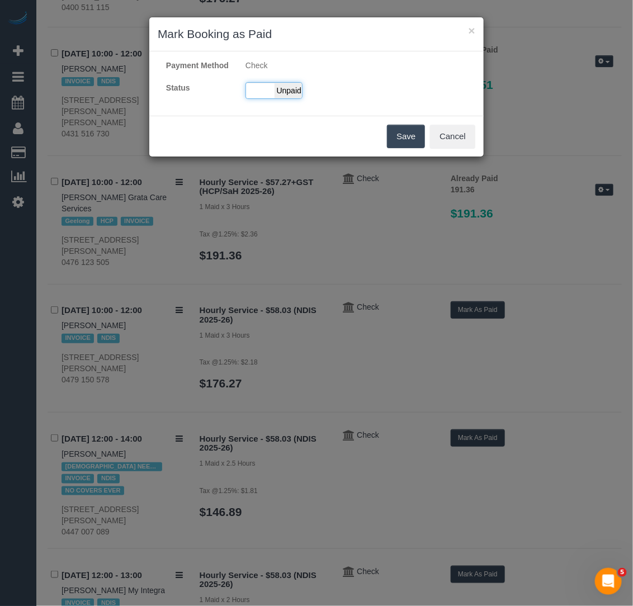
click at [284, 98] on span "Unpaid" at bounding box center [289, 91] width 28 height 16
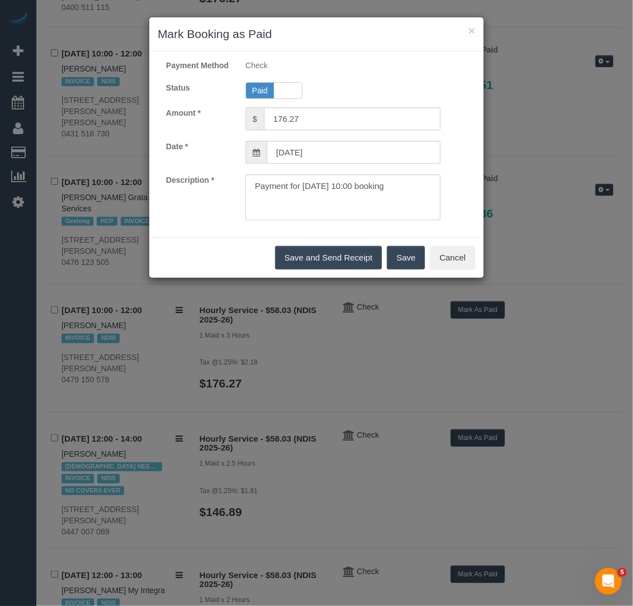
click at [407, 270] on button "Save" at bounding box center [406, 257] width 38 height 23
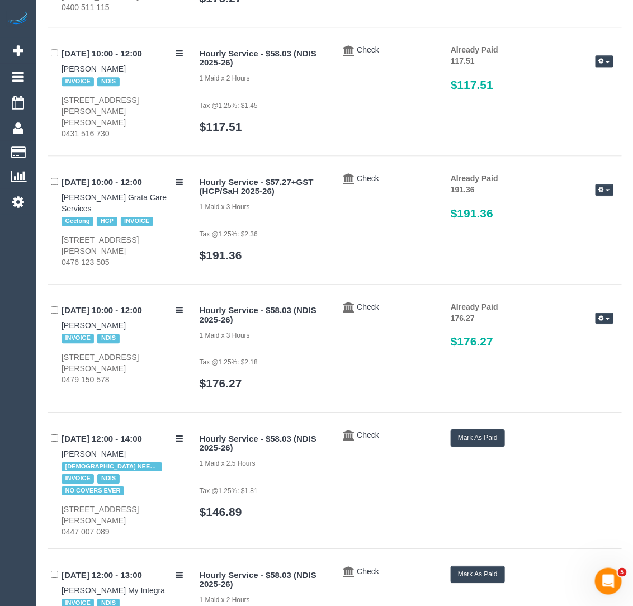
drag, startPoint x: 48, startPoint y: 469, endPoint x: 121, endPoint y: 470, distance: 72.7
click at [121, 470] on div "**********" at bounding box center [334, 81] width 591 height 1603
copy link "Merinda Bathe"
click at [473, 447] on button "Mark As Paid" at bounding box center [478, 438] width 54 height 17
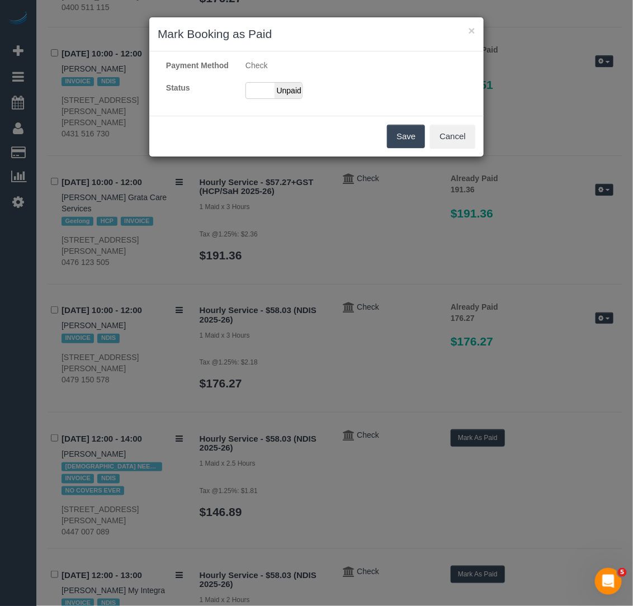
click at [289, 107] on div "Payment Method Check Status Paid Unpaid" at bounding box center [316, 84] width 335 height 48
click at [289, 98] on span "Unpaid" at bounding box center [289, 91] width 28 height 16
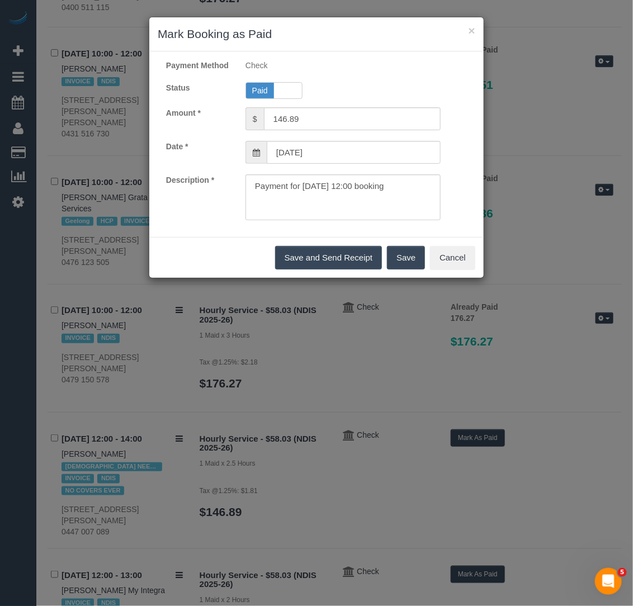
click at [403, 266] on button "Save" at bounding box center [406, 257] width 38 height 23
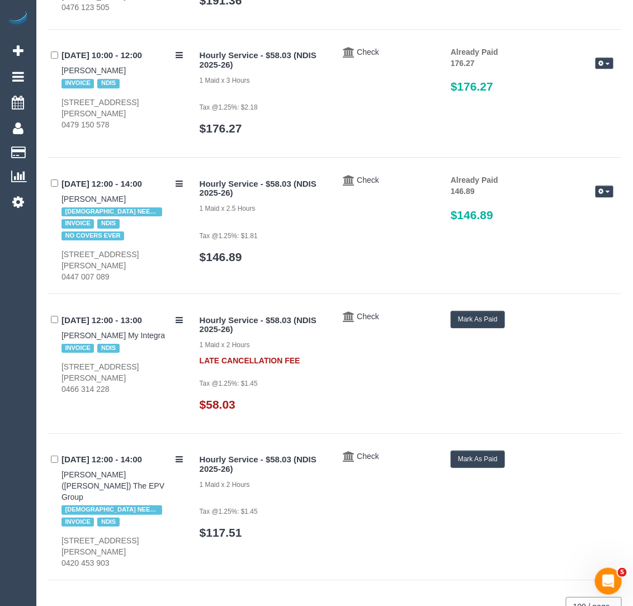
scroll to position [1071, 0]
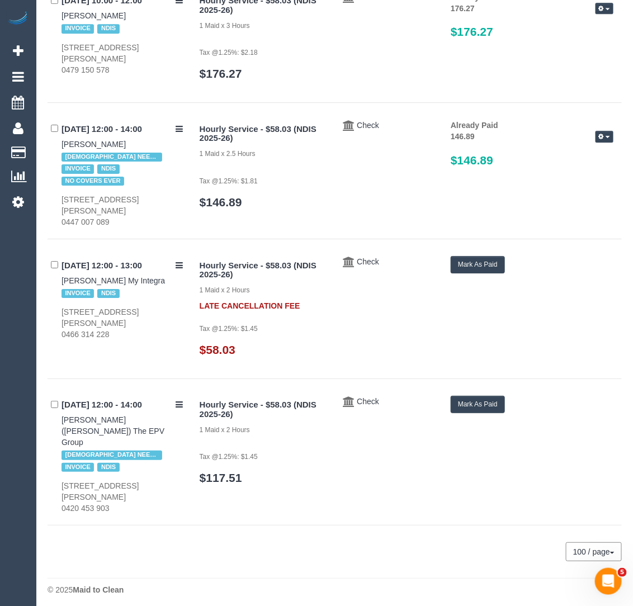
click at [499, 270] on button "Mark As Paid" at bounding box center [478, 264] width 54 height 17
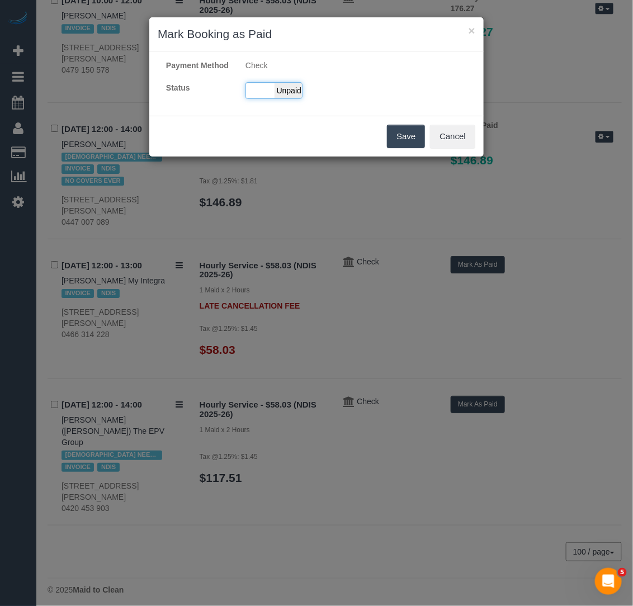
click at [290, 98] on span "Unpaid" at bounding box center [289, 91] width 28 height 16
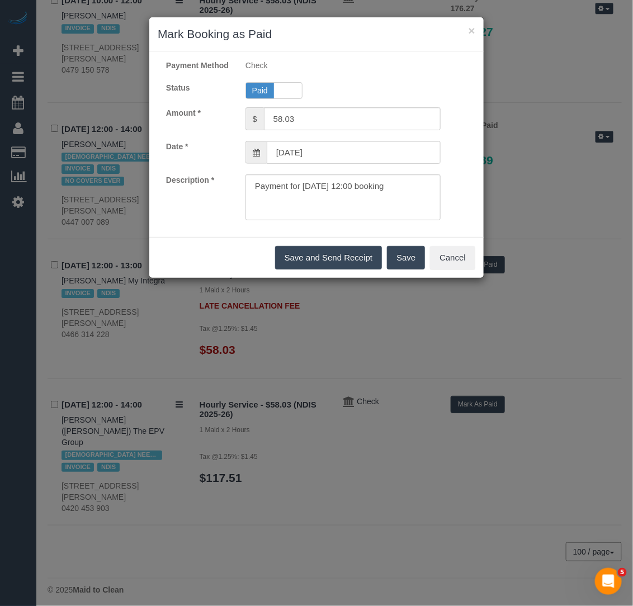
drag, startPoint x: 404, startPoint y: 265, endPoint x: 398, endPoint y: 265, distance: 6.2
click at [404, 265] on button "Save" at bounding box center [406, 257] width 38 height 23
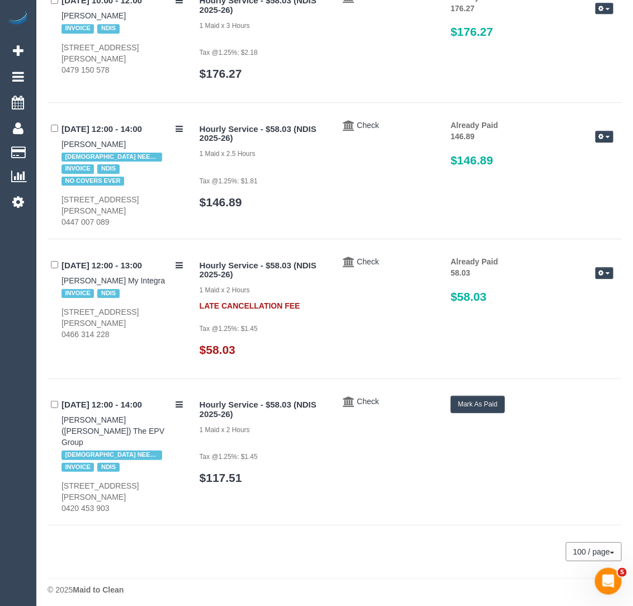
click at [479, 413] on button "Mark As Paid" at bounding box center [478, 404] width 54 height 17
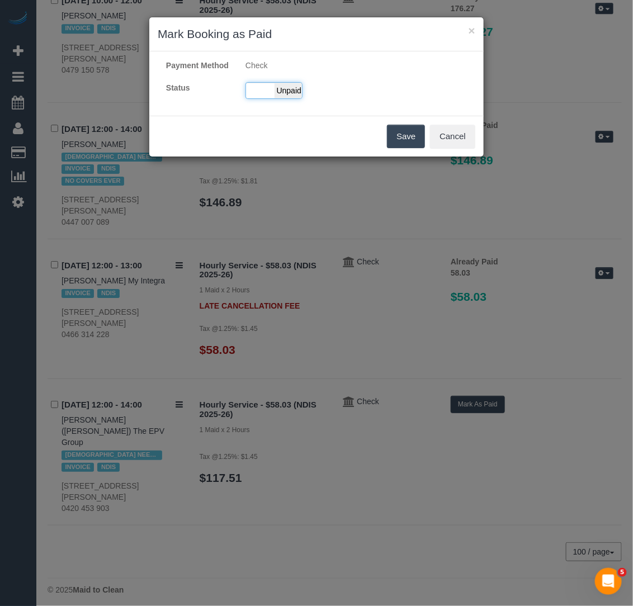
click at [283, 98] on span "Unpaid" at bounding box center [289, 91] width 28 height 16
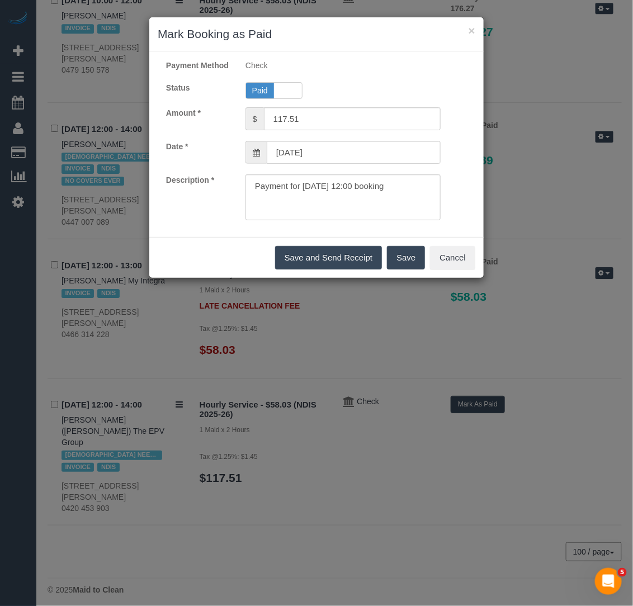
click at [401, 253] on div "Save and Send Receipt Save Cancel" at bounding box center [316, 257] width 335 height 41
click at [419, 270] on button "Save" at bounding box center [406, 257] width 38 height 23
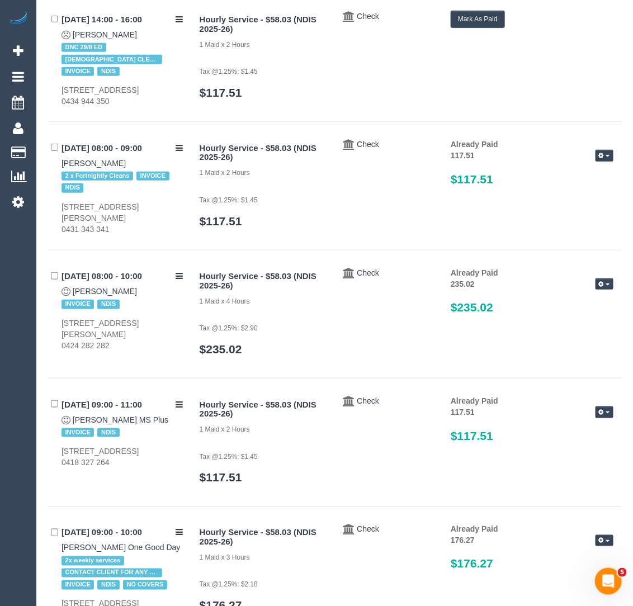
scroll to position [0, 0]
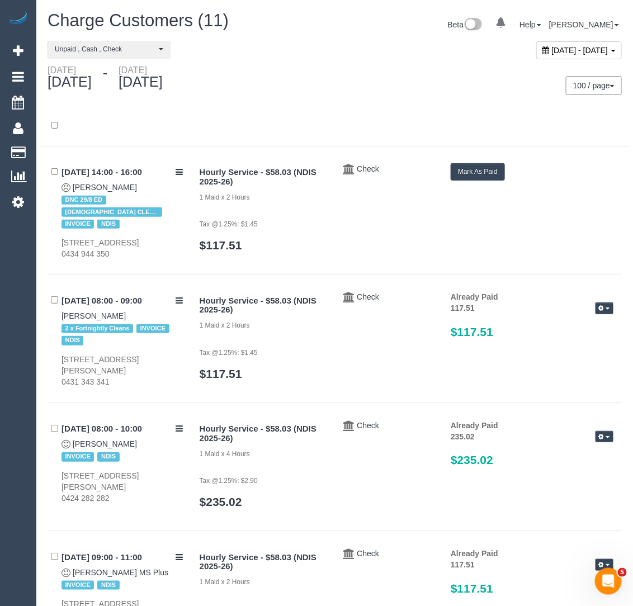
click at [552, 51] on span "August 29, 2025 - August 30, 2025" at bounding box center [580, 50] width 57 height 9
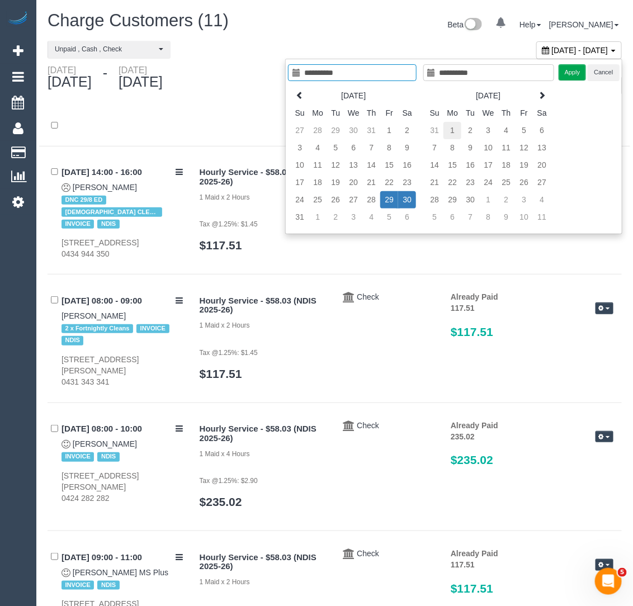
type input "**********"
click at [449, 125] on td "1" at bounding box center [453, 130] width 18 height 17
type input "**********"
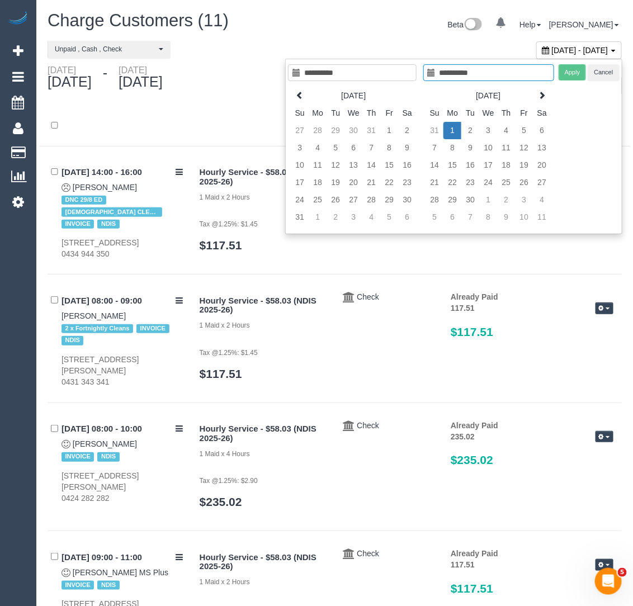
click at [449, 125] on td "1" at bounding box center [453, 130] width 18 height 17
click at [571, 76] on button "Apply" at bounding box center [573, 72] width 28 height 16
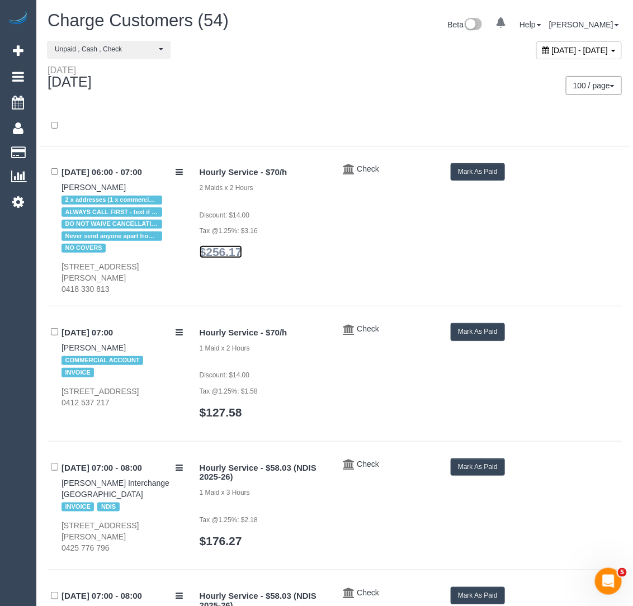
click at [222, 252] on link "$256.17" at bounding box center [221, 252] width 43 height 13
click at [473, 170] on button "Mark As Paid" at bounding box center [478, 171] width 54 height 17
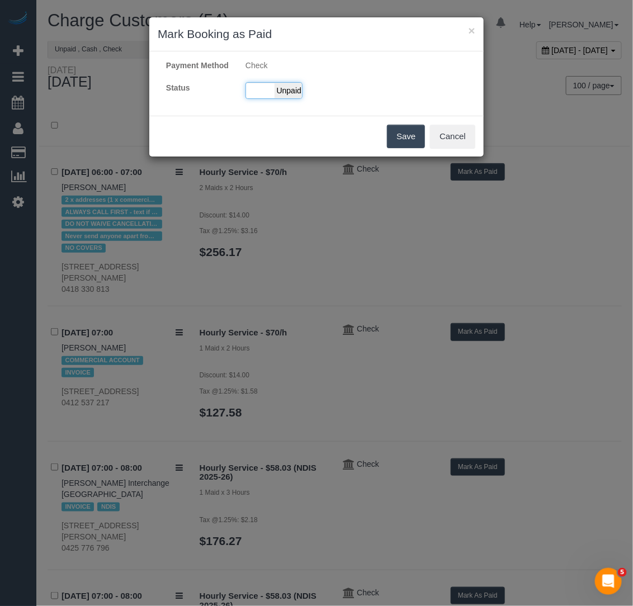
click at [270, 98] on div "Paid Unpaid" at bounding box center [274, 90] width 57 height 17
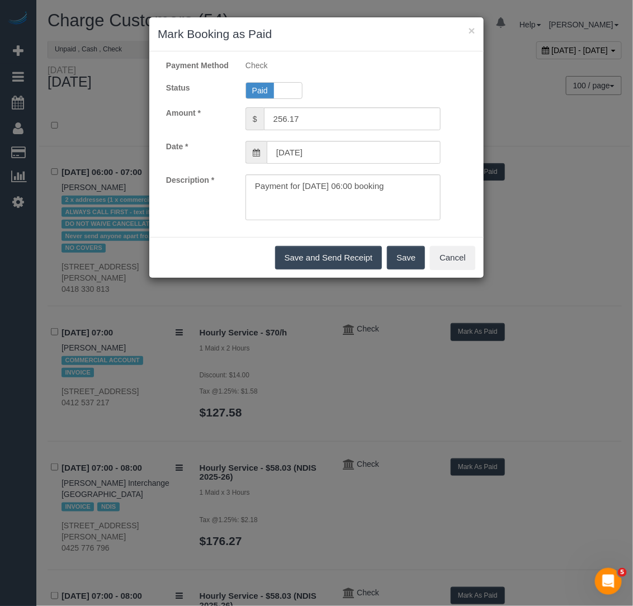
click at [407, 255] on div "Save and Send Receipt Save Cancel" at bounding box center [316, 257] width 335 height 41
click at [408, 262] on button "Save" at bounding box center [406, 257] width 38 height 23
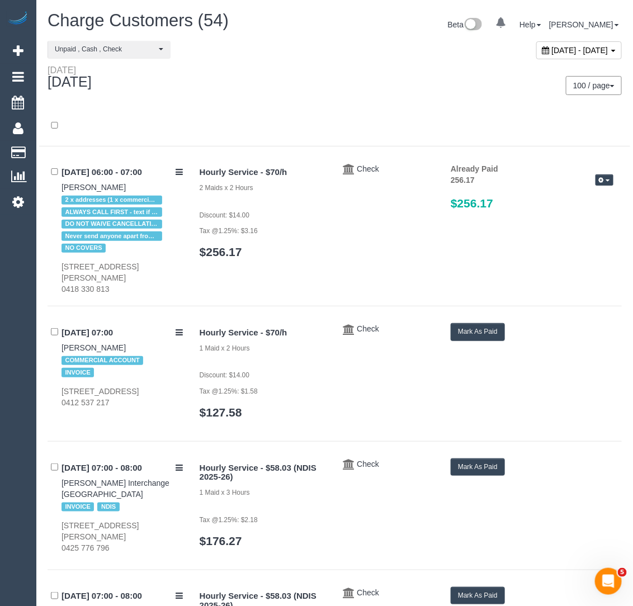
click at [483, 326] on button "Mark As Paid" at bounding box center [478, 331] width 54 height 17
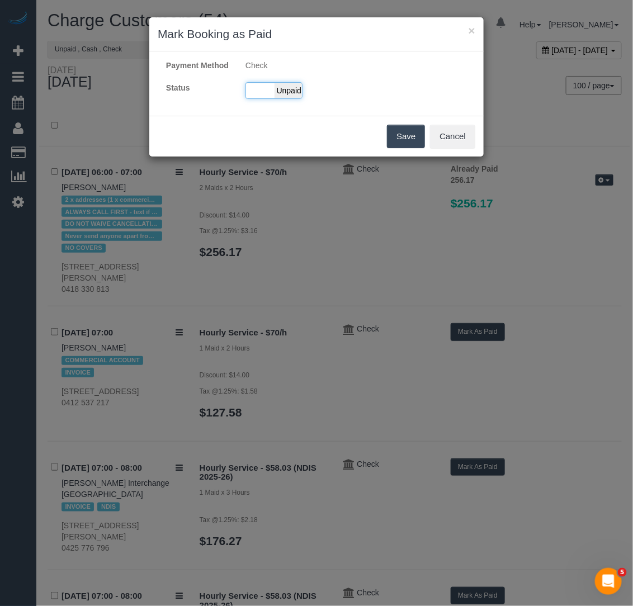
click at [276, 98] on span "Unpaid" at bounding box center [289, 91] width 28 height 16
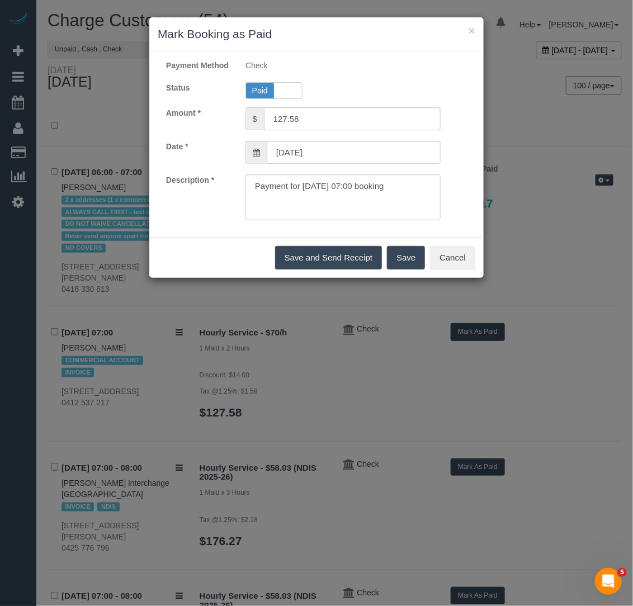
click at [401, 270] on button "Save" at bounding box center [406, 257] width 38 height 23
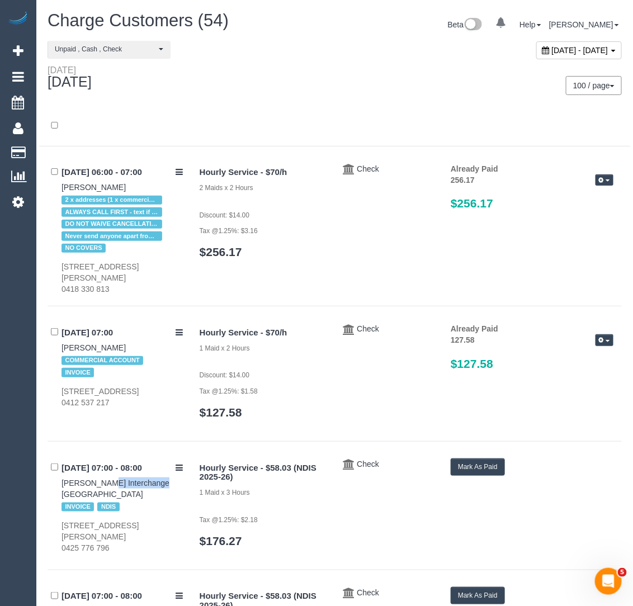
drag, startPoint x: 54, startPoint y: 477, endPoint x: 121, endPoint y: 487, distance: 67.9
click at [122, 487] on div "01/09/2025 07:00 - 08:00 James McDonald Interchange Outer East INVOICE NDIS 8 B…" at bounding box center [120, 506] width 144 height 95
copy link "James McDonald"
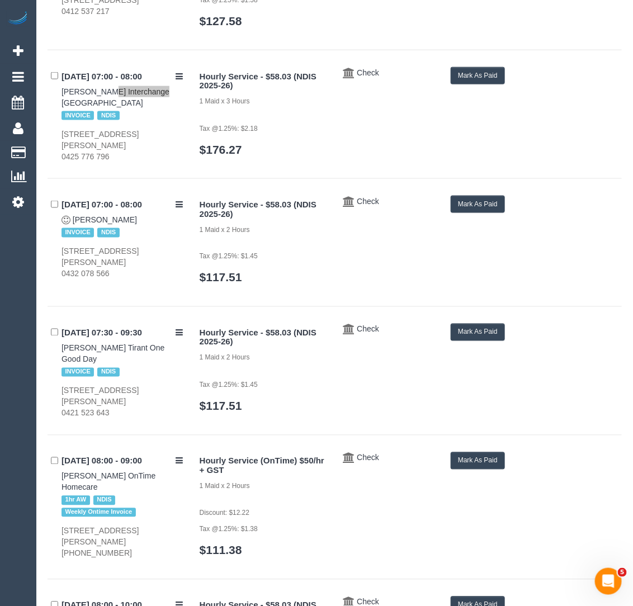
scroll to position [403, 0]
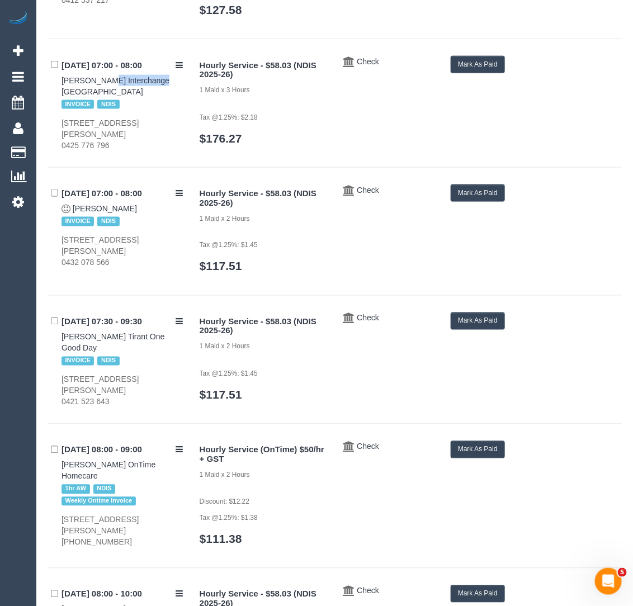
click at [497, 58] on button "Mark As Paid" at bounding box center [478, 64] width 54 height 17
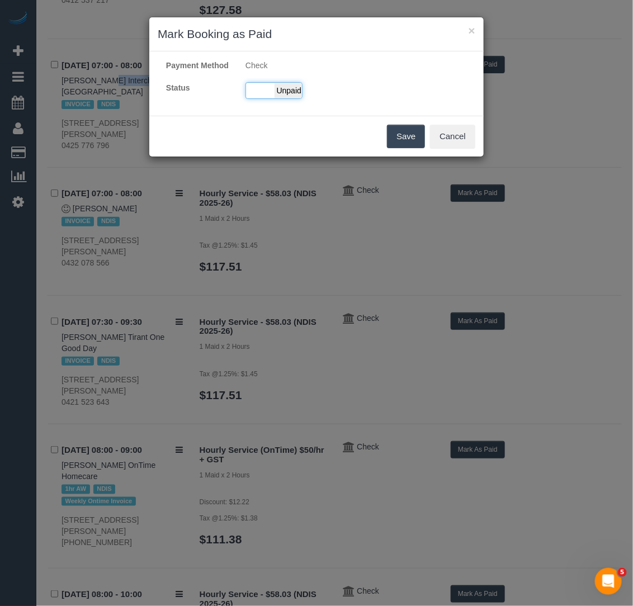
click at [288, 98] on span "Unpaid" at bounding box center [289, 91] width 28 height 16
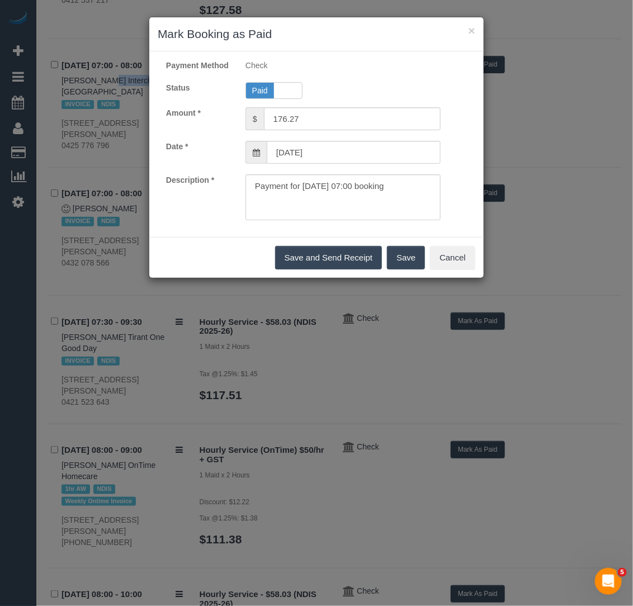
click at [406, 261] on button "Save" at bounding box center [406, 257] width 38 height 23
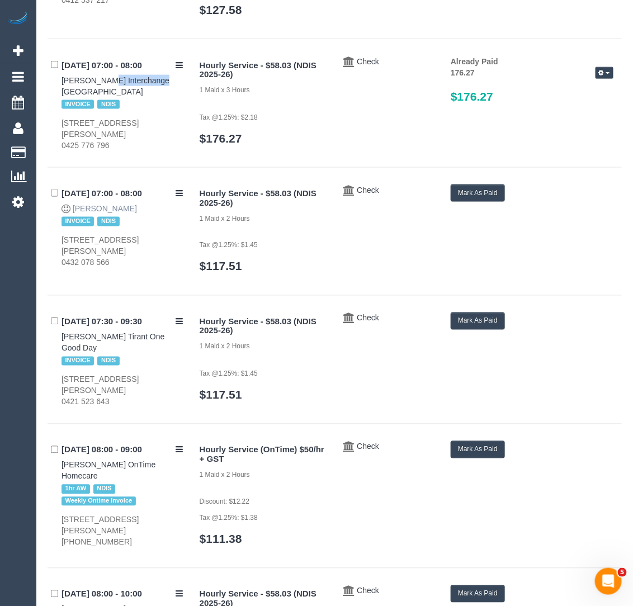
drag, startPoint x: 124, startPoint y: 206, endPoint x: 73, endPoint y: 208, distance: 50.4
click at [73, 208] on div "01/09/2025 07:00 - 08:00 Michael Gott INVOICE NDIS Unit 5/38 Clyde Street, Diam…" at bounding box center [120, 227] width 144 height 84
copy link "[PERSON_NAME]"
click at [114, 209] on link "[PERSON_NAME]" at bounding box center [105, 208] width 64 height 9
click at [463, 196] on button "Mark As Paid" at bounding box center [478, 193] width 54 height 17
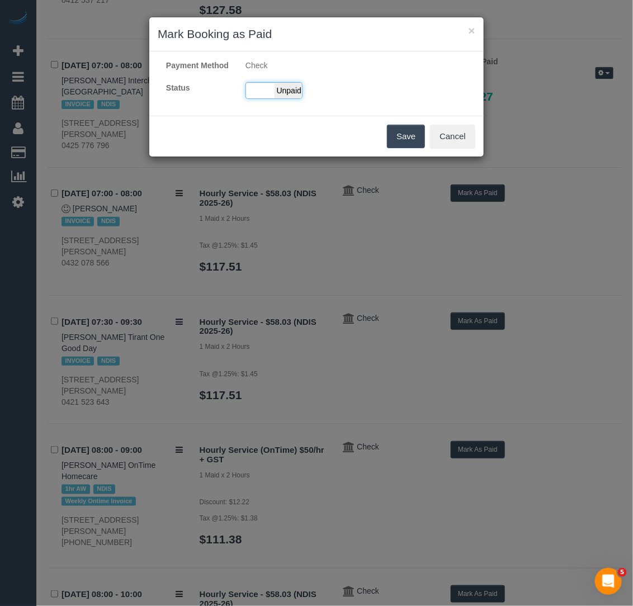
click at [279, 98] on span "Unpaid" at bounding box center [289, 91] width 28 height 16
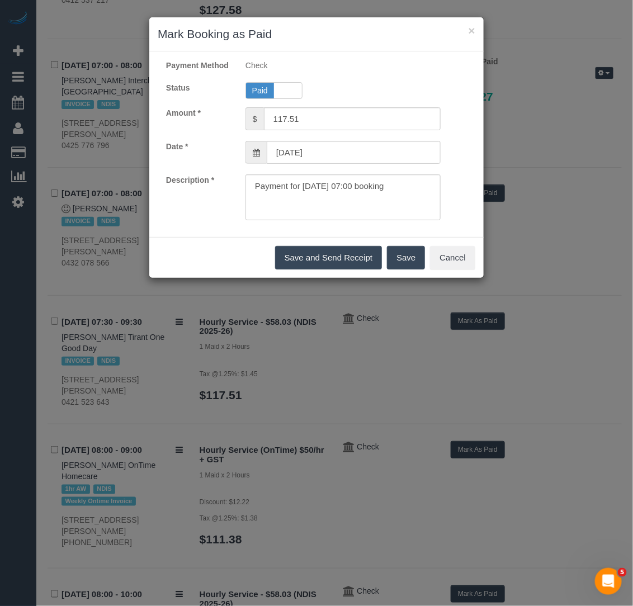
click at [415, 270] on button "Save" at bounding box center [406, 257] width 38 height 23
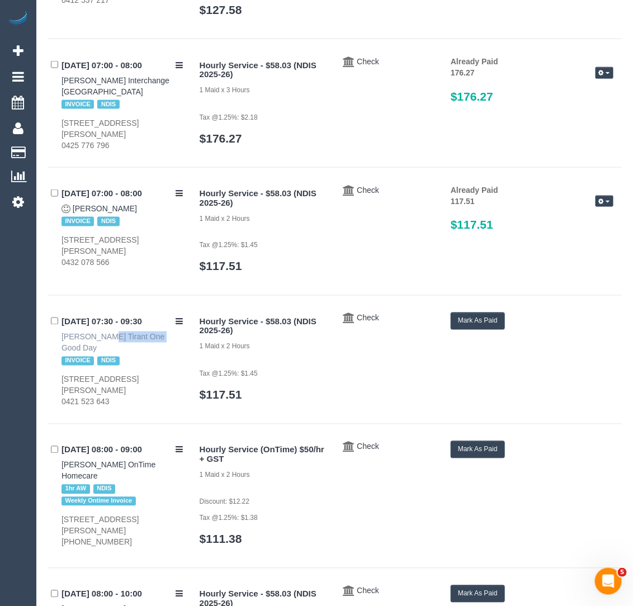
drag, startPoint x: 52, startPoint y: 333, endPoint x: 99, endPoint y: 333, distance: 47.0
click at [105, 335] on div "01/09/2025 07:30 - 09:30 Marlyn Tirant One Good Day INVOICE NDIS 26 Stringer Av…" at bounding box center [120, 360] width 144 height 95
copy link "Marlyn Tirant"
click at [490, 328] on button "Mark As Paid" at bounding box center [478, 321] width 54 height 17
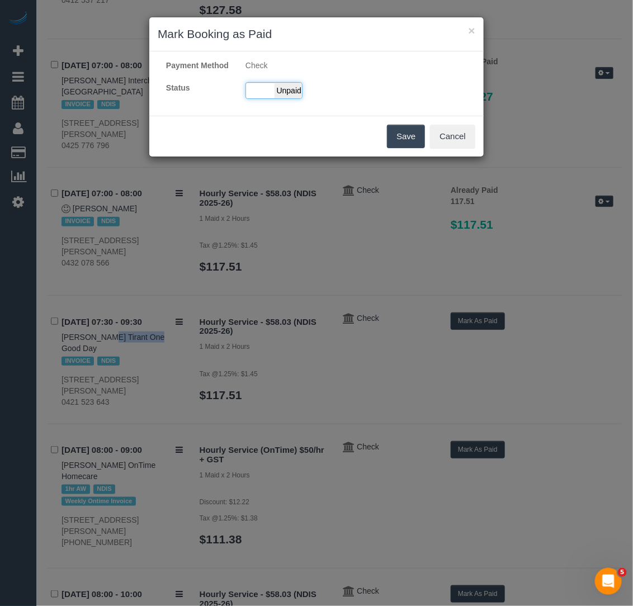
click at [283, 98] on span "Unpaid" at bounding box center [289, 91] width 28 height 16
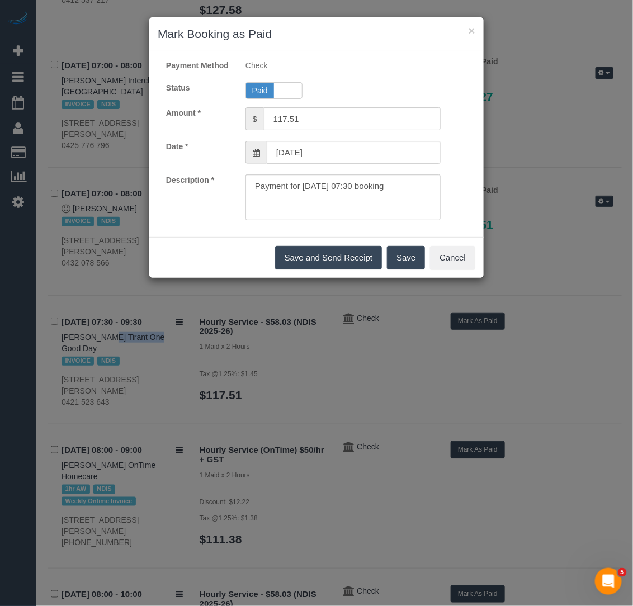
click at [410, 265] on button "Save" at bounding box center [406, 257] width 38 height 23
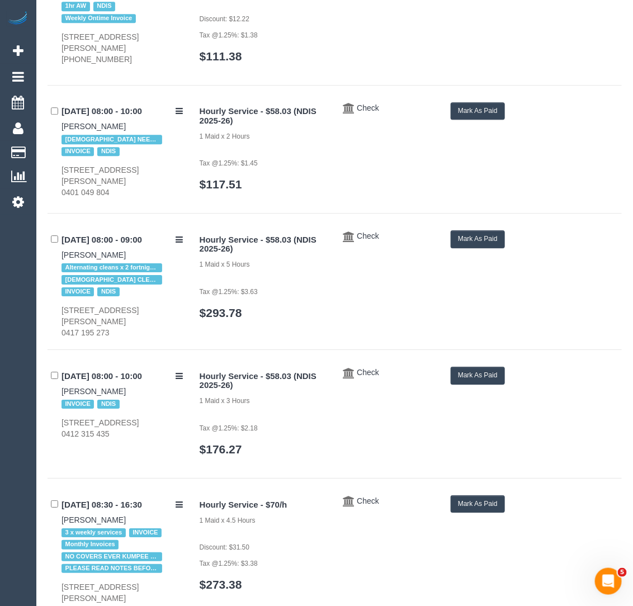
scroll to position [902, 0]
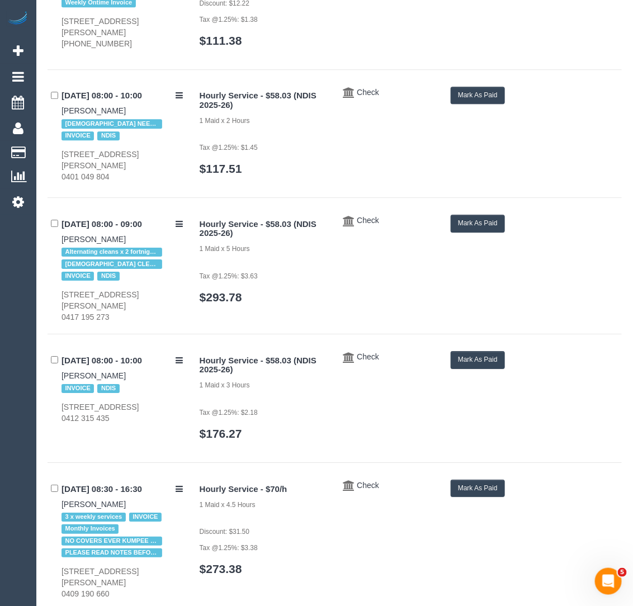
drag, startPoint x: 124, startPoint y: 112, endPoint x: 60, endPoint y: 111, distance: 64.3
click at [60, 111] on div "01/09/2025 08:00 - 10:00 Maria Matthews FEMALE NEEDED INVOICE NDIS 78 The Fairw…" at bounding box center [120, 135] width 144 height 96
copy link "Maria Matthews"
click at [468, 96] on button "Mark As Paid" at bounding box center [478, 95] width 54 height 17
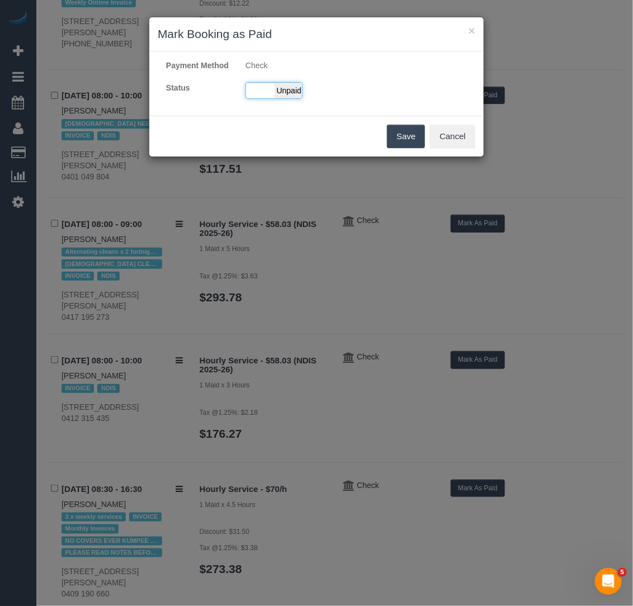
click at [252, 98] on div "Paid Unpaid" at bounding box center [274, 90] width 57 height 17
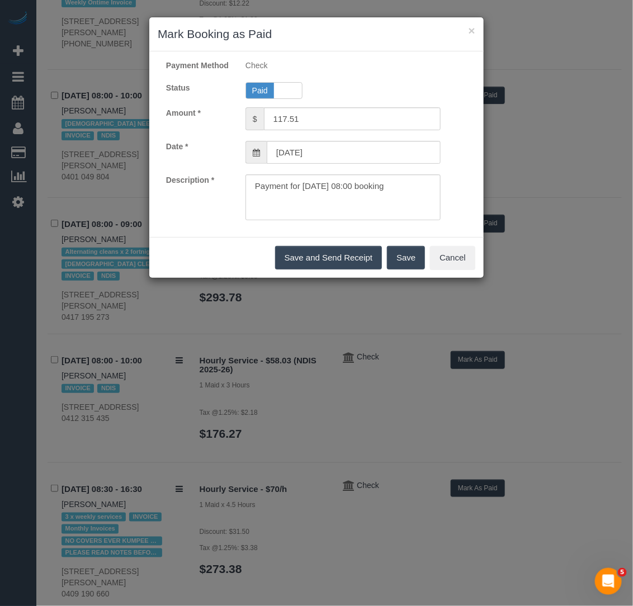
click at [410, 278] on div "Save and Send Receipt Save Cancel" at bounding box center [316, 257] width 335 height 41
click at [412, 260] on button "Save" at bounding box center [406, 257] width 38 height 23
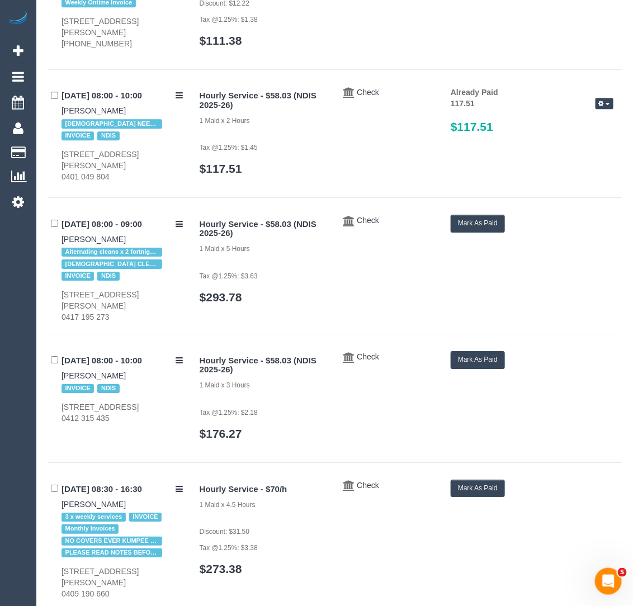
drag, startPoint x: 54, startPoint y: 236, endPoint x: 128, endPoint y: 235, distance: 74.4
click at [130, 236] on div "01/09/2025 08:00 - 09:00 Jasmine Grillinzoni Alternating cleans x 2 fortnightly…" at bounding box center [120, 269] width 144 height 108
click at [469, 221] on button "Mark As Paid" at bounding box center [478, 223] width 54 height 17
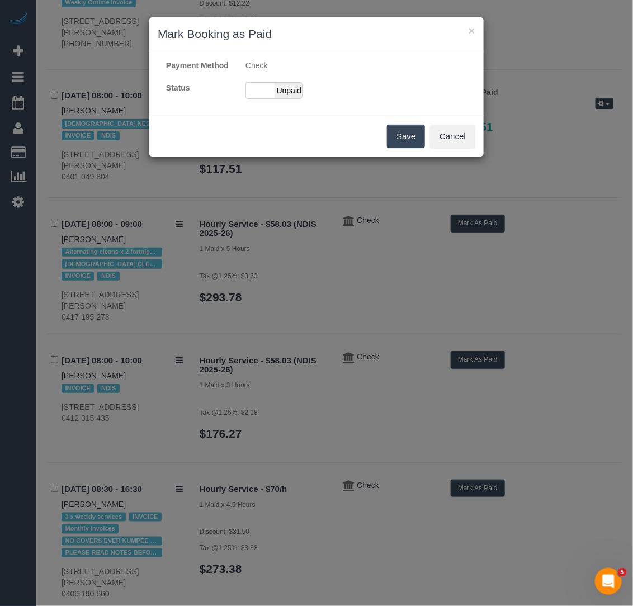
click at [290, 89] on div "Payment Method Check Status Paid Unpaid" at bounding box center [316, 84] width 335 height 48
click at [295, 98] on span "Unpaid" at bounding box center [289, 91] width 28 height 16
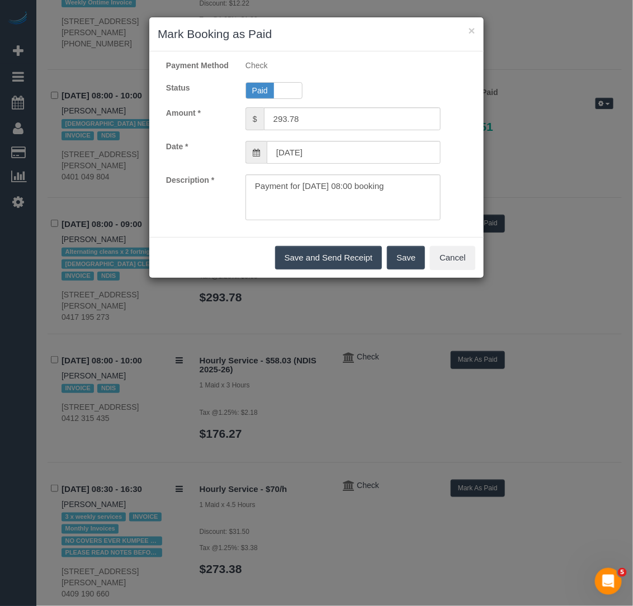
click at [416, 266] on button "Save" at bounding box center [406, 257] width 38 height 23
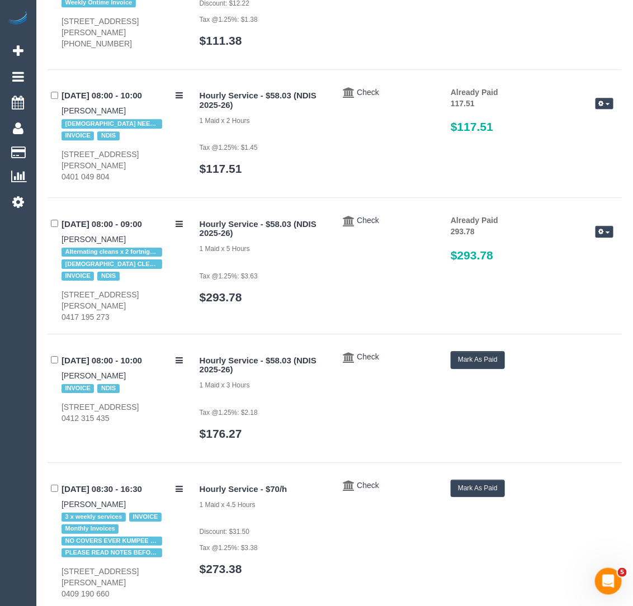
click at [483, 351] on button "Mark As Paid" at bounding box center [478, 359] width 54 height 17
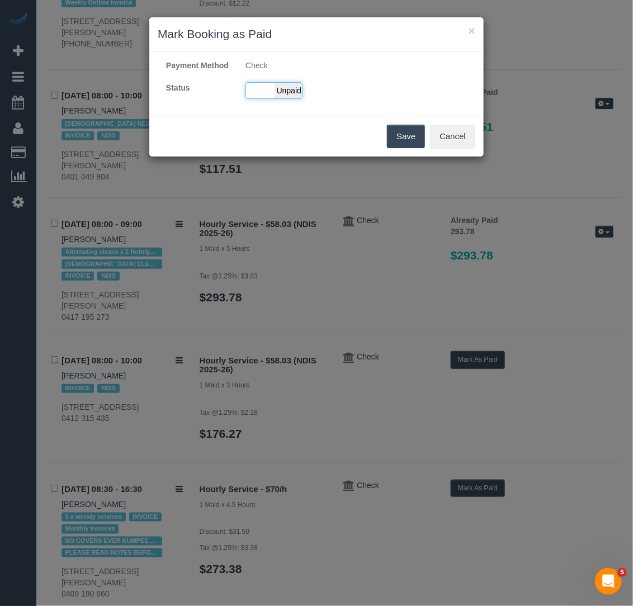
click at [281, 98] on span "Unpaid" at bounding box center [289, 91] width 28 height 16
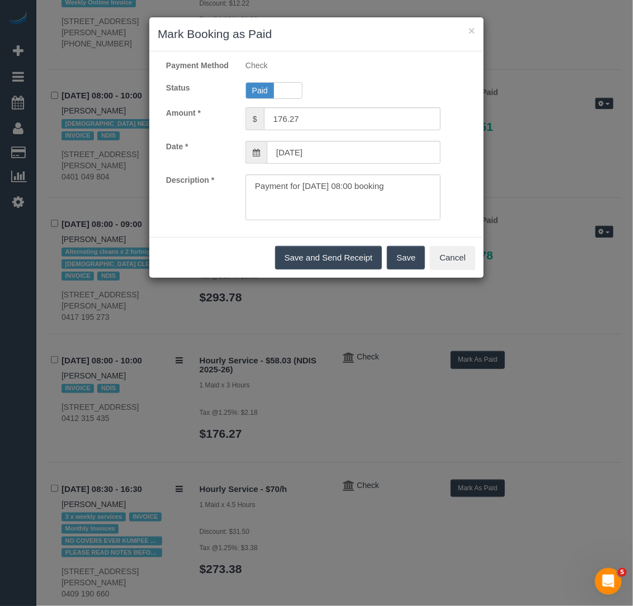
click at [413, 270] on button "Save" at bounding box center [406, 257] width 38 height 23
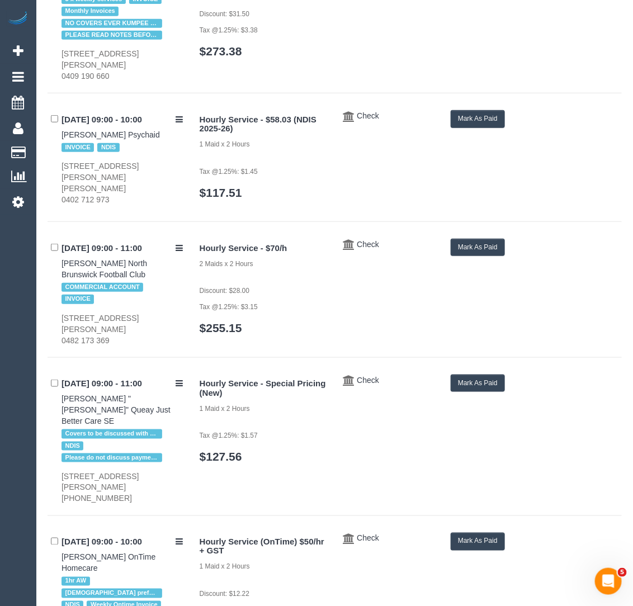
scroll to position [1464, 0]
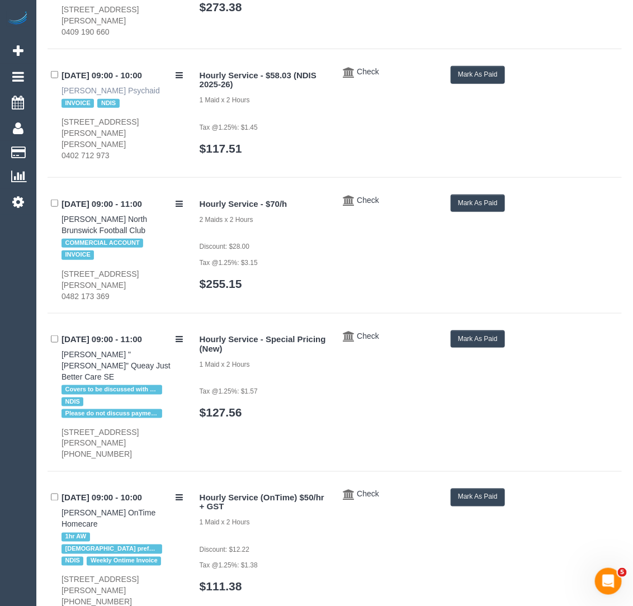
drag, startPoint x: 54, startPoint y: 82, endPoint x: 123, endPoint y: 82, distance: 68.8
click at [123, 82] on div "01/09/2025 09:00 - 10:00 Sharon Saunders Psychaid INVOICE NDIS 2 Laing Place, M…" at bounding box center [120, 113] width 144 height 95
click at [497, 71] on button "Mark As Paid" at bounding box center [478, 74] width 54 height 17
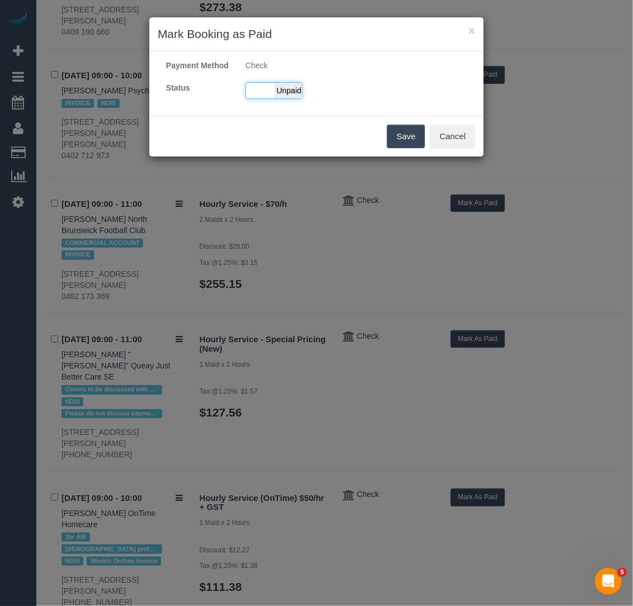
click at [285, 93] on span "Unpaid" at bounding box center [289, 91] width 28 height 16
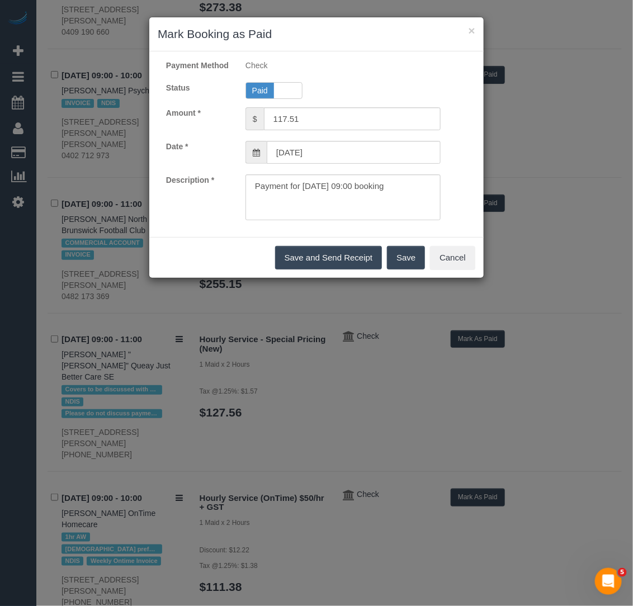
click at [406, 263] on button "Save" at bounding box center [406, 257] width 38 height 23
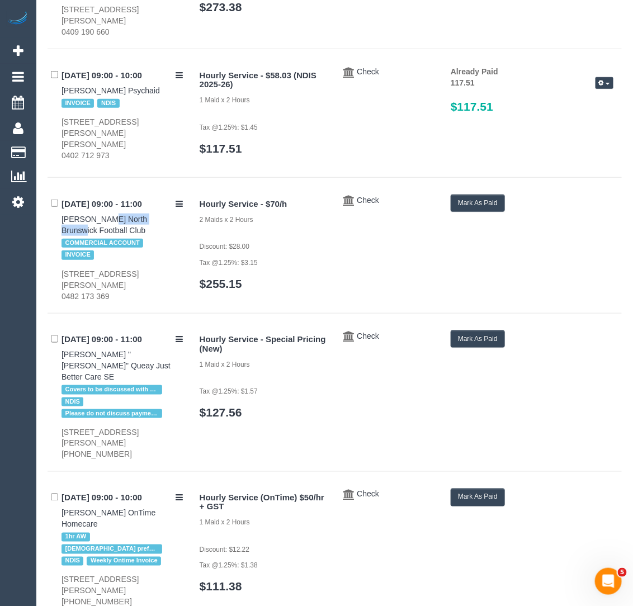
drag, startPoint x: 46, startPoint y: 203, endPoint x: 109, endPoint y: 201, distance: 62.7
click at [210, 277] on link "$255.15" at bounding box center [221, 283] width 43 height 13
click at [491, 195] on button "Mark As Paid" at bounding box center [478, 203] width 54 height 17
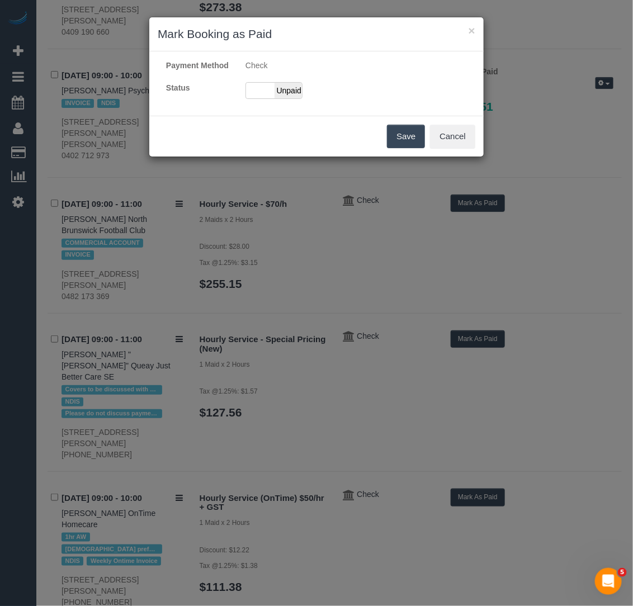
click at [491, 186] on div "× Mark Booking as Paid Payment Method Check Status Paid Unpaid Save Cancel" at bounding box center [316, 303] width 633 height 606
click at [285, 98] on span "Unpaid" at bounding box center [289, 91] width 28 height 16
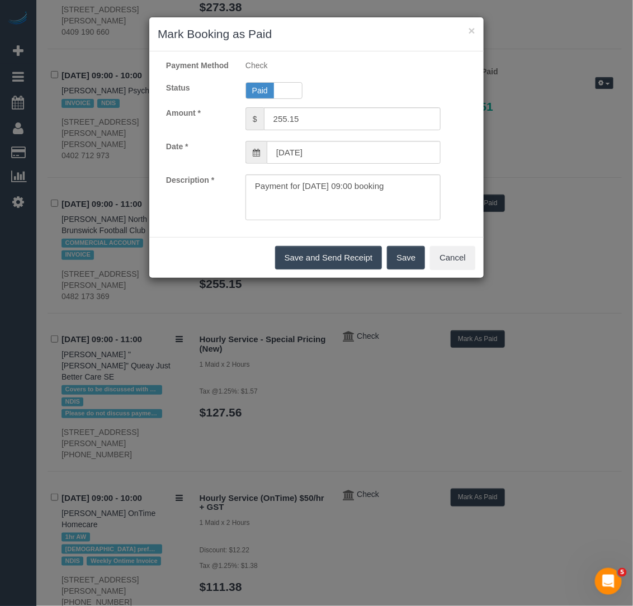
click at [405, 262] on button "Save" at bounding box center [406, 257] width 38 height 23
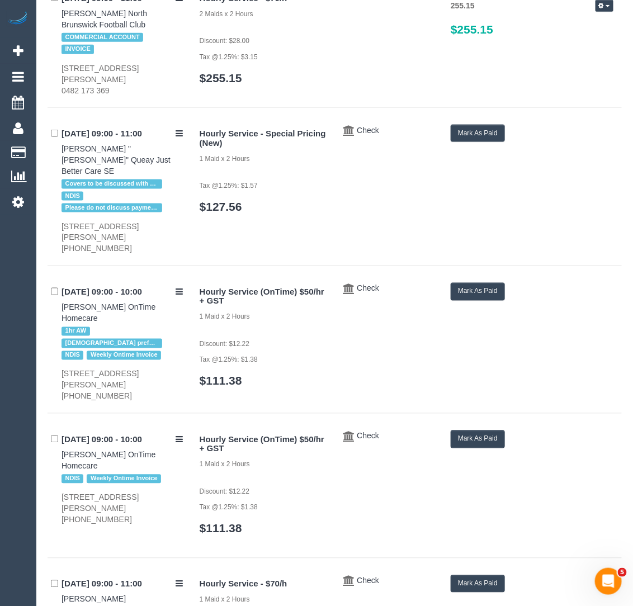
scroll to position [1693, 0]
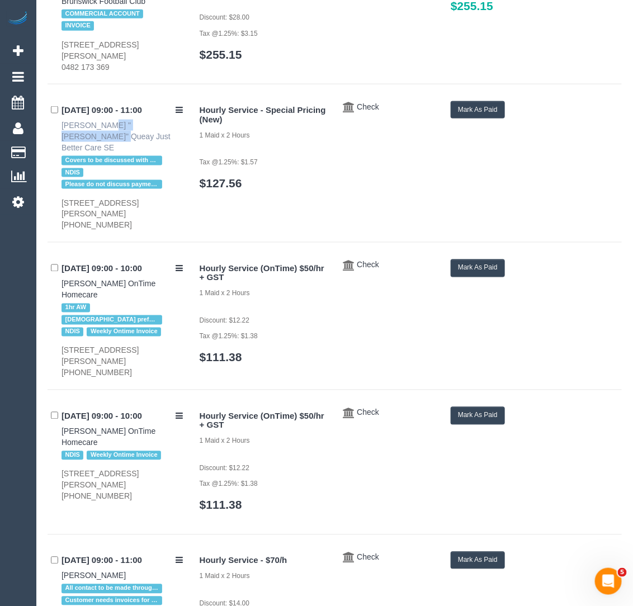
drag, startPoint x: 55, startPoint y: 114, endPoint x: 124, endPoint y: 114, distance: 68.3
click at [128, 114] on div "01/09/2025 09:00 - 11:00 Elsie "Joyce" Queay Just Better Care SE Covers to be d…" at bounding box center [120, 166] width 144 height 130
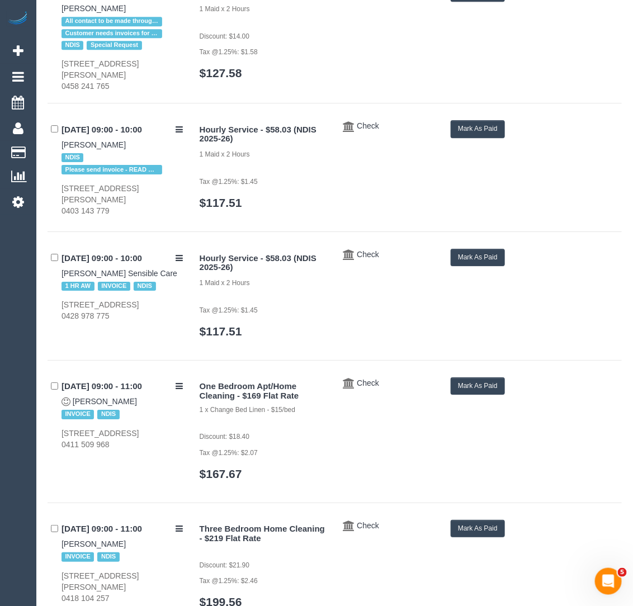
scroll to position [2303, 0]
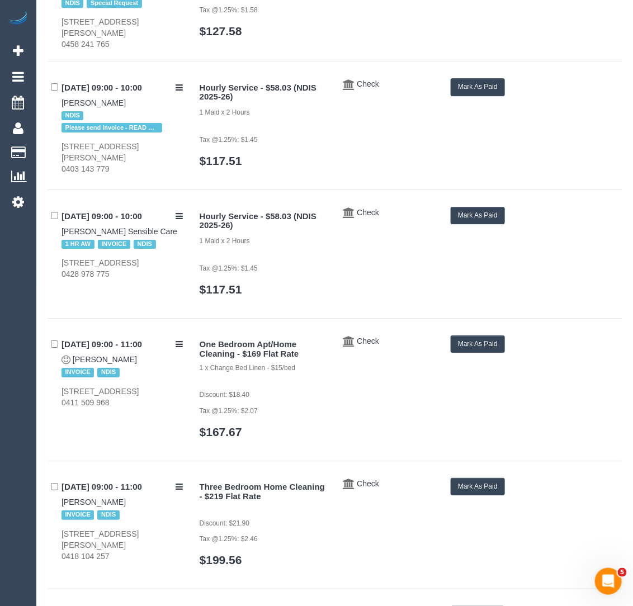
click at [457, 78] on button "Mark As Paid" at bounding box center [478, 86] width 54 height 17
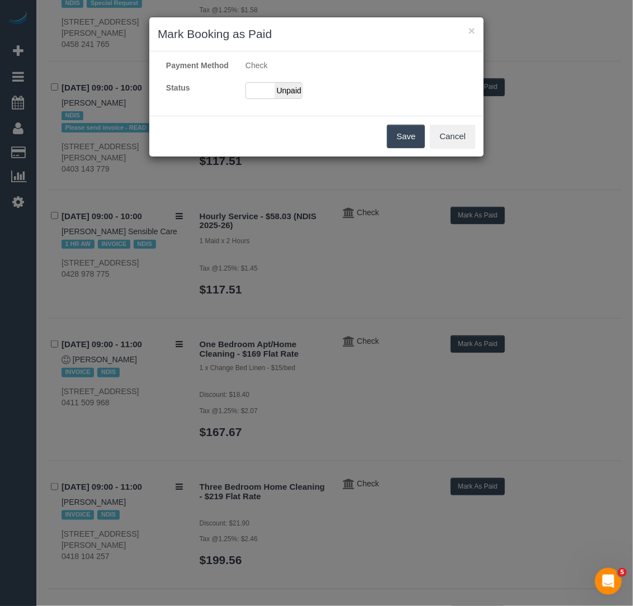
click at [292, 92] on div "Payment Method Check Status Paid Unpaid" at bounding box center [316, 84] width 335 height 48
click at [294, 94] on span "Unpaid" at bounding box center [289, 91] width 28 height 16
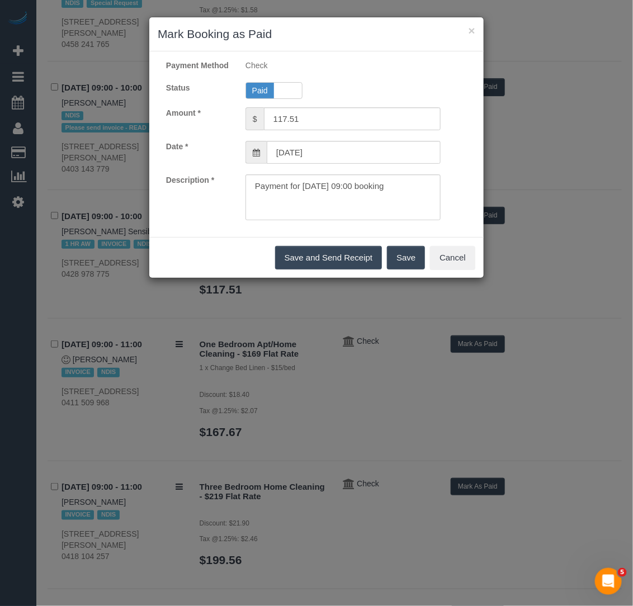
click at [407, 267] on button "Save" at bounding box center [406, 257] width 38 height 23
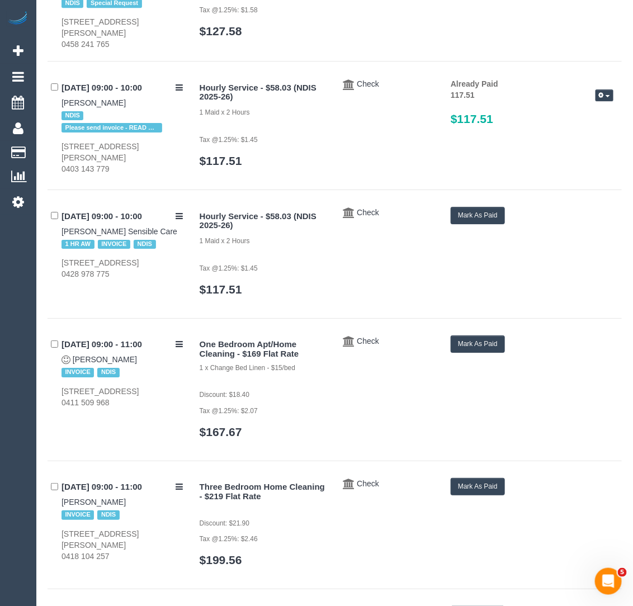
click at [495, 207] on button "Mark As Paid" at bounding box center [478, 215] width 54 height 17
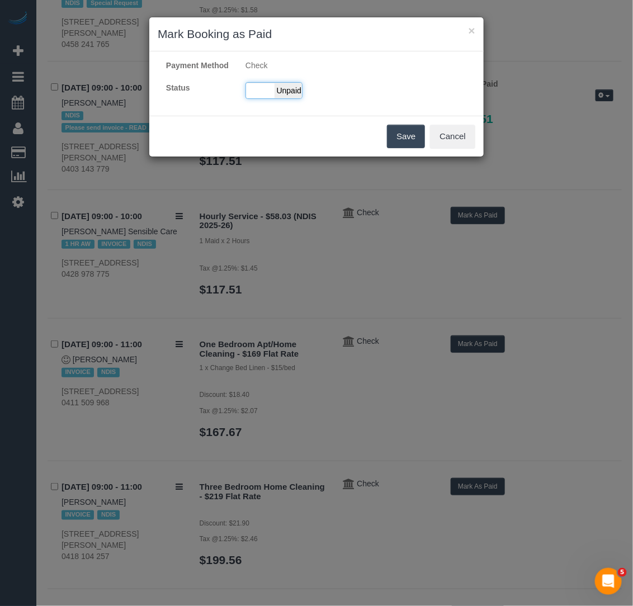
click at [279, 98] on span "Unpaid" at bounding box center [289, 91] width 28 height 16
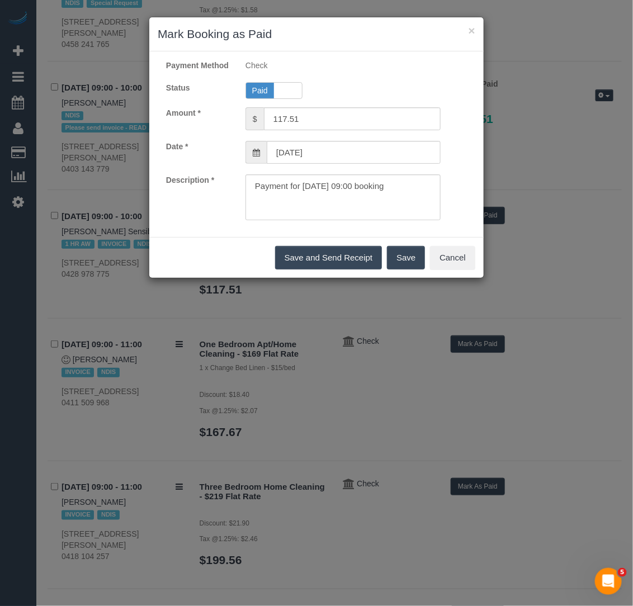
click at [420, 270] on button "Save" at bounding box center [406, 257] width 38 height 23
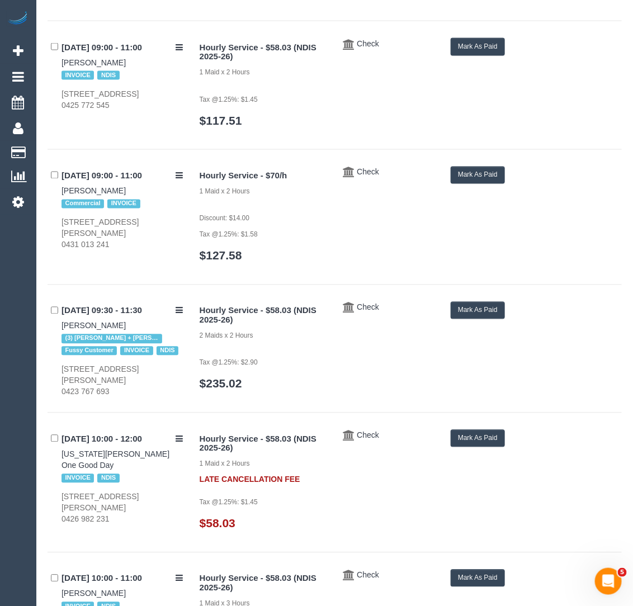
scroll to position [3014, 0]
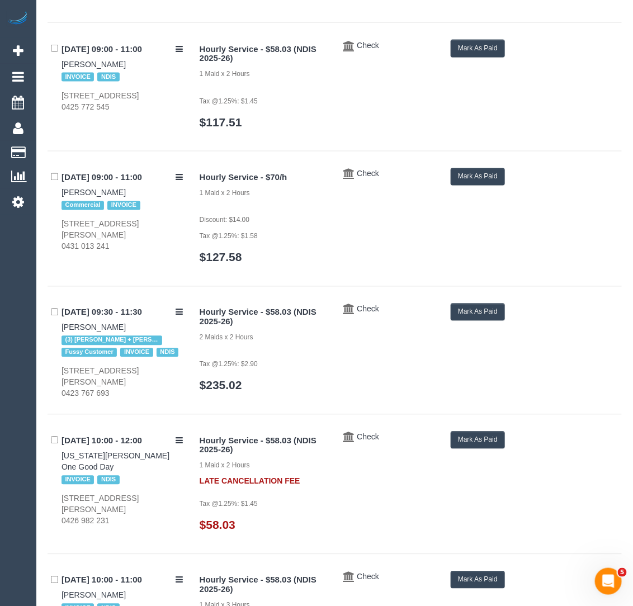
click at [493, 40] on button "Mark As Paid" at bounding box center [478, 48] width 54 height 17
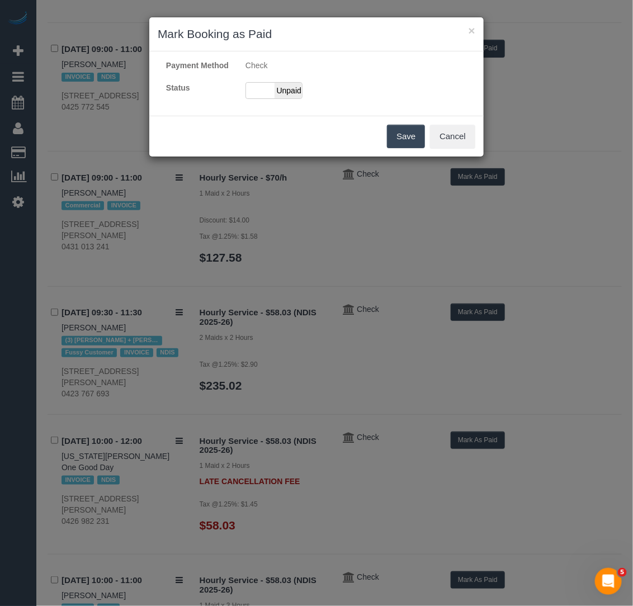
click at [277, 91] on div "Payment Method Check Status Paid Unpaid" at bounding box center [316, 84] width 335 height 48
click at [287, 107] on div "Payment Method Check Status Paid Unpaid" at bounding box center [316, 84] width 335 height 48
click at [288, 98] on span "Unpaid" at bounding box center [289, 91] width 28 height 16
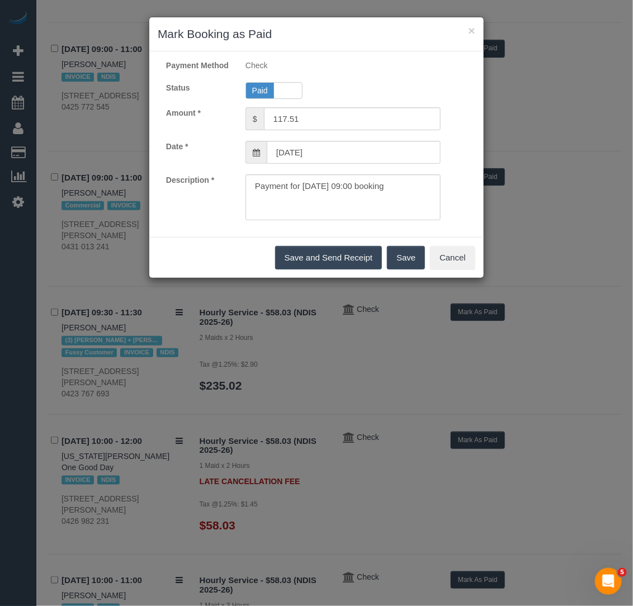
click at [414, 267] on button "Save" at bounding box center [406, 257] width 38 height 23
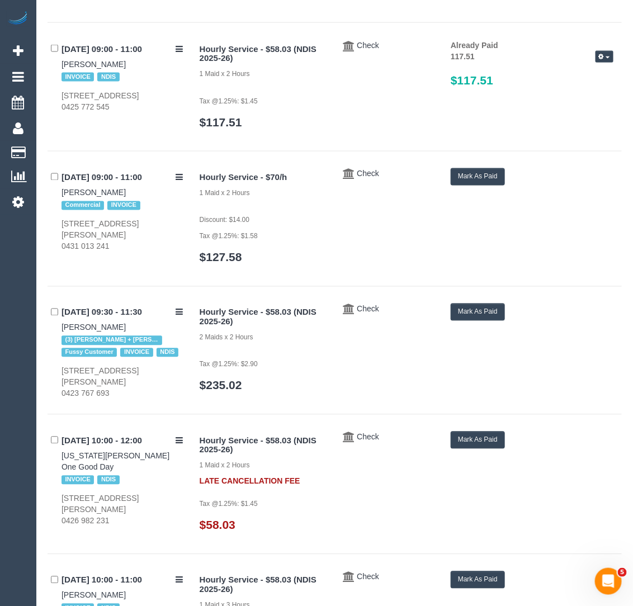
click at [479, 168] on button "Mark As Paid" at bounding box center [478, 176] width 54 height 17
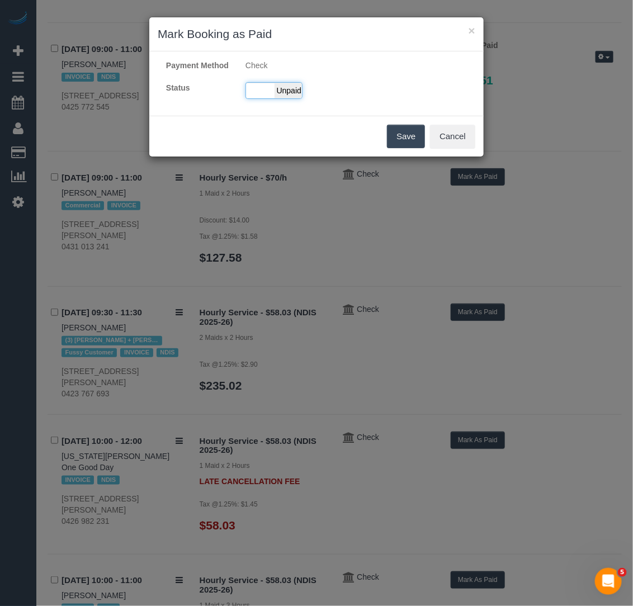
click at [295, 98] on span "Unpaid" at bounding box center [289, 91] width 28 height 16
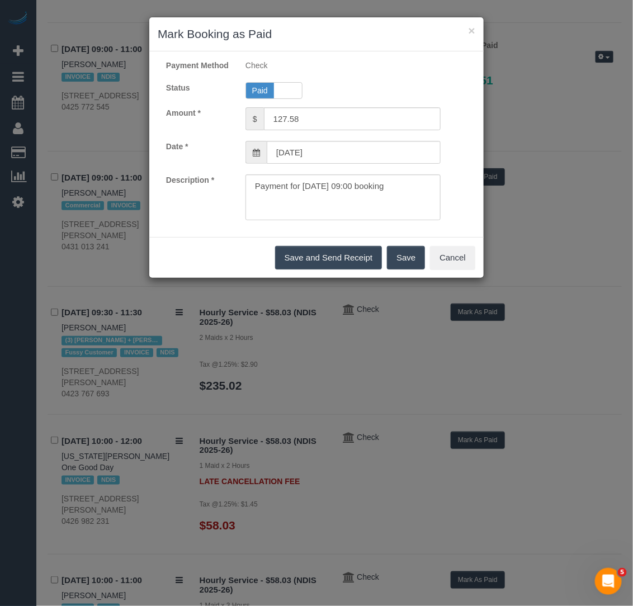
click at [396, 260] on button "Save" at bounding box center [406, 257] width 38 height 23
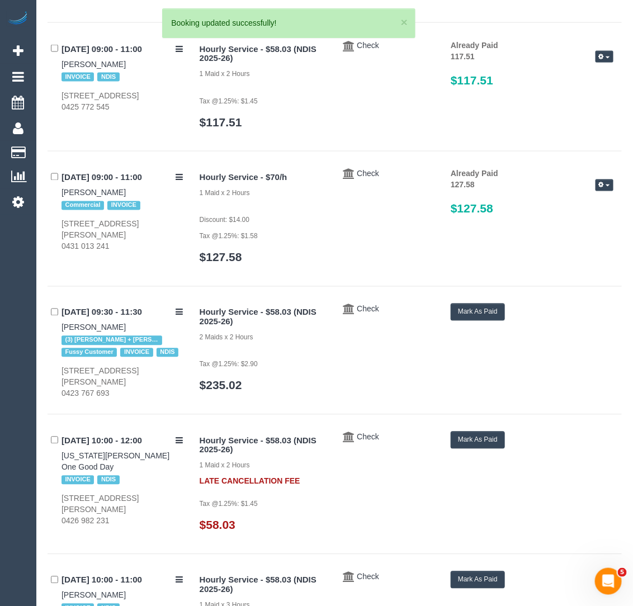
click at [57, 305] on div "× Mark Booking as Paid Payment Method Check Status Paid Unpaid Amount * $ 127.5…" at bounding box center [316, 303] width 633 height 606
drag, startPoint x: 57, startPoint y: 305, endPoint x: 110, endPoint y: 300, distance: 53.4
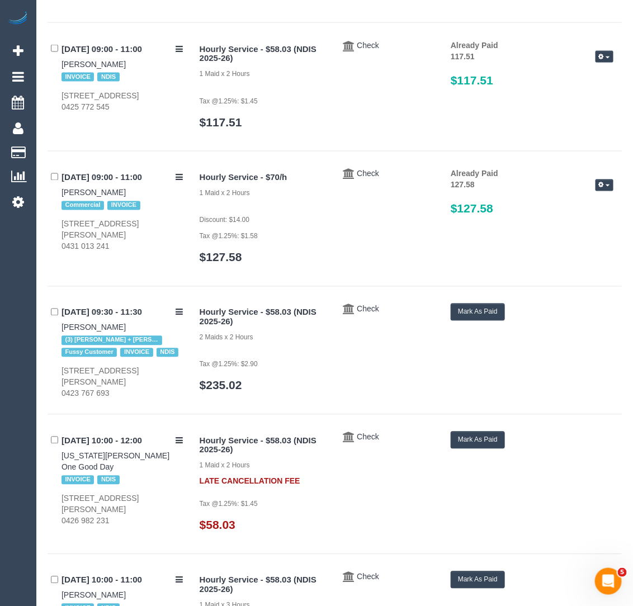
scroll to position [4898, 0]
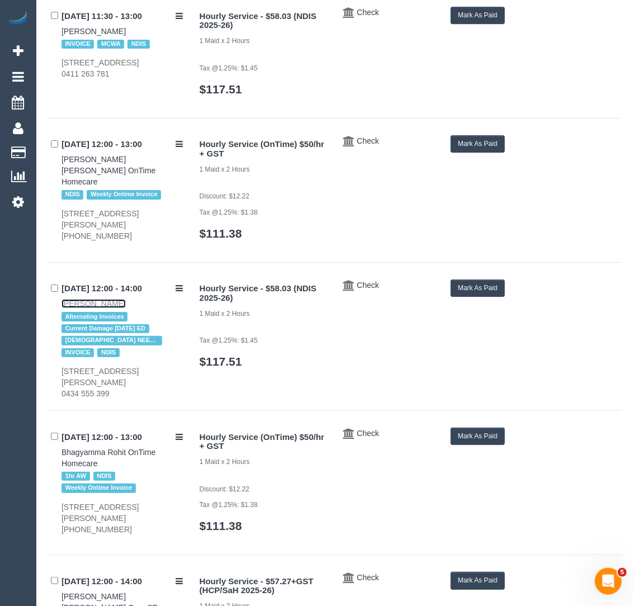
click at [87, 299] on link "Celia Shiu" at bounding box center [94, 303] width 64 height 9
click at [492, 280] on button "Mark As Paid" at bounding box center [478, 288] width 54 height 17
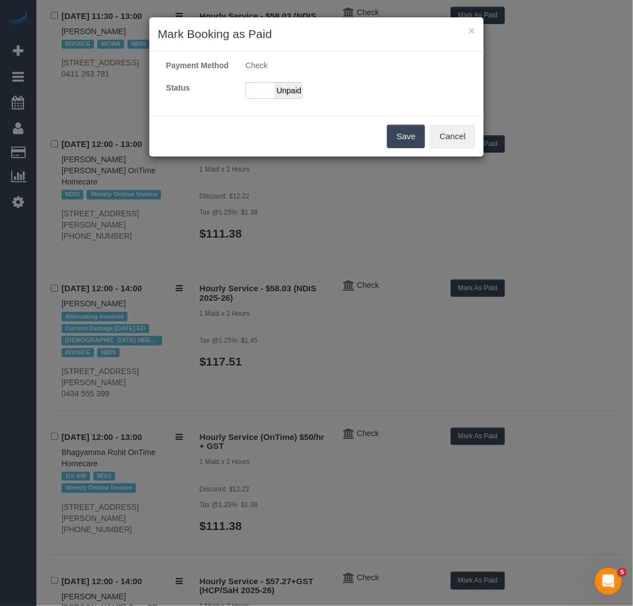
click at [286, 107] on div "Payment Method Check Status Paid Unpaid" at bounding box center [316, 84] width 335 height 48
click at [287, 98] on span "Unpaid" at bounding box center [289, 91] width 28 height 16
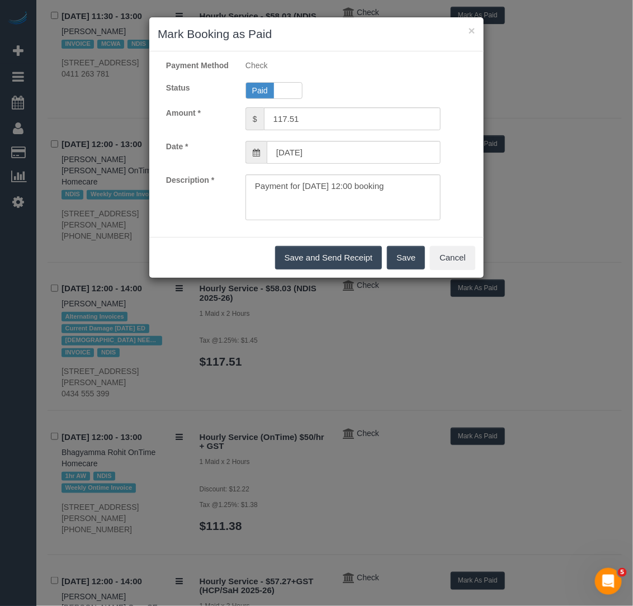
click at [395, 260] on button "Save" at bounding box center [406, 257] width 38 height 23
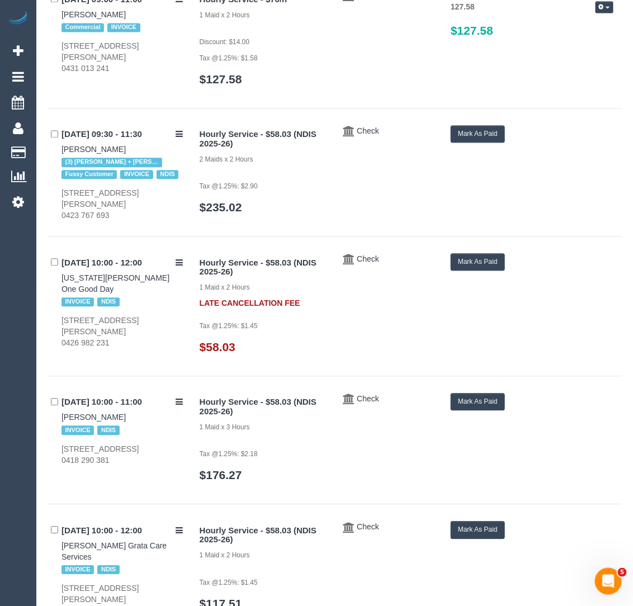
scroll to position [3194, 0]
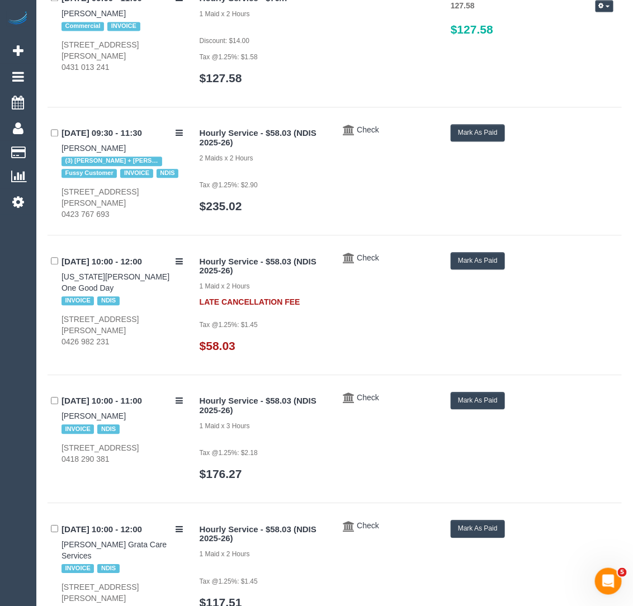
click at [498, 124] on button "Mark As Paid" at bounding box center [478, 132] width 54 height 17
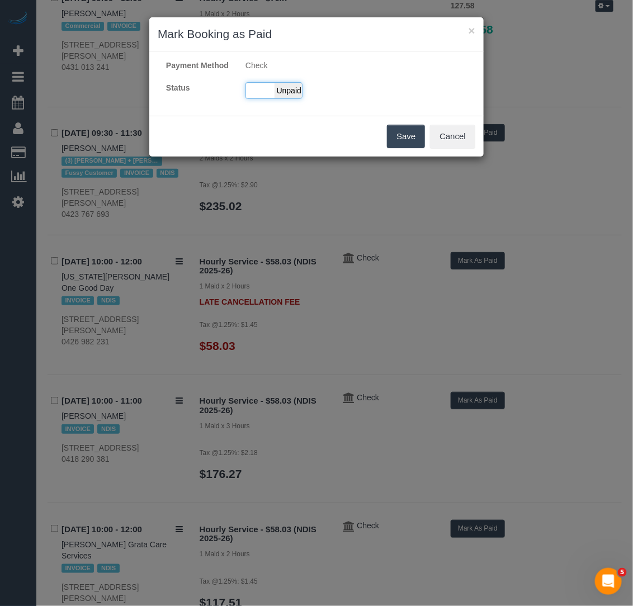
click at [273, 99] on div "Paid Unpaid" at bounding box center [274, 90] width 57 height 17
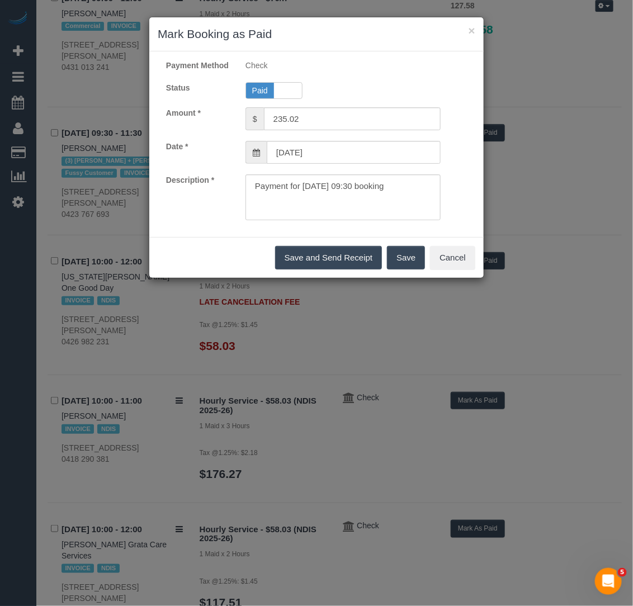
click at [408, 262] on button "Save" at bounding box center [406, 257] width 38 height 23
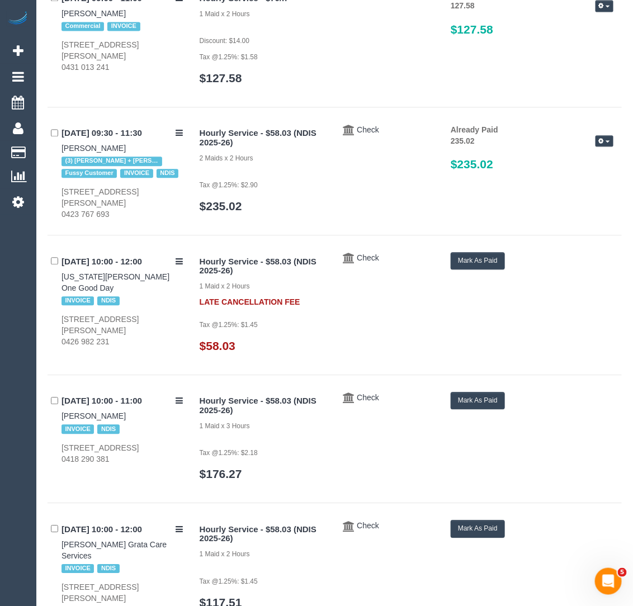
click at [474, 252] on button "Mark As Paid" at bounding box center [478, 260] width 54 height 17
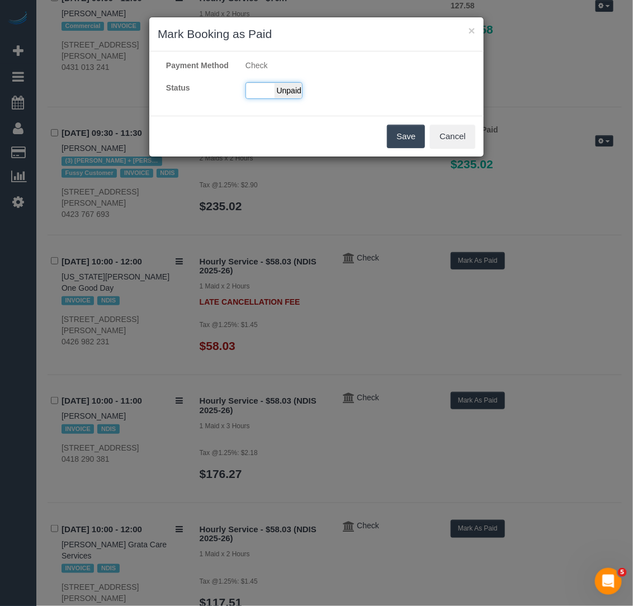
click at [288, 98] on span "Unpaid" at bounding box center [289, 91] width 28 height 16
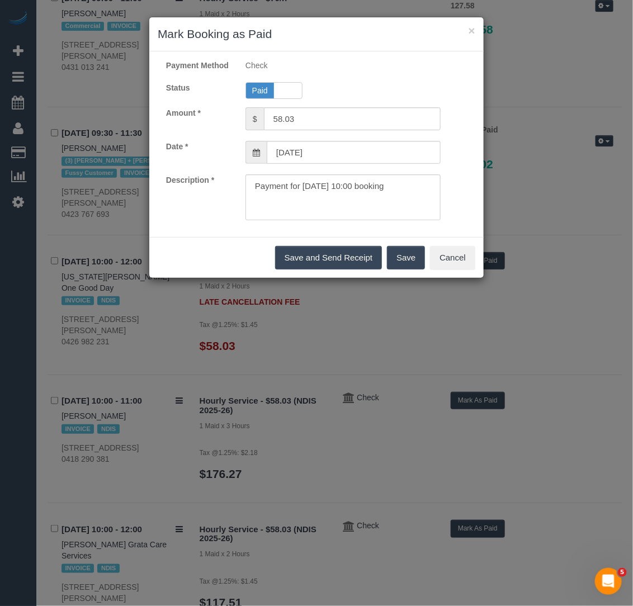
click at [417, 267] on button "Save" at bounding box center [406, 257] width 38 height 23
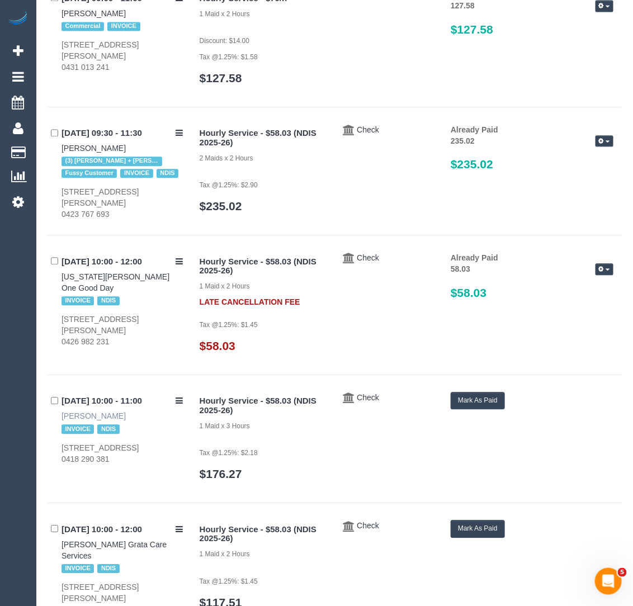
drag, startPoint x: 53, startPoint y: 388, endPoint x: 105, endPoint y: 384, distance: 52.7
click at [109, 392] on div "01/09/2025 10:00 - 11:00 Hassan Abul INVOICE NDIS 2/78 Purinuan Road, Reservoir…" at bounding box center [120, 428] width 144 height 73
click at [468, 392] on button "Mark As Paid" at bounding box center [478, 400] width 54 height 17
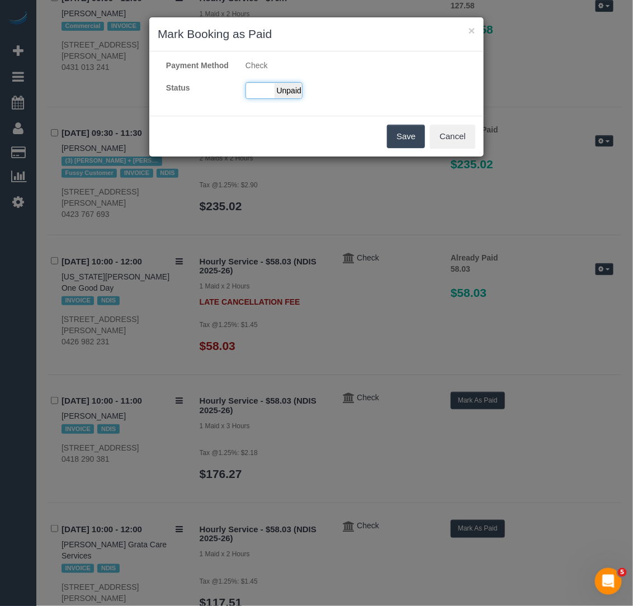
click at [289, 98] on span "Unpaid" at bounding box center [289, 91] width 28 height 16
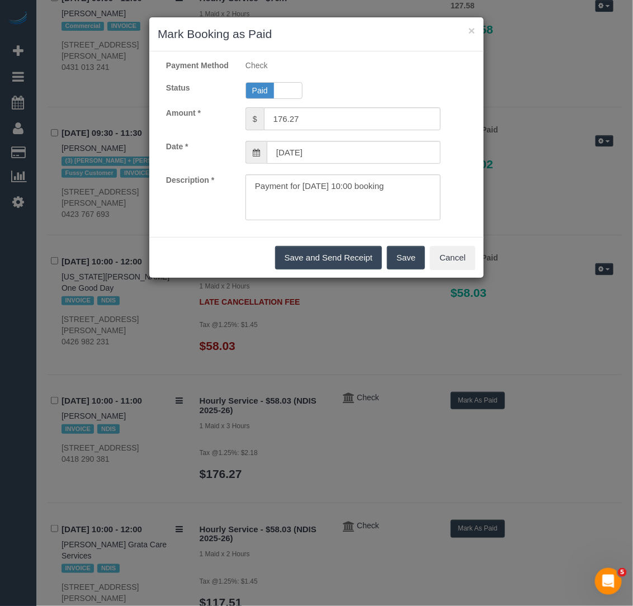
click at [406, 262] on button "Save" at bounding box center [406, 257] width 38 height 23
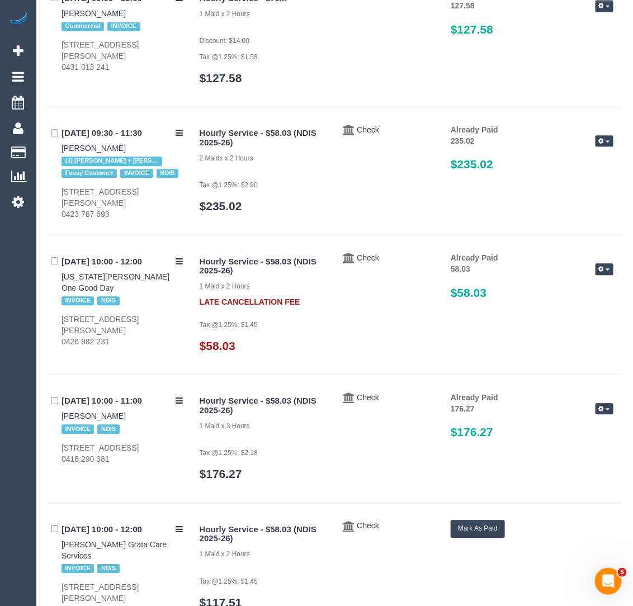
click at [453, 520] on button "Mark As Paid" at bounding box center [478, 528] width 54 height 17
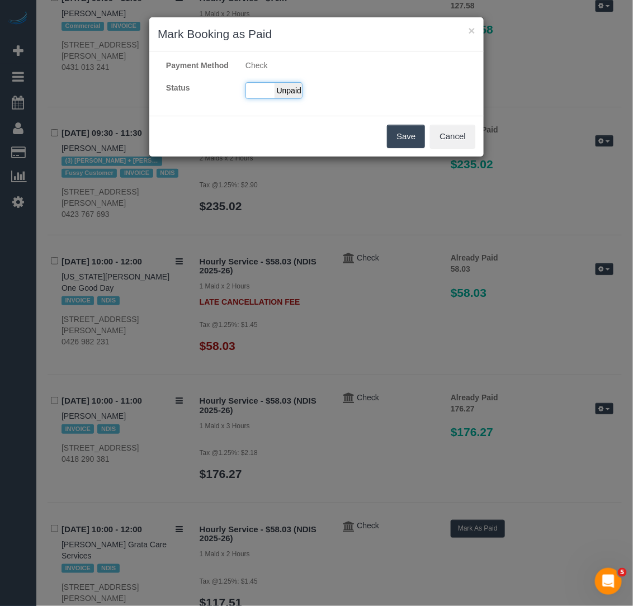
click at [271, 99] on div "Paid Unpaid" at bounding box center [274, 90] width 57 height 17
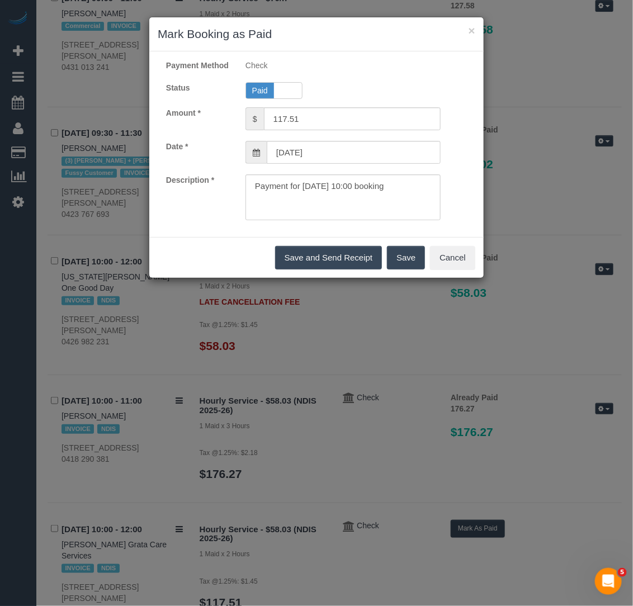
click at [398, 262] on button "Save" at bounding box center [406, 257] width 38 height 23
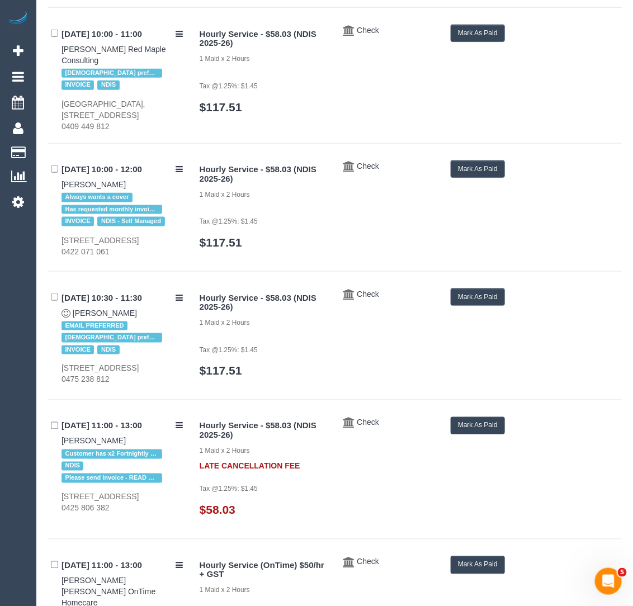
scroll to position [4066, 0]
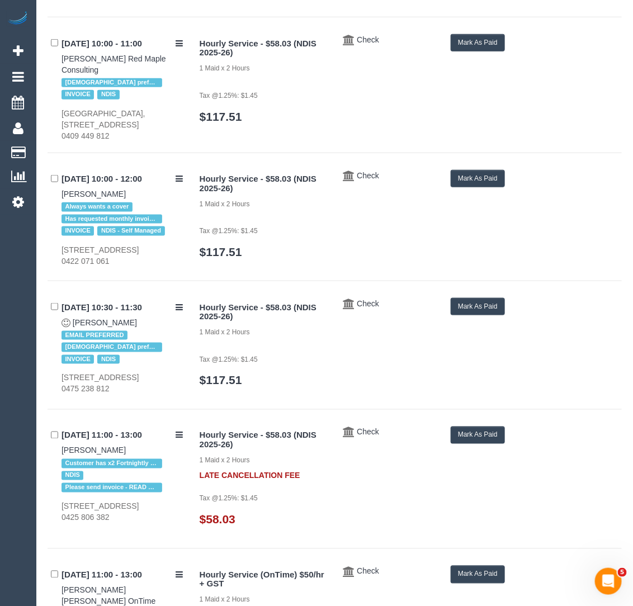
click at [472, 34] on button "Mark As Paid" at bounding box center [478, 42] width 54 height 17
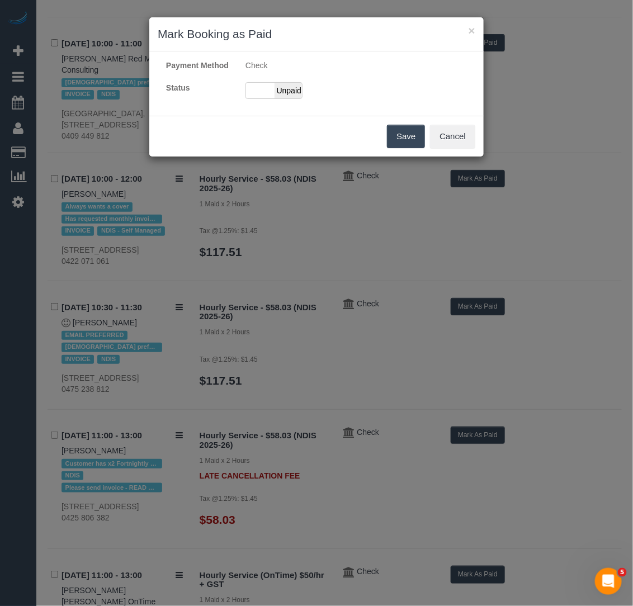
click at [271, 107] on div "Payment Method Check Status Paid Unpaid" at bounding box center [316, 84] width 335 height 48
click at [273, 107] on div "Payment Method Check Status Paid Unpaid" at bounding box center [316, 84] width 335 height 48
click at [281, 98] on span "Unpaid" at bounding box center [289, 91] width 28 height 16
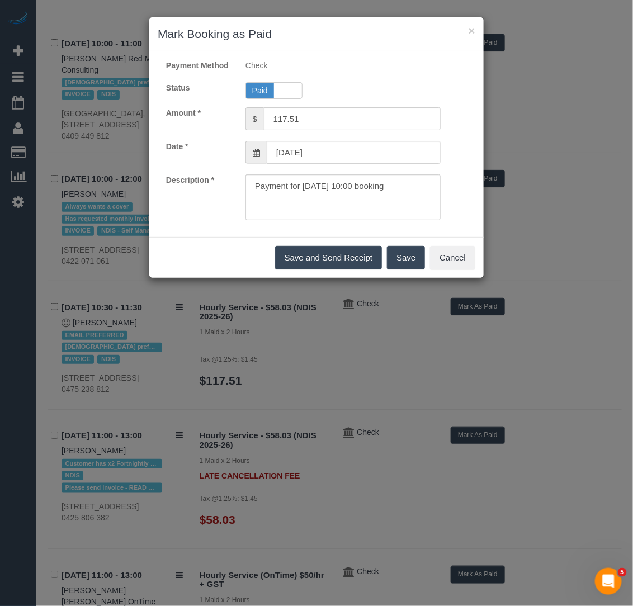
click at [405, 266] on button "Save" at bounding box center [406, 257] width 38 height 23
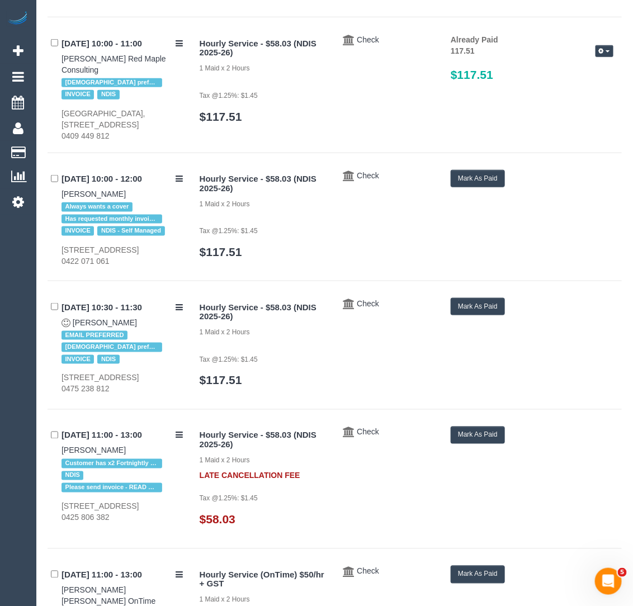
click at [474, 298] on button "Mark As Paid" at bounding box center [478, 306] width 54 height 17
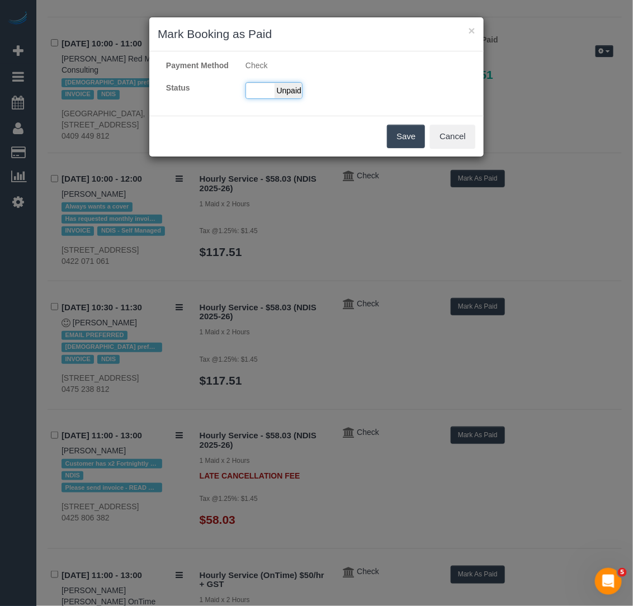
click at [275, 98] on span "Unpaid" at bounding box center [289, 91] width 28 height 16
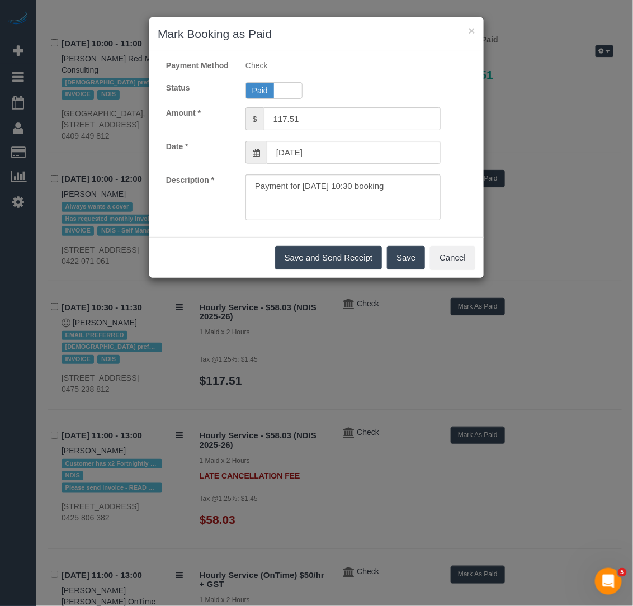
click at [417, 259] on button "Save" at bounding box center [406, 257] width 38 height 23
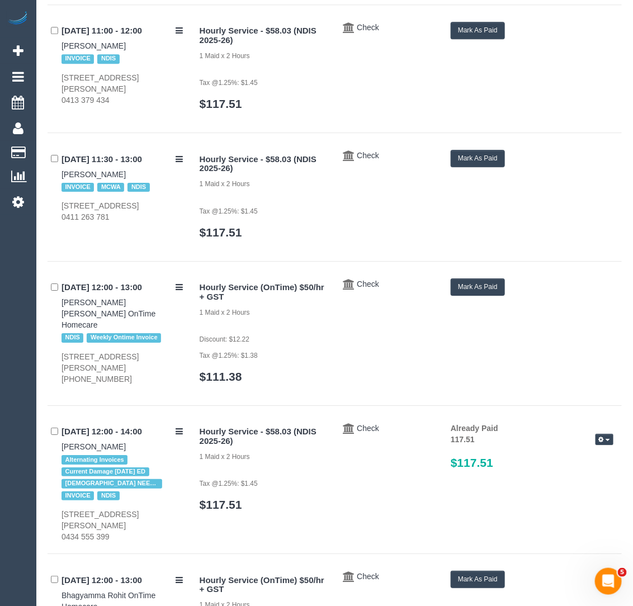
scroll to position [4754, 0]
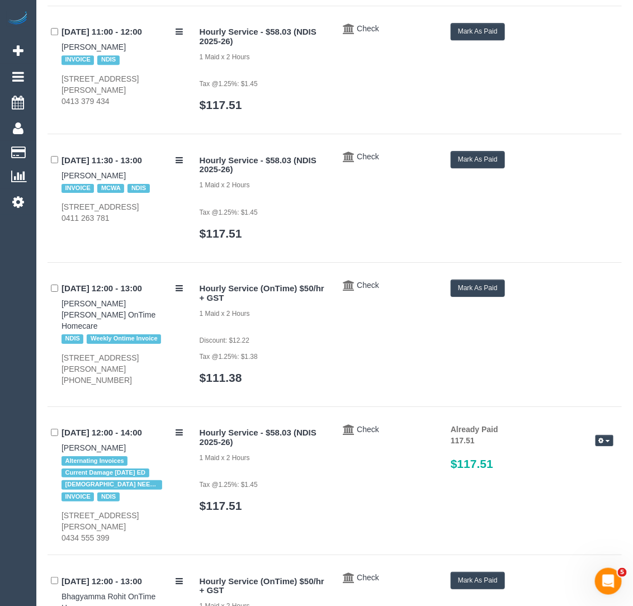
click at [491, 23] on button "Mark As Paid" at bounding box center [478, 31] width 54 height 17
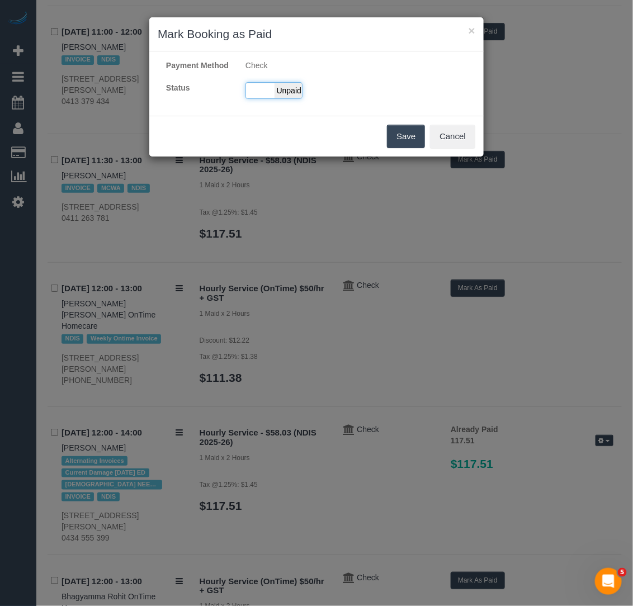
click at [286, 98] on span "Unpaid" at bounding box center [289, 91] width 28 height 16
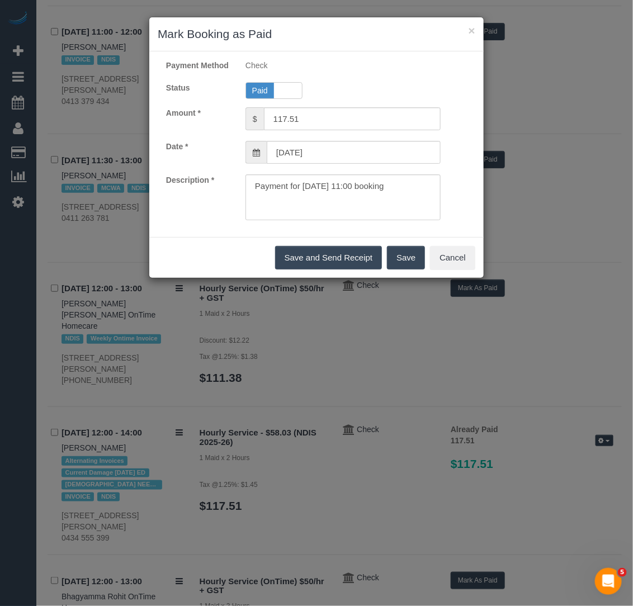
click at [389, 267] on button "Save" at bounding box center [406, 257] width 38 height 23
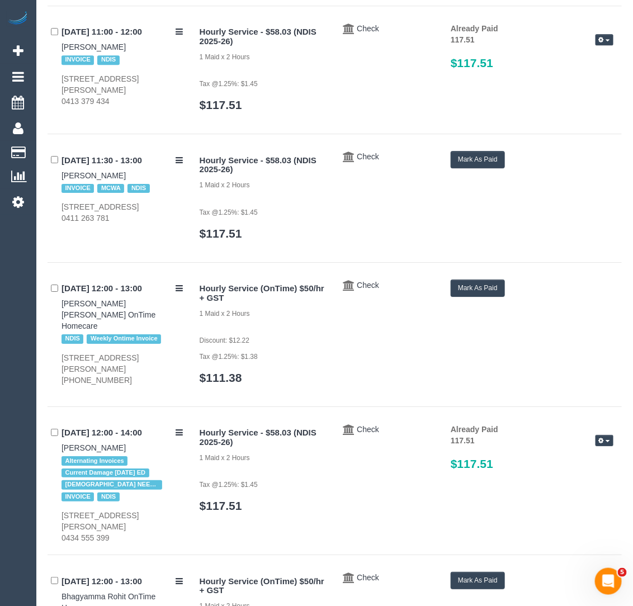
drag, startPoint x: 53, startPoint y: 161, endPoint x: 115, endPoint y: 160, distance: 62.1
click at [117, 161] on div "01/09/2025 11:30 - 13:00 Gloria Rosselli INVOICE MCWA NDIS Unit 10, 11 The Stra…" at bounding box center [120, 187] width 144 height 73
drag, startPoint x: 57, startPoint y: 187, endPoint x: 128, endPoint y: 200, distance: 71.7
click at [128, 200] on div "01/09/2025 11:30 - 13:00 Gloria Rosselli INVOICE MCWA NDIS Unit 10, 11 The Stra…" at bounding box center [120, 187] width 144 height 73
click at [492, 151] on button "Mark As Paid" at bounding box center [478, 159] width 54 height 17
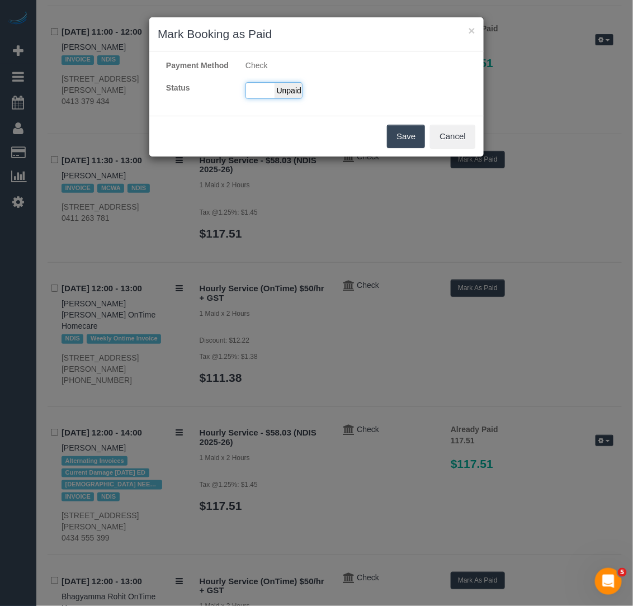
click at [284, 98] on span "Unpaid" at bounding box center [289, 91] width 28 height 16
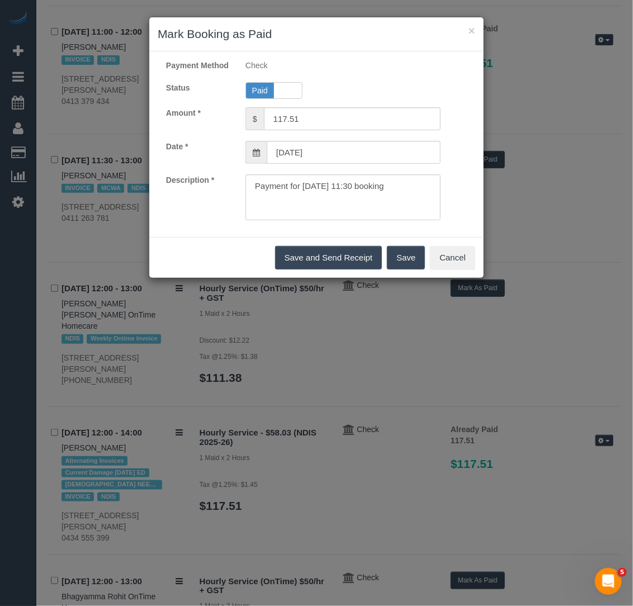
click at [401, 262] on button "Save" at bounding box center [406, 257] width 38 height 23
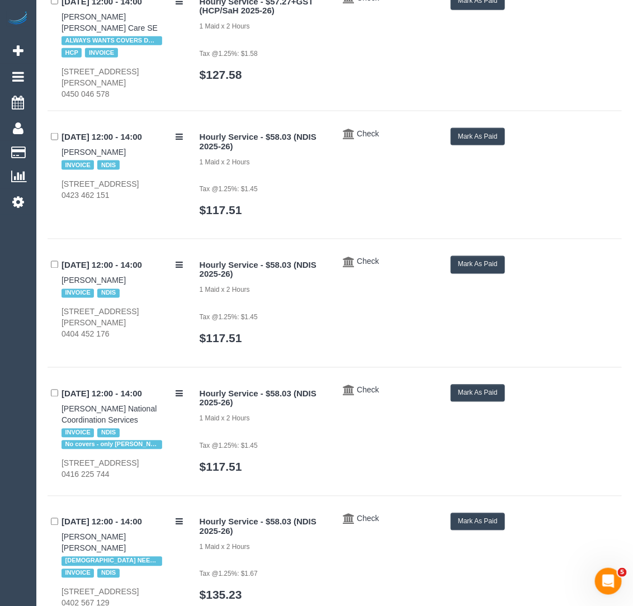
scroll to position [5481, 0]
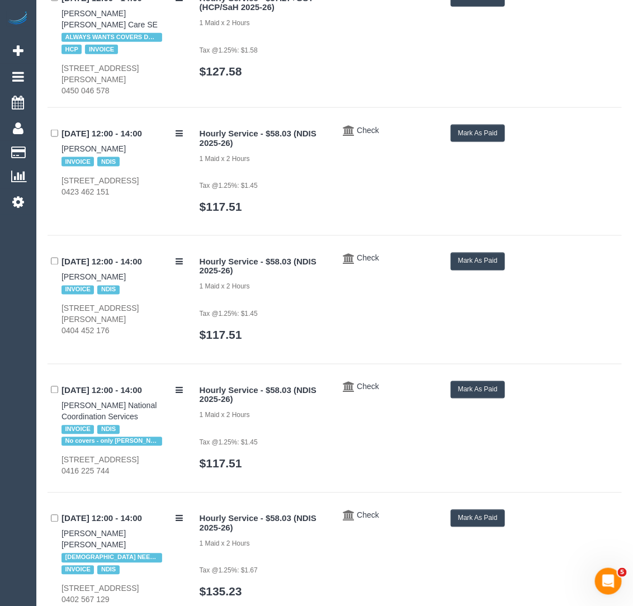
click at [474, 125] on button "Mark As Paid" at bounding box center [478, 133] width 54 height 17
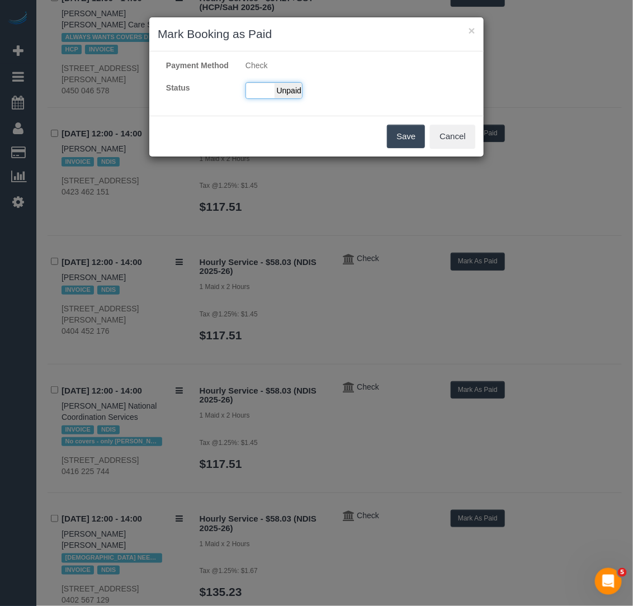
click at [289, 98] on span "Unpaid" at bounding box center [289, 91] width 28 height 16
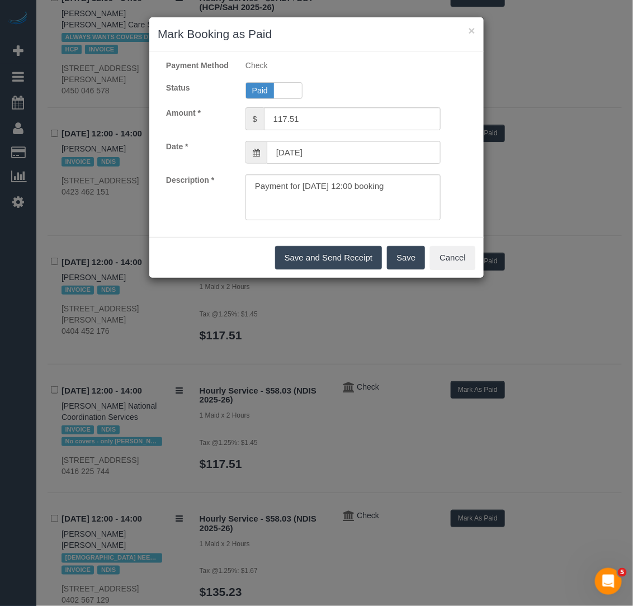
click at [403, 255] on div "Save and Send Receipt Save Cancel" at bounding box center [316, 257] width 335 height 41
click at [410, 266] on button "Save" at bounding box center [406, 257] width 38 height 23
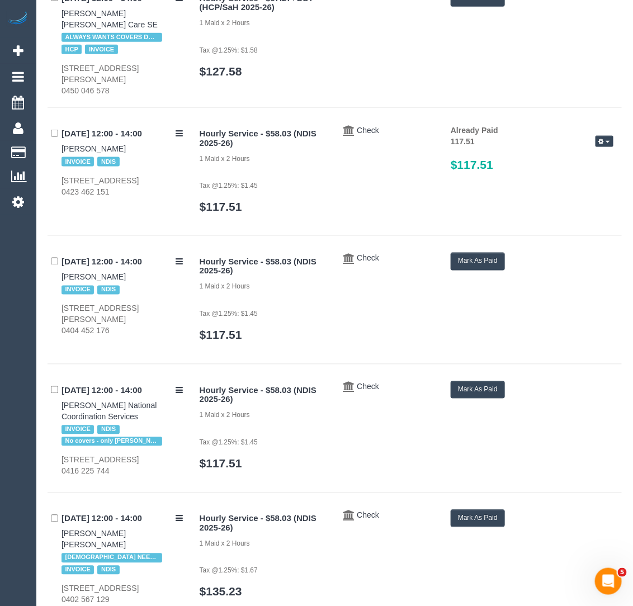
click at [486, 253] on button "Mark As Paid" at bounding box center [478, 261] width 54 height 17
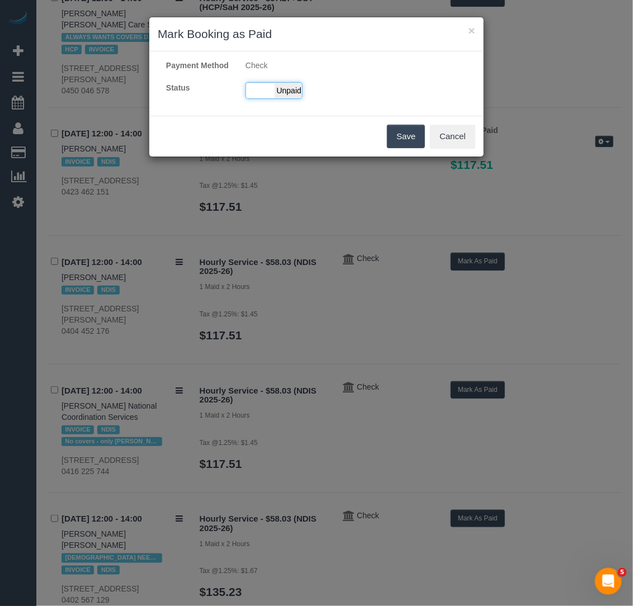
click at [290, 98] on span "Unpaid" at bounding box center [289, 91] width 28 height 16
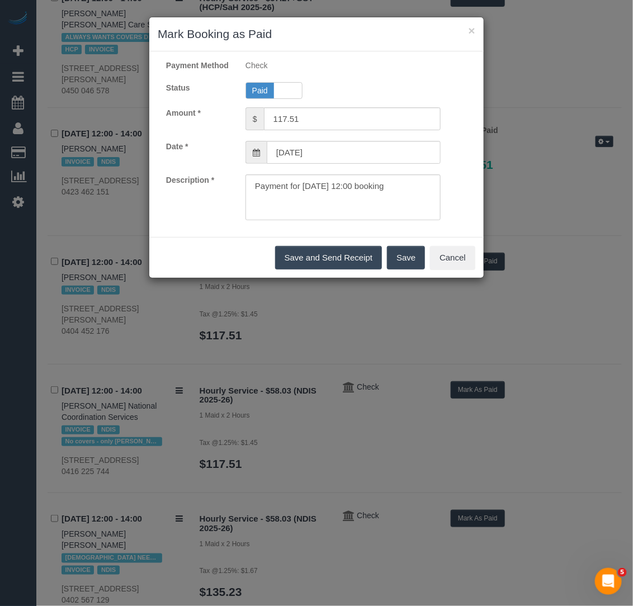
click at [391, 253] on div "Save and Send Receipt Save Cancel" at bounding box center [316, 257] width 335 height 41
drag, startPoint x: 399, startPoint y: 260, endPoint x: 393, endPoint y: 259, distance: 5.7
click at [399, 261] on button "Save" at bounding box center [406, 257] width 38 height 23
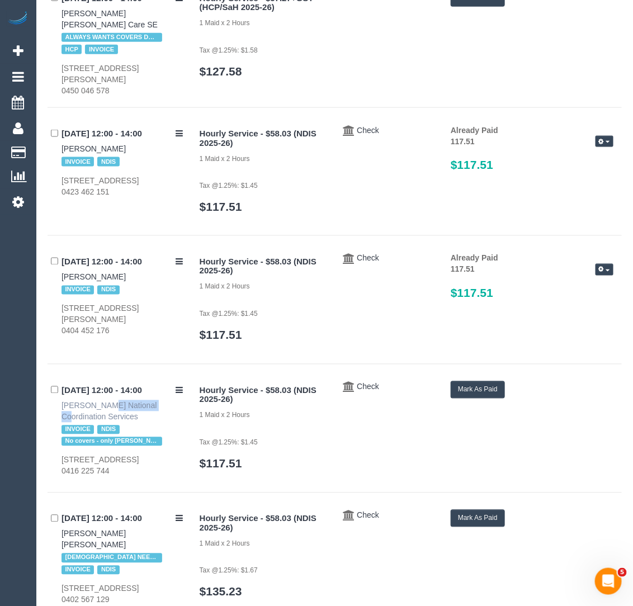
drag, startPoint x: 53, startPoint y: 392, endPoint x: 106, endPoint y: 394, distance: 53.2
click at [106, 394] on div "01/09/2025 12:00 - 14:00 Darren Little National Coordination Services INVOICE N…" at bounding box center [120, 430] width 144 height 96
click at [483, 382] on button "Mark As Paid" at bounding box center [478, 390] width 54 height 17
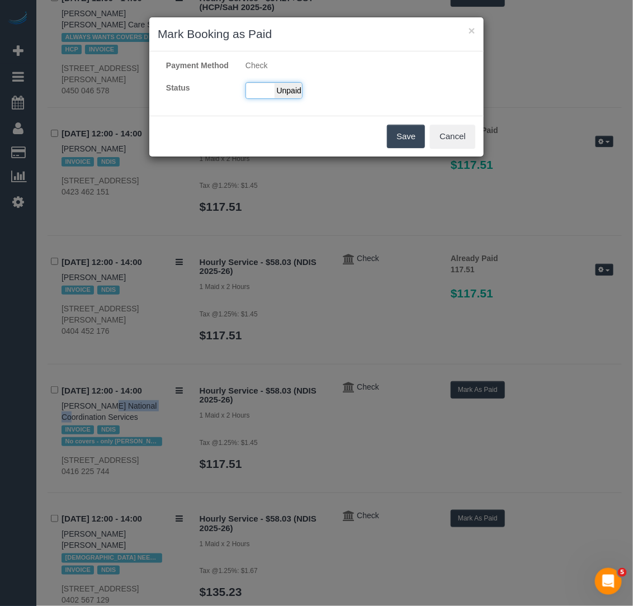
click at [294, 98] on span "Unpaid" at bounding box center [289, 91] width 28 height 16
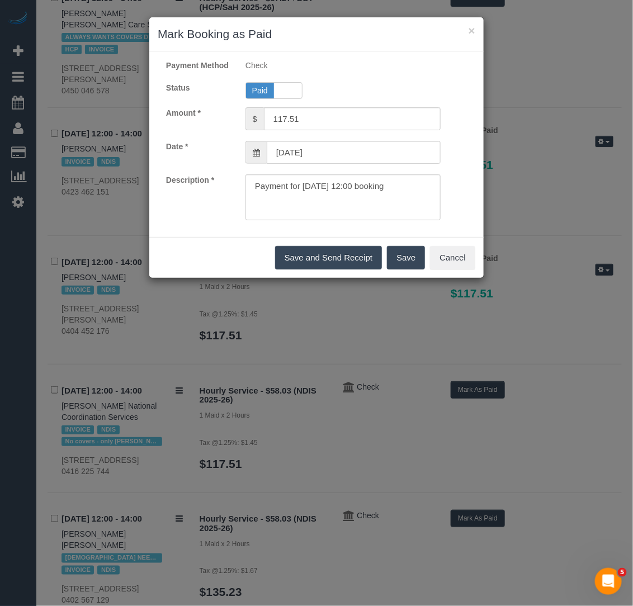
click at [415, 278] on div "Save and Send Receipt Save Cancel" at bounding box center [316, 257] width 335 height 41
click at [414, 268] on button "Save" at bounding box center [406, 257] width 38 height 23
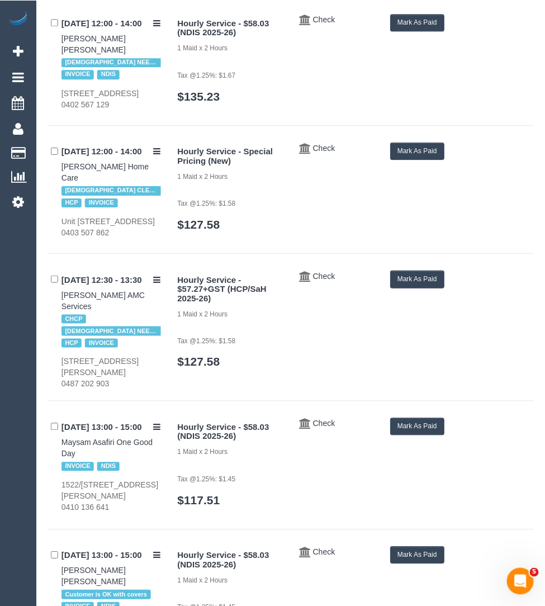
scroll to position [6032, 0]
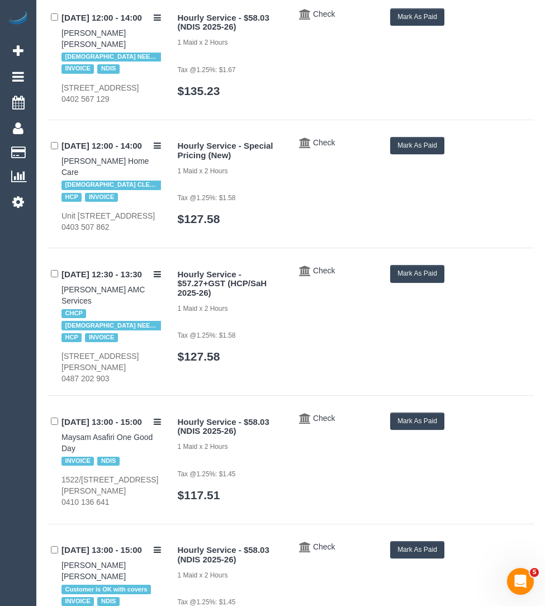
click at [429, 26] on div "Hourly Service - $58.03 (NDIS 2025-26) 1 Maid x 2 Hours Tax @1.25%: $1.67 $135.…" at bounding box center [352, 58] width 365 height 100
click at [429, 15] on button "Mark As Paid" at bounding box center [417, 16] width 54 height 17
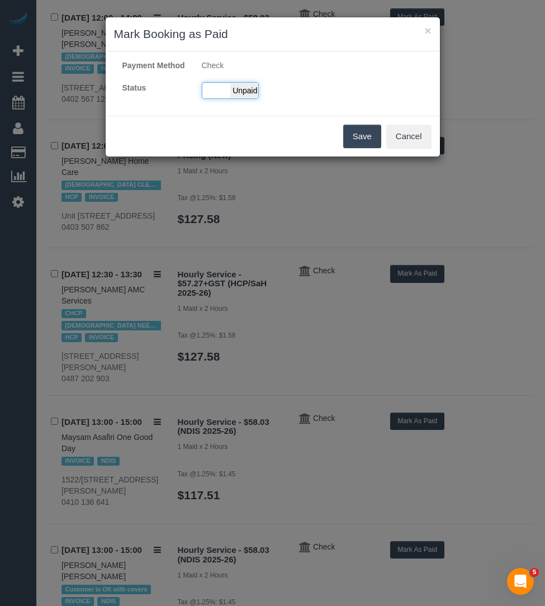
click at [233, 97] on span "Unpaid" at bounding box center [244, 91] width 28 height 16
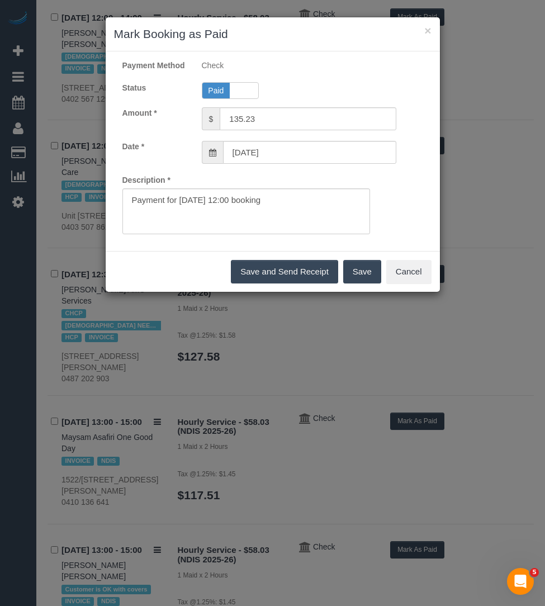
click at [352, 284] on button "Save" at bounding box center [363, 271] width 38 height 23
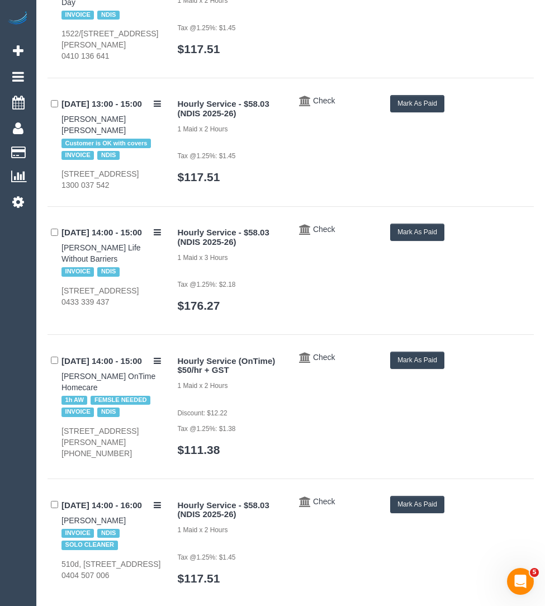
scroll to position [6421, 0]
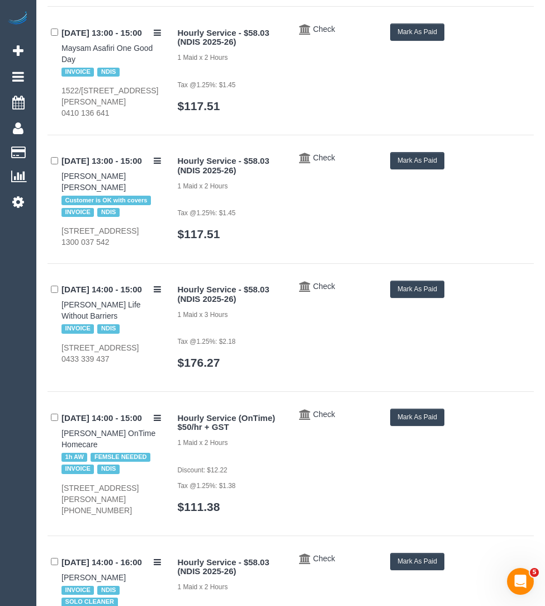
click at [55, 52] on div "01/09/2025 13:00 - 15:00 Maysam Asafiri One Good Day INVOICE NDIS 1522/199 Will…" at bounding box center [109, 70] width 122 height 95
drag, startPoint x: 55, startPoint y: 52, endPoint x: 117, endPoint y: 48, distance: 62.8
click at [117, 48] on div "01/09/2025 13:00 - 15:00 Maysam Asafiri One Good Day INVOICE NDIS 1522/199 Will…" at bounding box center [109, 70] width 122 height 95
click at [421, 37] on button "Mark As Paid" at bounding box center [417, 31] width 54 height 17
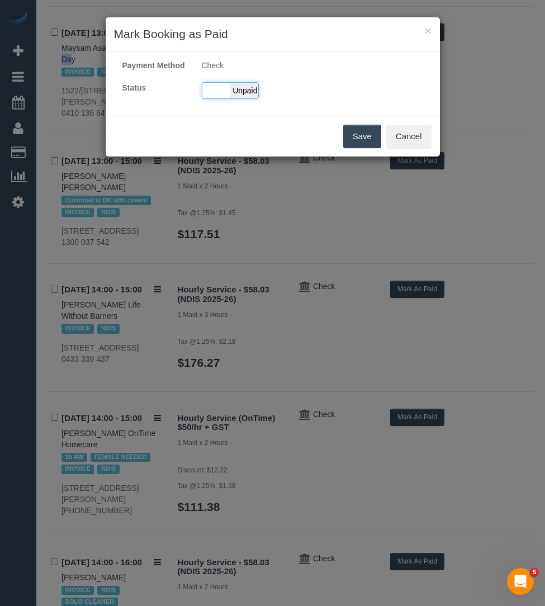
click at [235, 98] on span "Unpaid" at bounding box center [244, 91] width 28 height 16
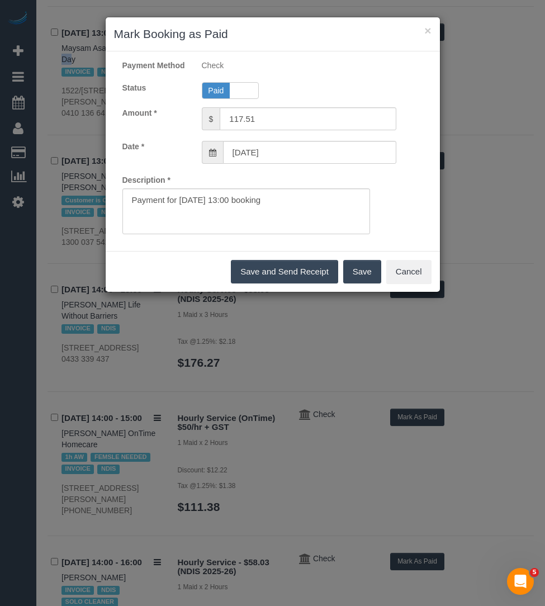
click at [347, 274] on button "Save" at bounding box center [363, 271] width 38 height 23
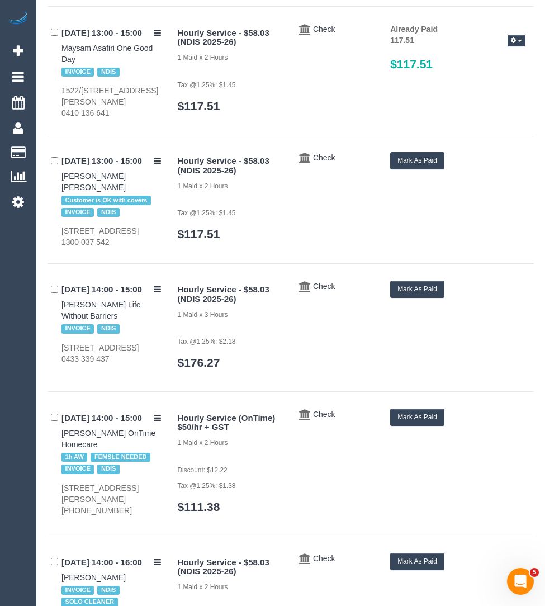
click at [56, 308] on div "01/09/2025 14:00 - 15:00 Stephen Macras Life Without Barriers INVOICE NDIS 203p…" at bounding box center [109, 323] width 122 height 84
drag, startPoint x: 56, startPoint y: 308, endPoint x: 120, endPoint y: 314, distance: 64.6
click at [120, 314] on div "01/09/2025 14:00 - 15:00 Stephen Macras Life Without Barriers INVOICE NDIS 203p…" at bounding box center [109, 323] width 122 height 84
click at [412, 298] on button "Mark As Paid" at bounding box center [417, 289] width 54 height 17
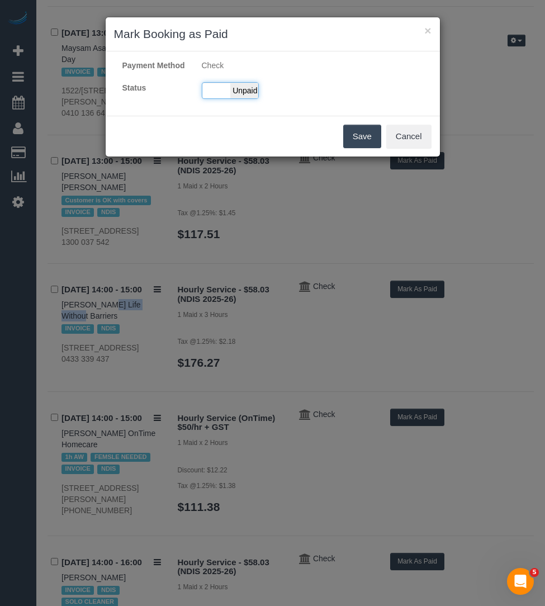
click at [251, 98] on span "Unpaid" at bounding box center [244, 91] width 28 height 16
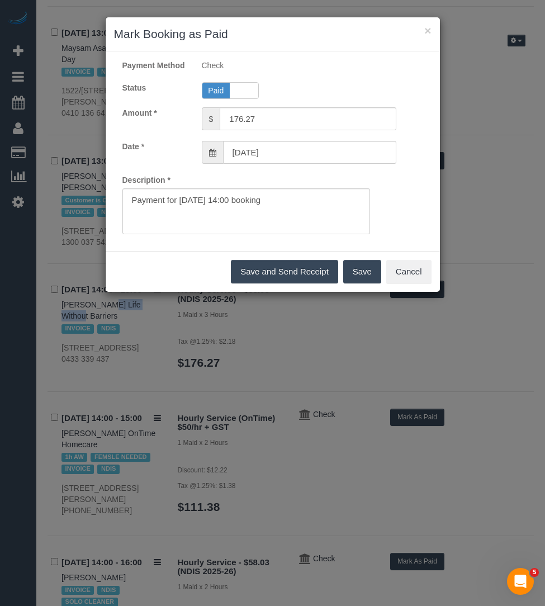
click at [353, 274] on button "Save" at bounding box center [363, 271] width 38 height 23
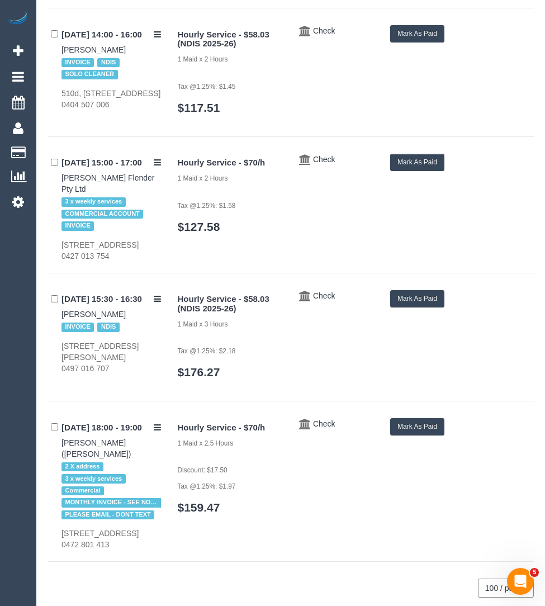
scroll to position [6965, 0]
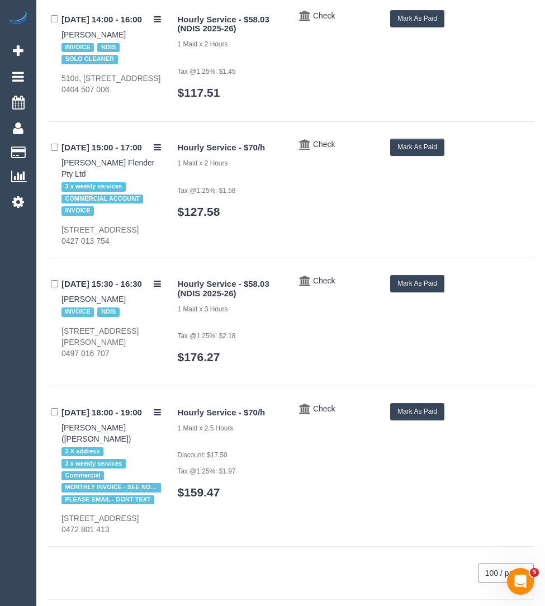
click at [416, 27] on button "Mark As Paid" at bounding box center [417, 18] width 54 height 17
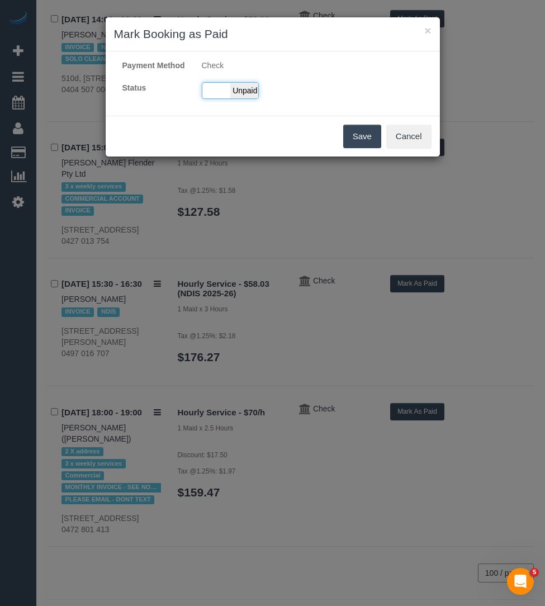
click at [219, 99] on div "Paid Unpaid" at bounding box center [230, 90] width 57 height 17
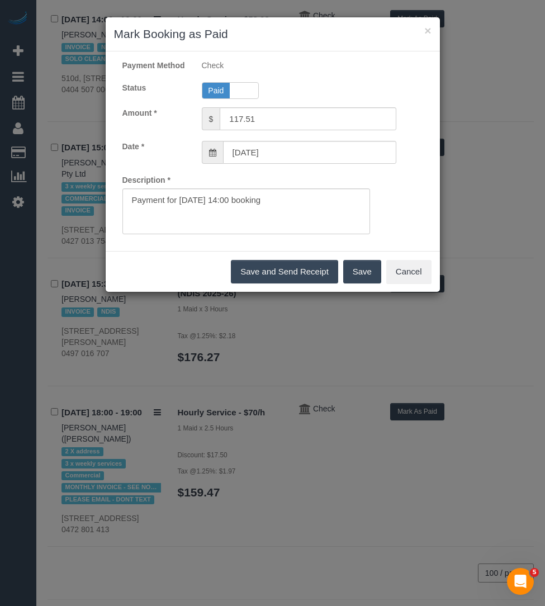
click at [366, 279] on button "Save" at bounding box center [363, 271] width 38 height 23
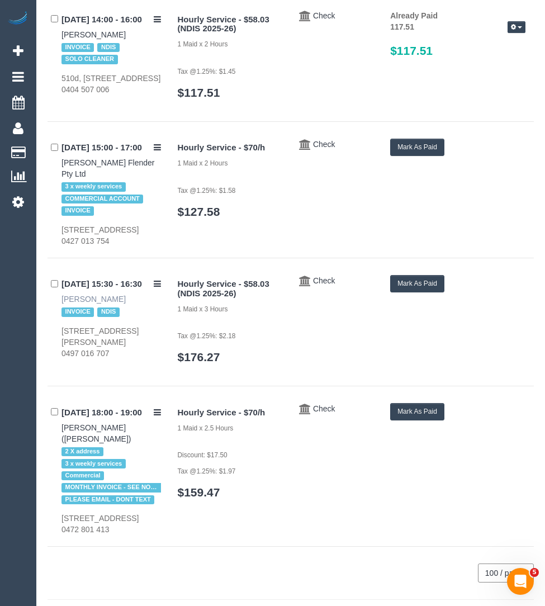
drag, startPoint x: 55, startPoint y: 335, endPoint x: 119, endPoint y: 336, distance: 64.3
click at [119, 336] on div "01/09/2025 15:30 - 16:30 Kathleen Higgins INVOICE NDIS 103 Daley Street, Glenro…" at bounding box center [109, 317] width 122 height 84
click at [412, 293] on button "Mark As Paid" at bounding box center [417, 283] width 54 height 17
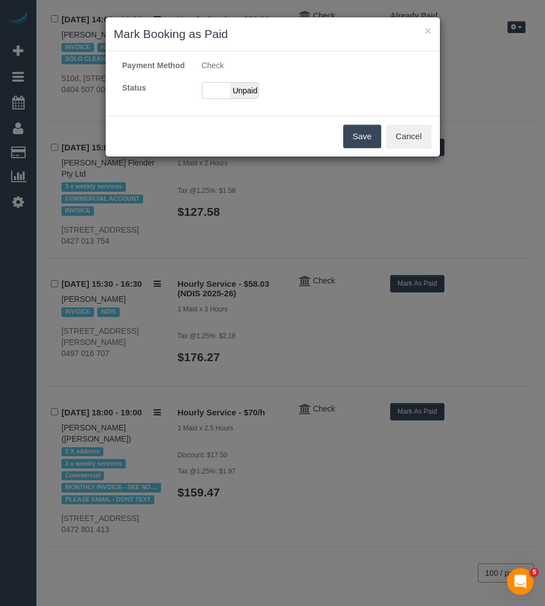
click at [240, 107] on div "Payment Method Check Status Paid Unpaid" at bounding box center [273, 84] width 335 height 48
click at [245, 98] on span "Unpaid" at bounding box center [244, 91] width 28 height 16
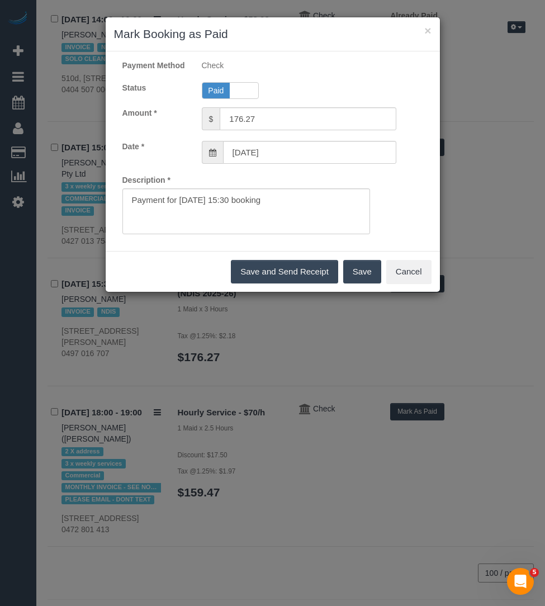
click at [364, 284] on button "Save" at bounding box center [363, 271] width 38 height 23
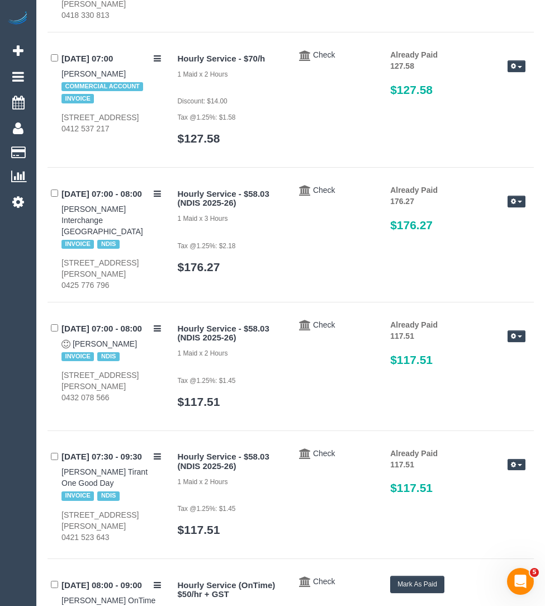
scroll to position [0, 0]
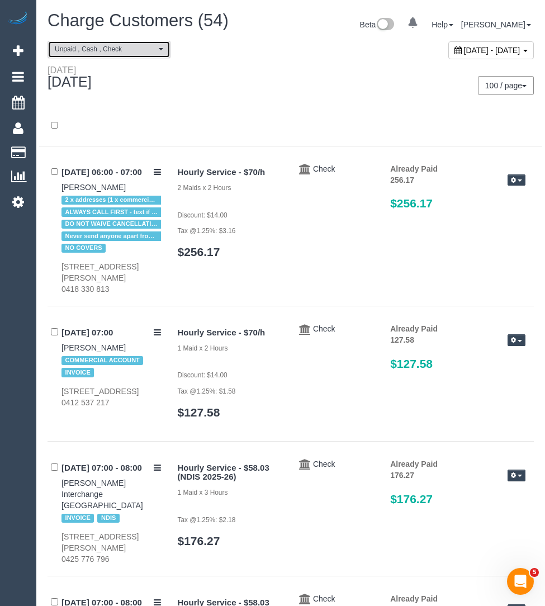
click at [164, 44] on button "Unpaid , Cash , Check" at bounding box center [109, 49] width 123 height 17
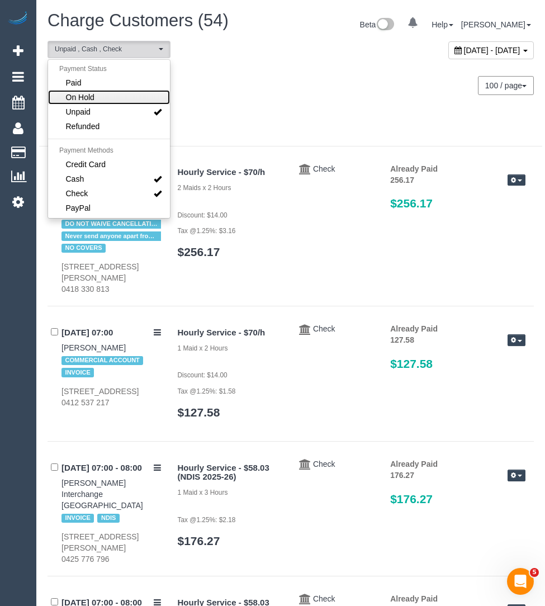
click at [135, 97] on link "On Hold" at bounding box center [109, 97] width 122 height 15
click at [135, 109] on link "Unpaid" at bounding box center [109, 112] width 122 height 15
select select "******"
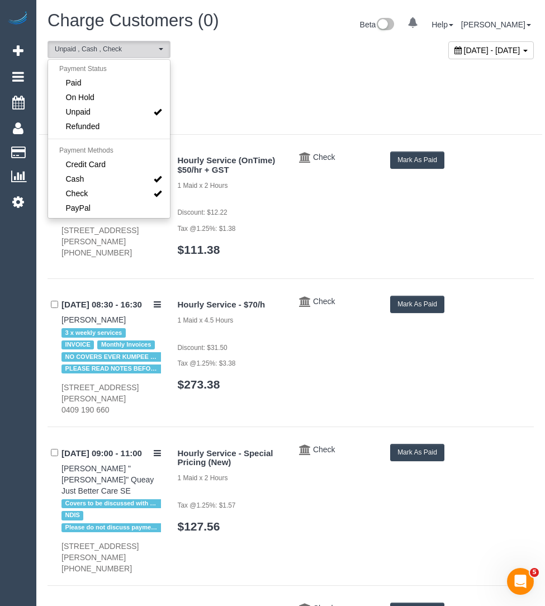
click at [272, 106] on div at bounding box center [291, 120] width 504 height 29
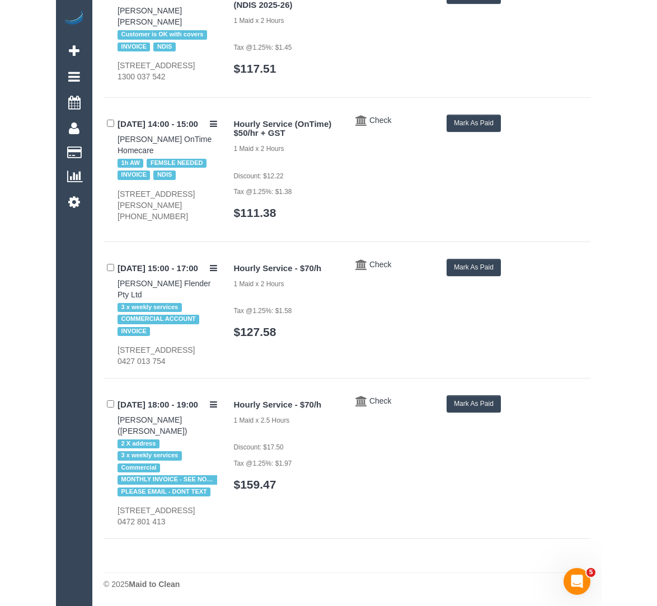
scroll to position [2769, 0]
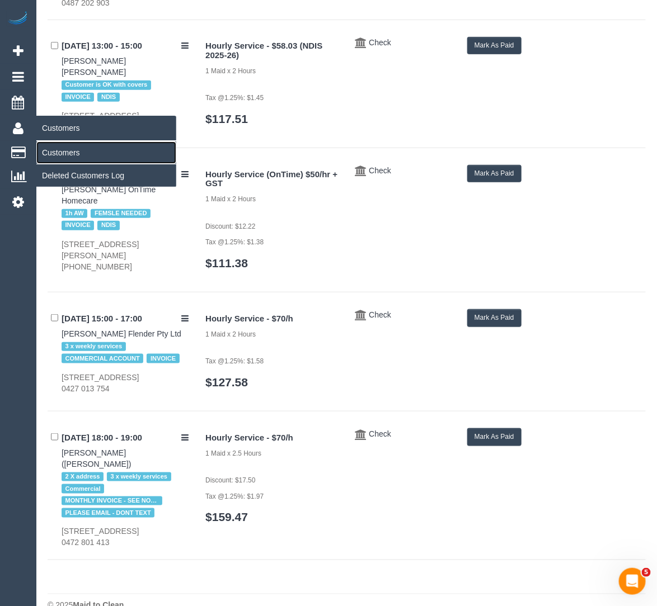
click at [45, 154] on link "Customers" at bounding box center [106, 153] width 140 height 22
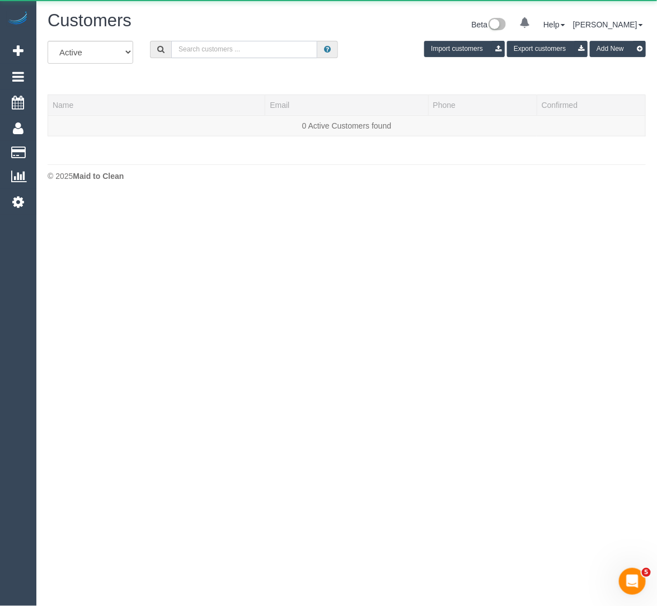
click at [207, 44] on input "text" at bounding box center [244, 49] width 146 height 17
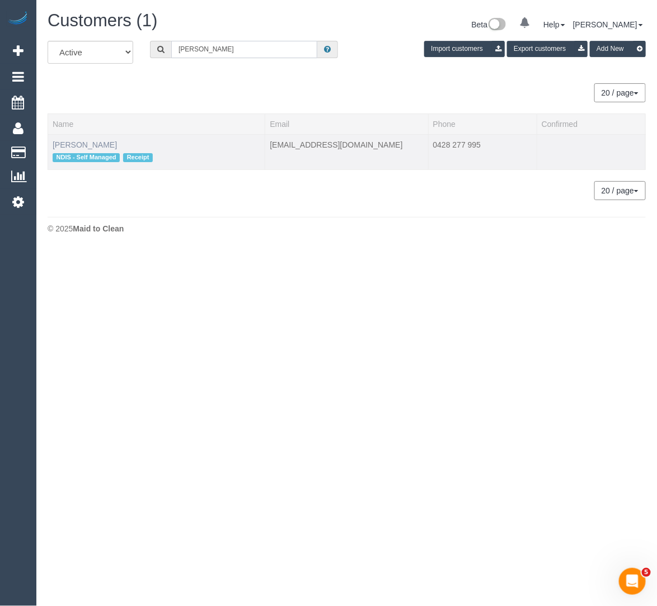
type input "alison graham"
click at [68, 142] on link "Alison Graham" at bounding box center [85, 144] width 64 height 9
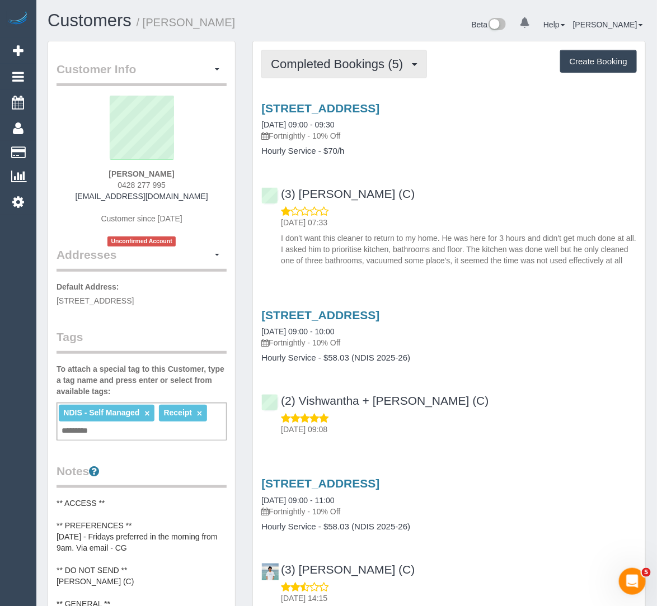
click at [319, 60] on span "Completed Bookings (5)" at bounding box center [340, 64] width 138 height 14
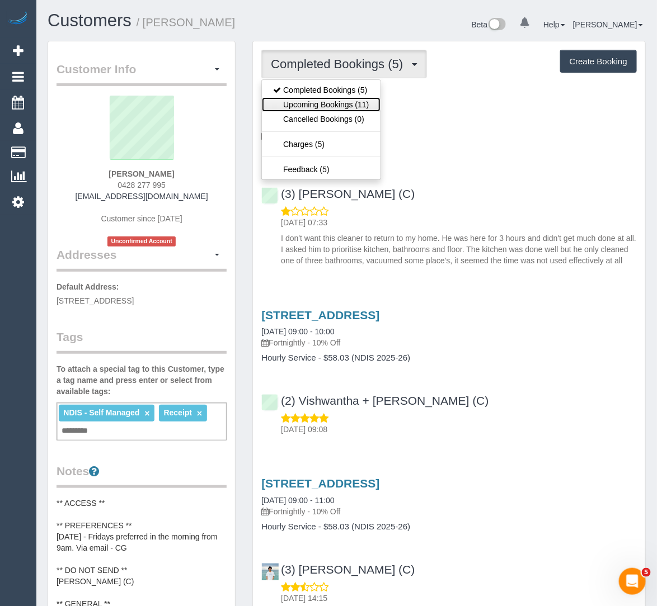
click at [312, 102] on link "Upcoming Bookings (11)" at bounding box center [321, 104] width 118 height 15
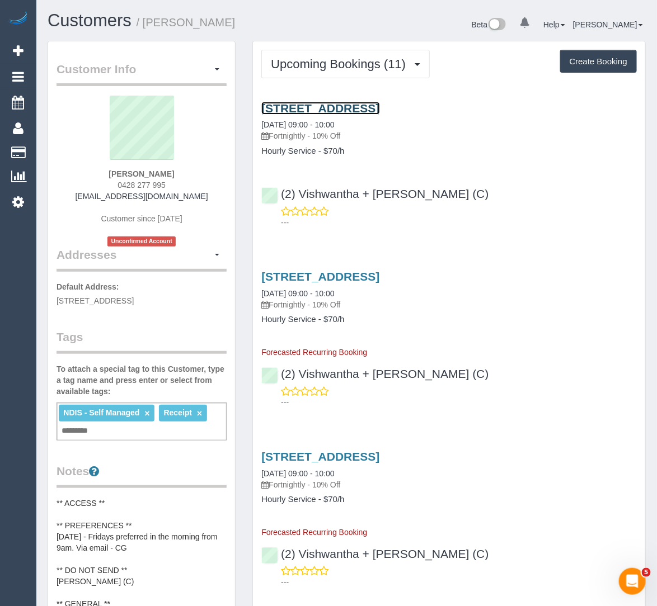
click at [312, 102] on link "80 Guildford Rd, Surrey Hills, VIC 3127" at bounding box center [320, 108] width 118 height 13
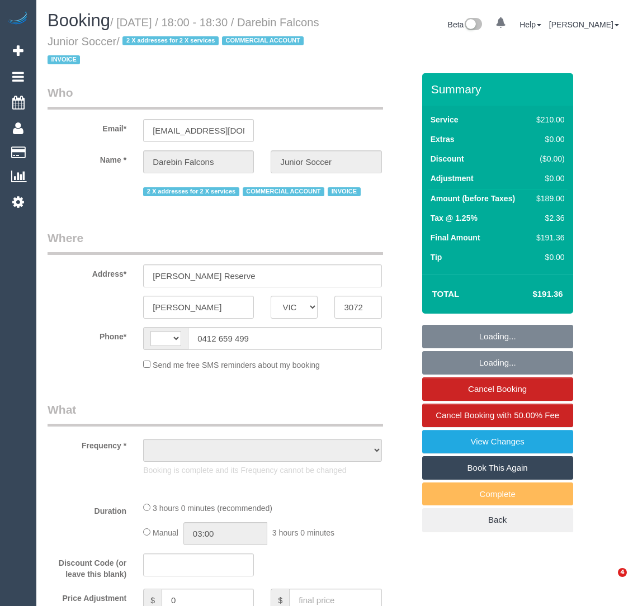
select select "VIC"
select select "object:291"
select select "string:AU"
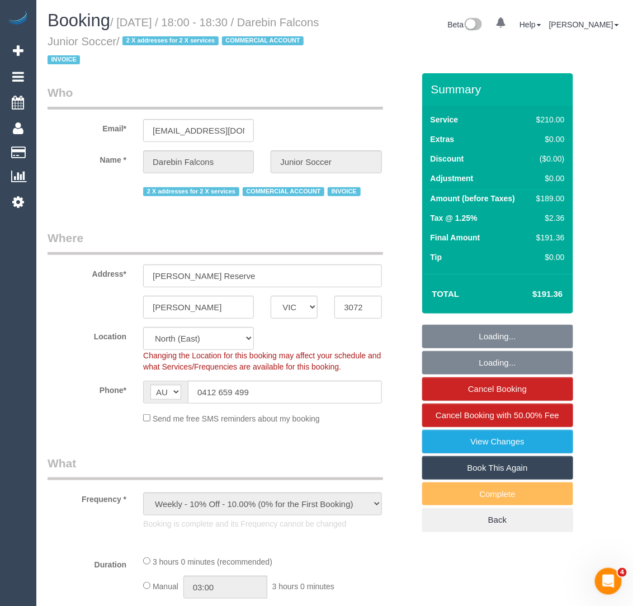
select select "number:28"
select select "180"
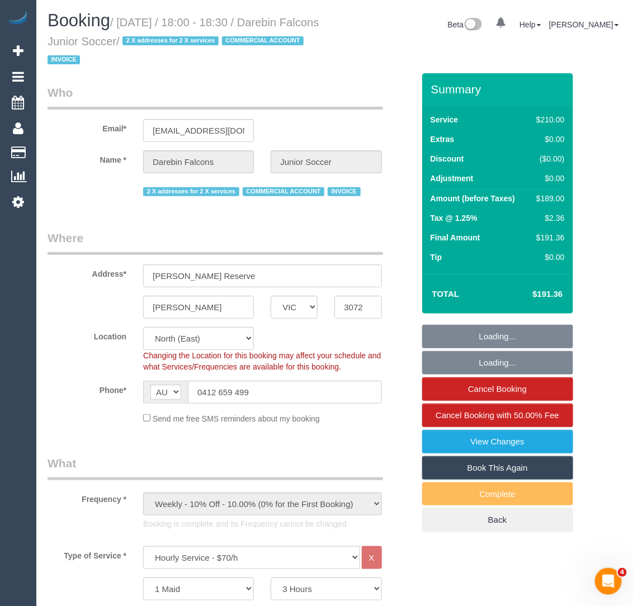
select select "object:1499"
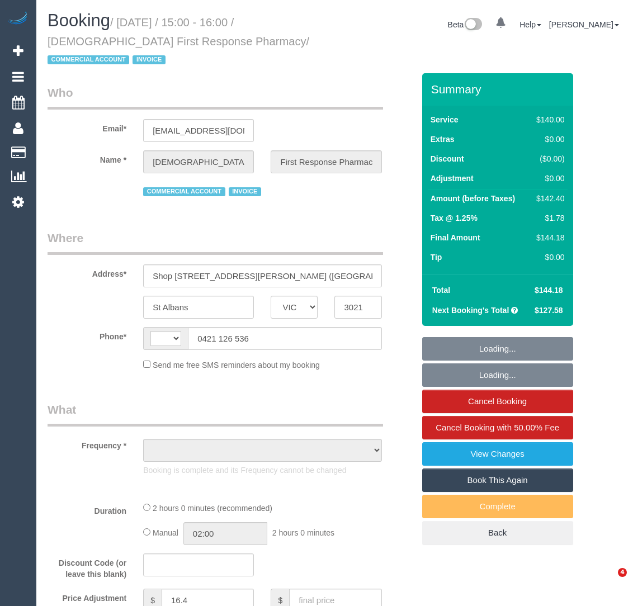
select select "VIC"
select select "object:290"
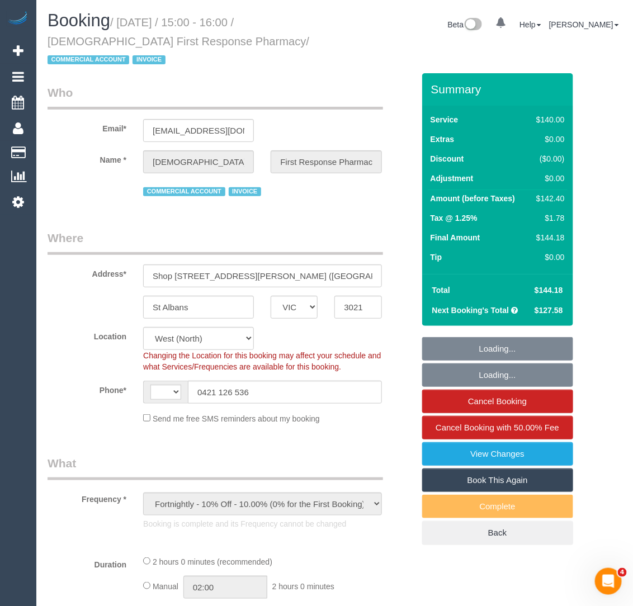
select select "string:AU"
select select "number:28"
select select "number:14"
select select "number:19"
select select "number:25"
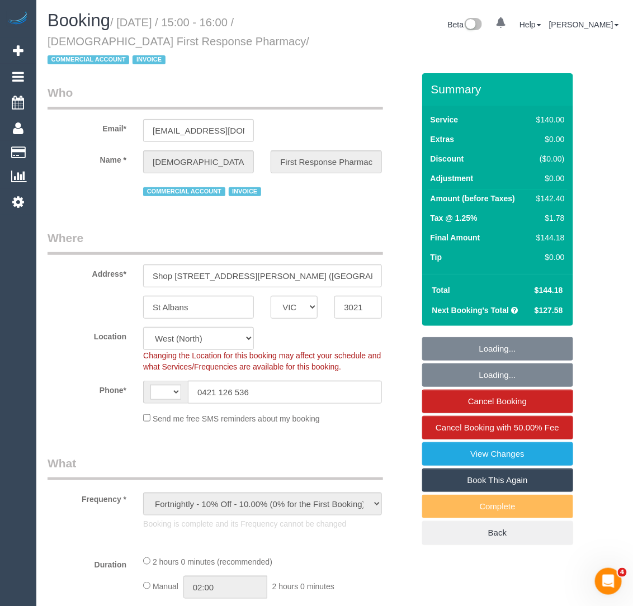
select select "number:35"
select select "number:26"
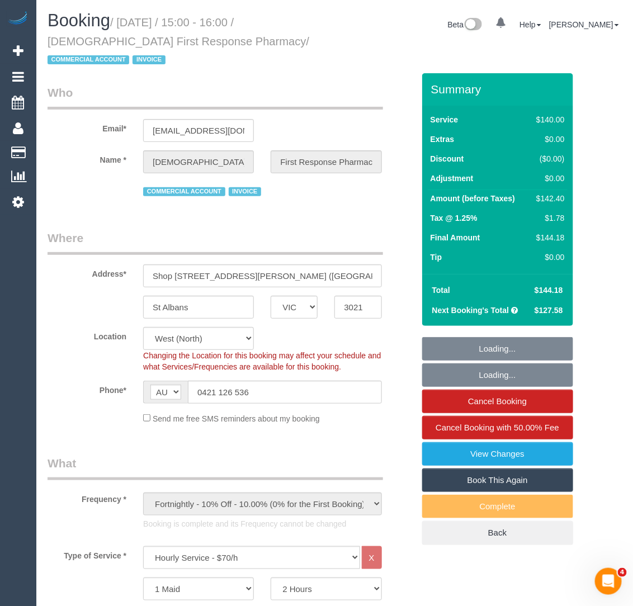
select select "object:1426"
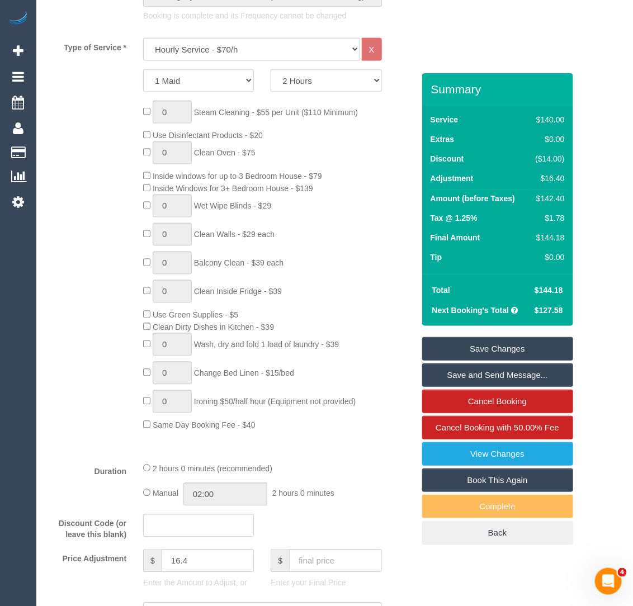
scroll to position [727, 0]
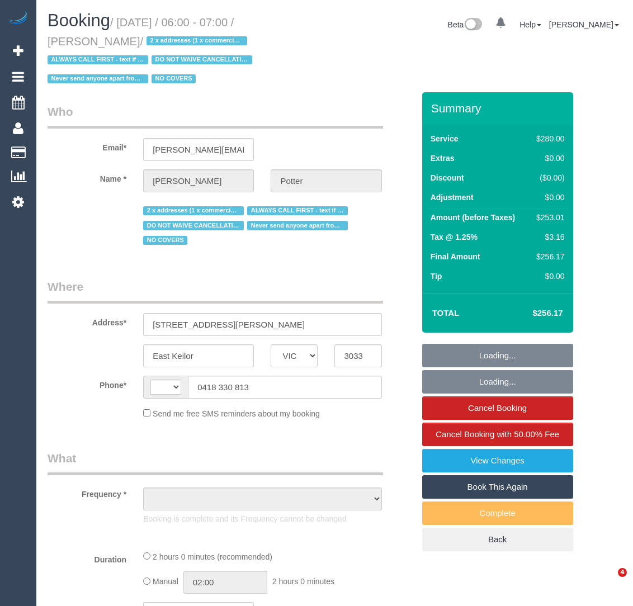
select select "VIC"
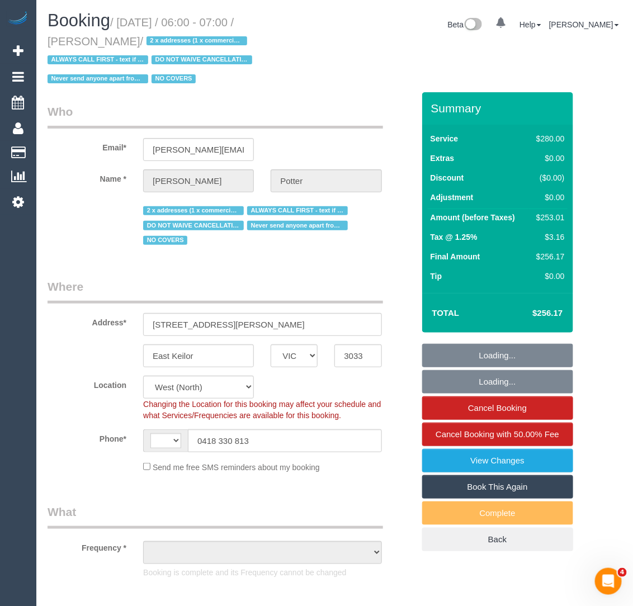
select select "string:AU"
select select "object:305"
select select "2"
select select "object:1280"
select select "number:28"
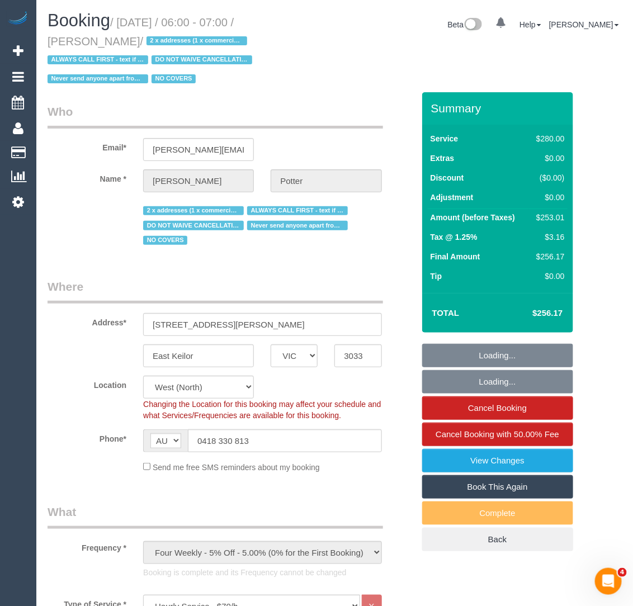
select select "number:14"
select select "number:19"
select select "number:25"
select select "number:35"
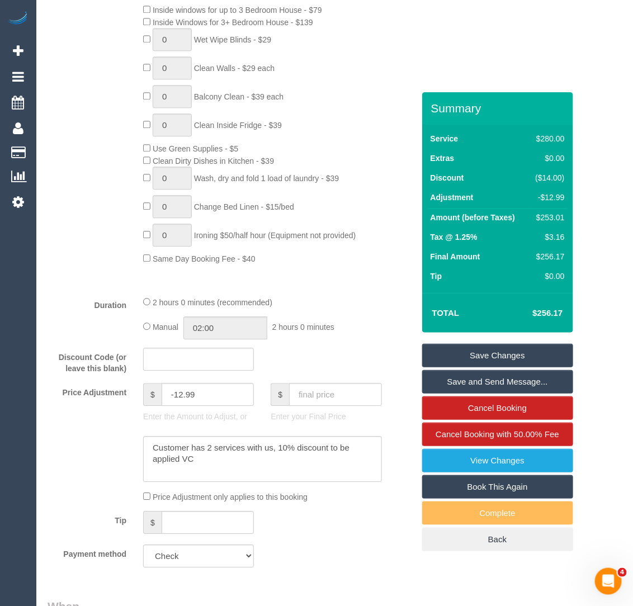
scroll to position [744, 0]
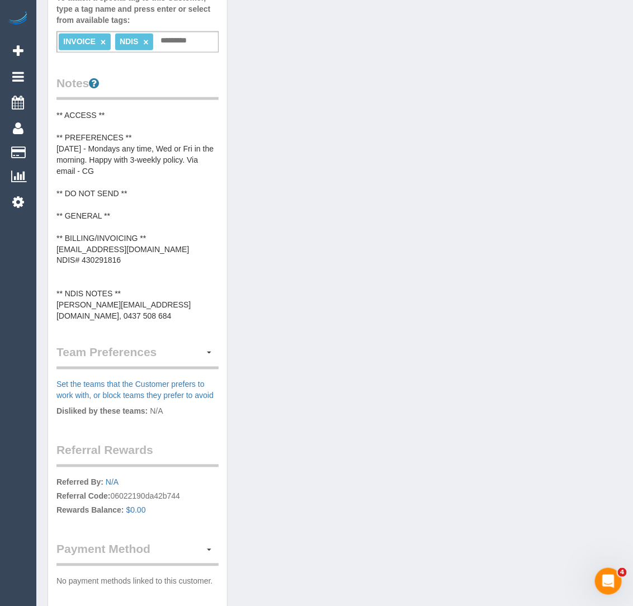
scroll to position [374, 0]
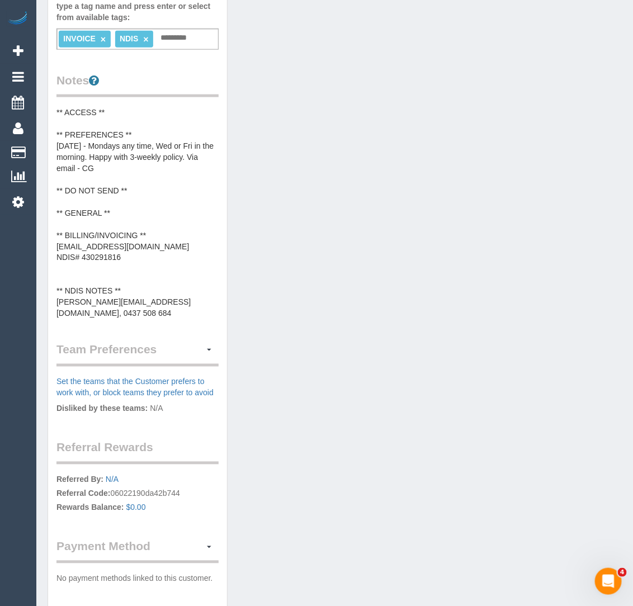
click at [126, 290] on pre "** ACCESS ** ** PREFERENCES ** [DATE] - Mondays any time, Wed or Fri in the mor…" at bounding box center [138, 213] width 162 height 213
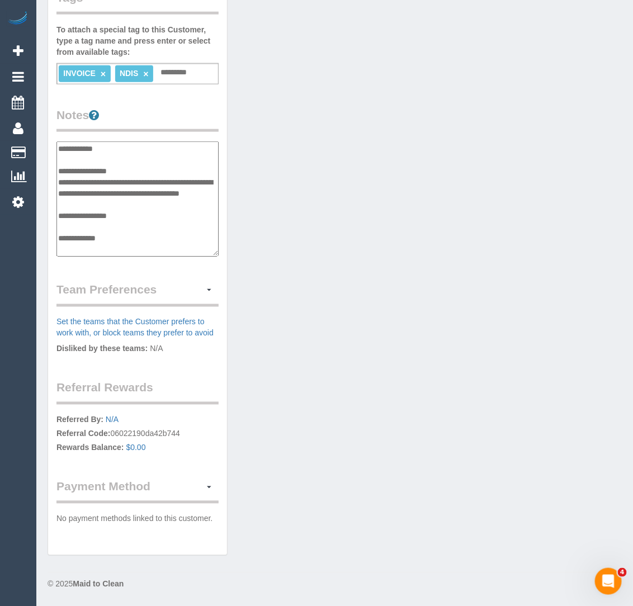
scroll to position [89, 0]
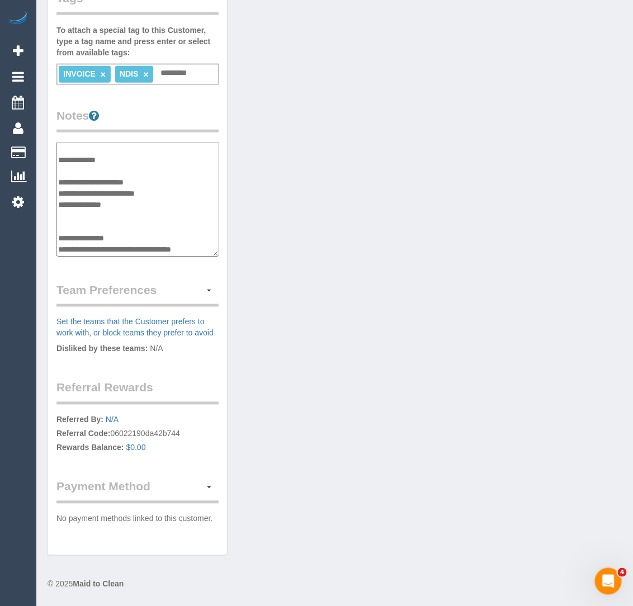
click at [124, 214] on textarea "**********" at bounding box center [138, 199] width 163 height 115
drag, startPoint x: 127, startPoint y: 210, endPoint x: 60, endPoint y: 210, distance: 66.6
click at [60, 210] on textarea "**********" at bounding box center [138, 199] width 163 height 115
click at [139, 191] on textarea "**********" at bounding box center [138, 199] width 163 height 115
drag, startPoint x: 181, startPoint y: 196, endPoint x: 59, endPoint y: 195, distance: 121.4
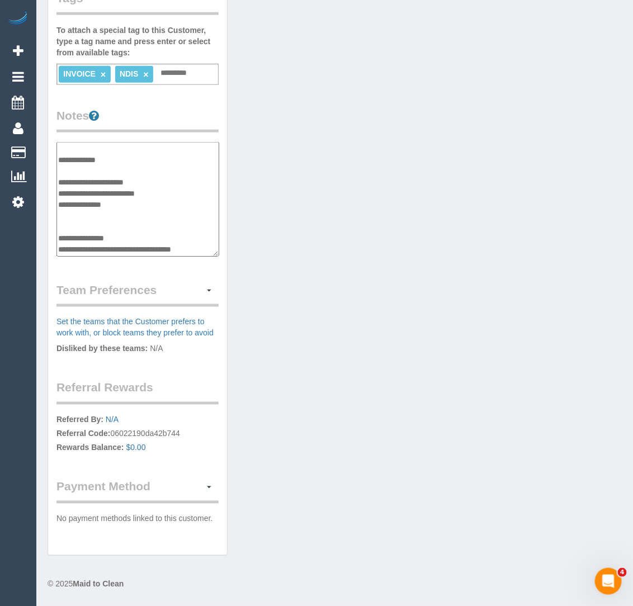
click at [58, 194] on textarea "**********" at bounding box center [138, 199] width 163 height 115
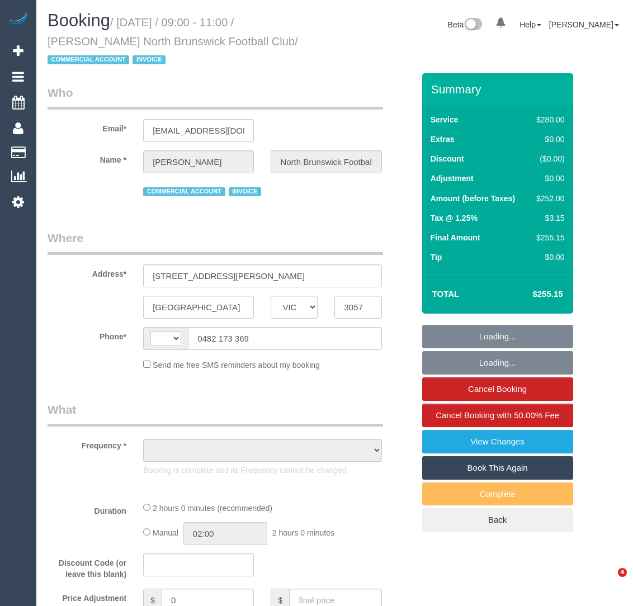
select select "VIC"
select select "string:AU"
select select "object:559"
select select "2"
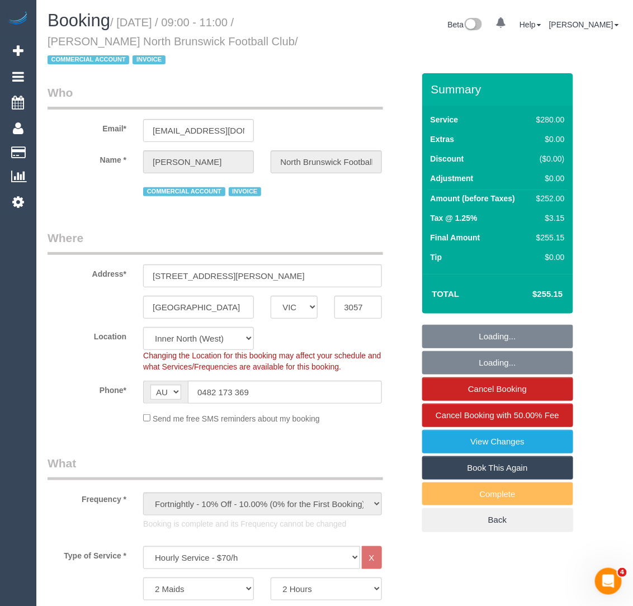
select select "object:876"
select select "number:28"
select select "number:14"
select select "number:18"
select select "number:25"
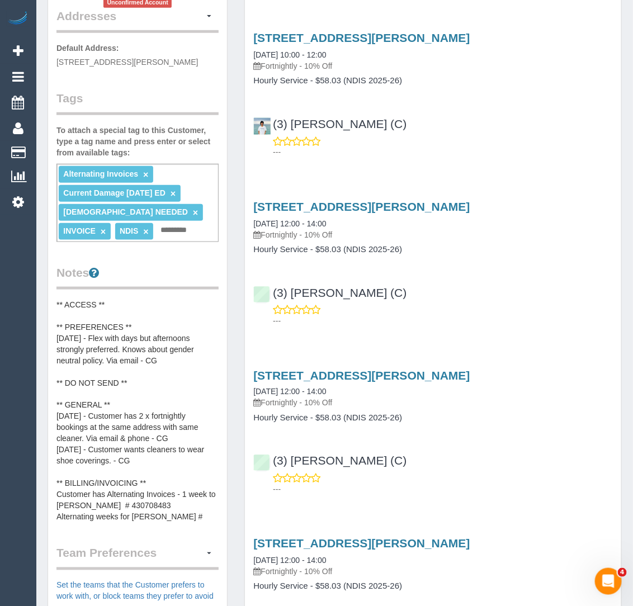
scroll to position [241, 0]
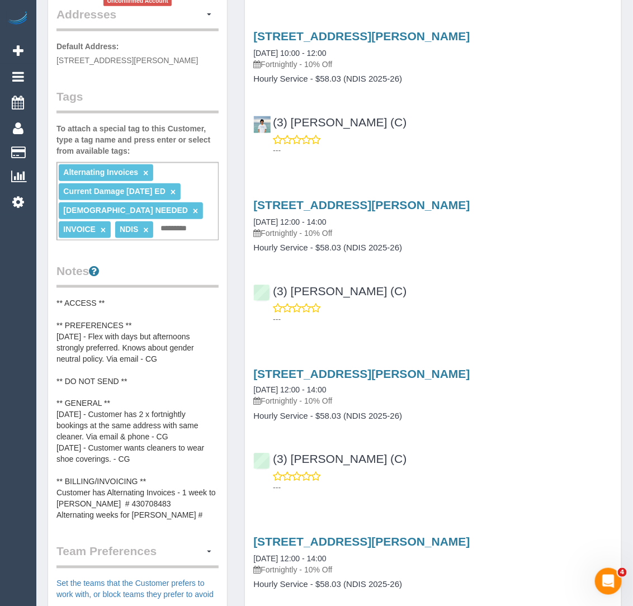
click at [121, 435] on pre "** ACCESS ** ** PREFERENCES ** [DATE] - Flex with days but afternoons strongly …" at bounding box center [138, 410] width 162 height 224
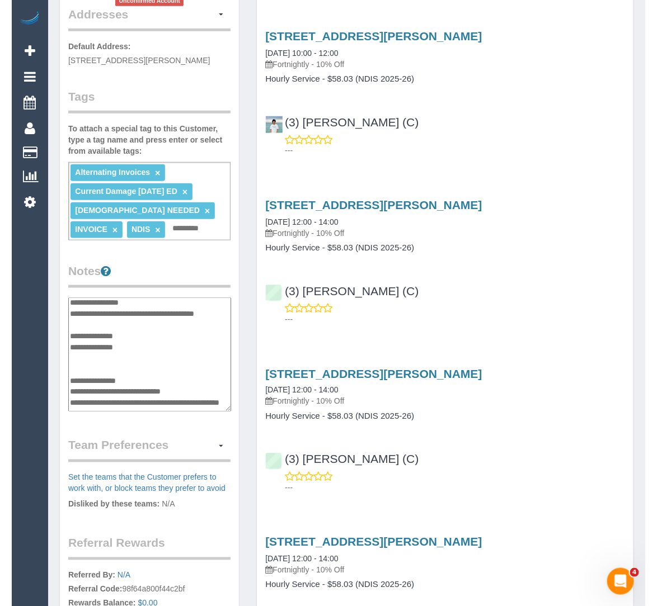
scroll to position [156, 0]
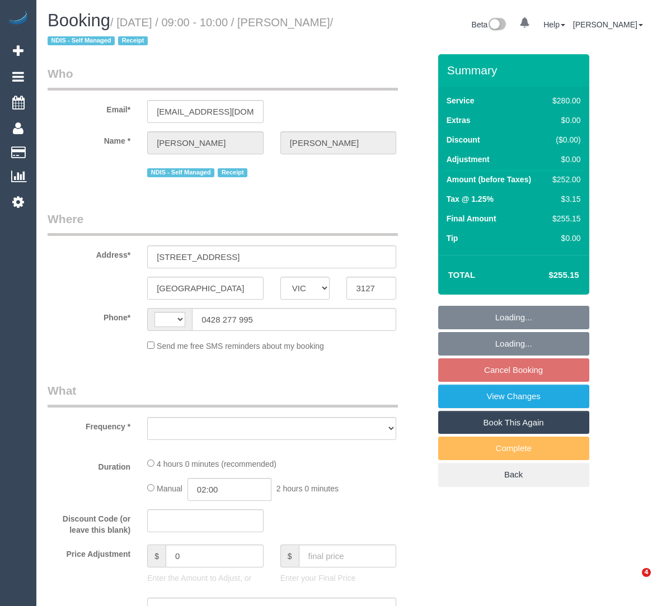
select select "VIC"
select select "object:278"
select select "240"
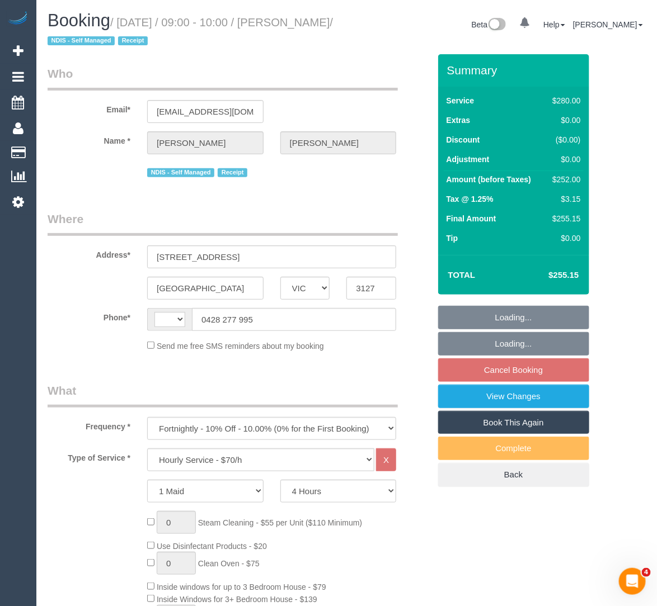
select select "string:AU"
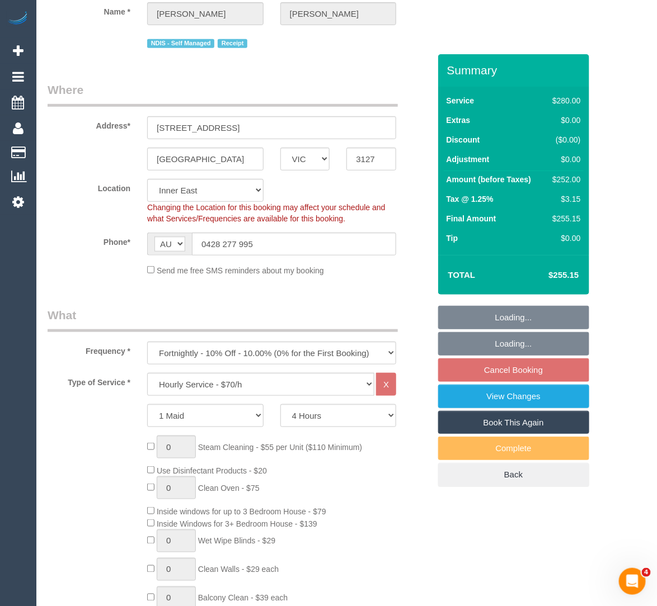
select select "number:27"
select select "number:14"
select select "number:19"
select select "number:25"
select select "number:34"
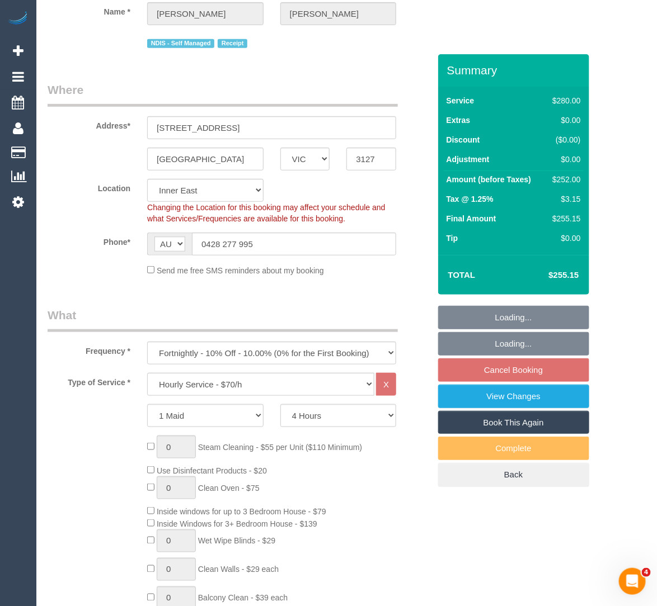
select select "number:11"
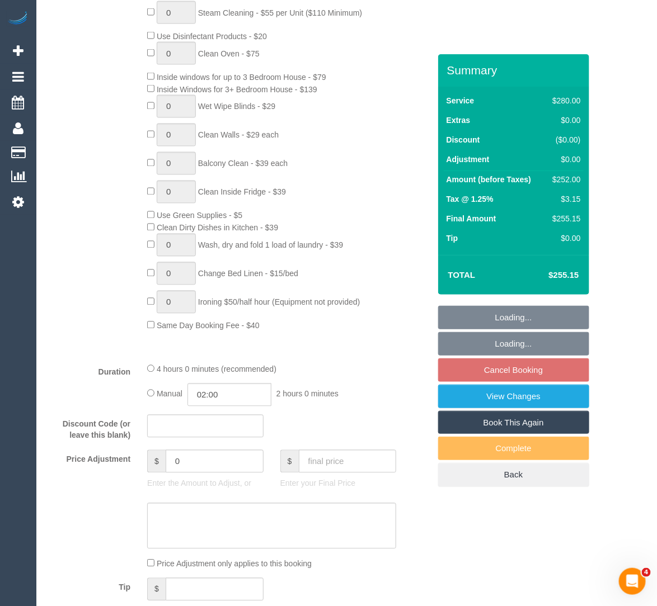
select select "object:1464"
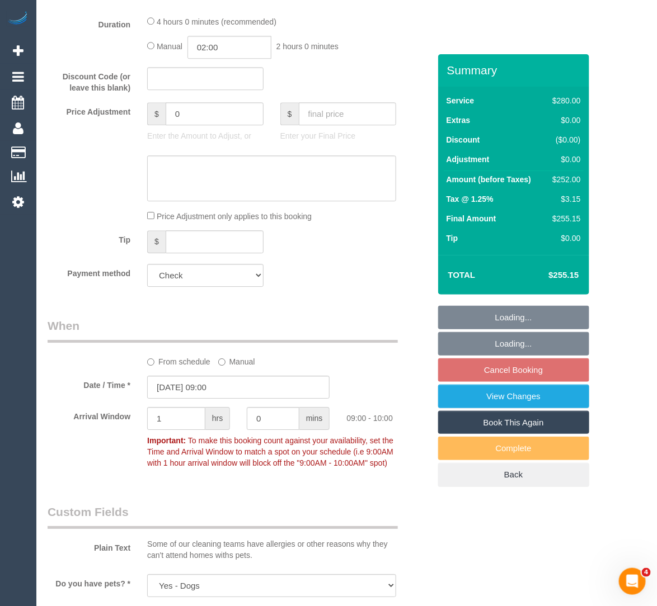
scroll to position [917, 0]
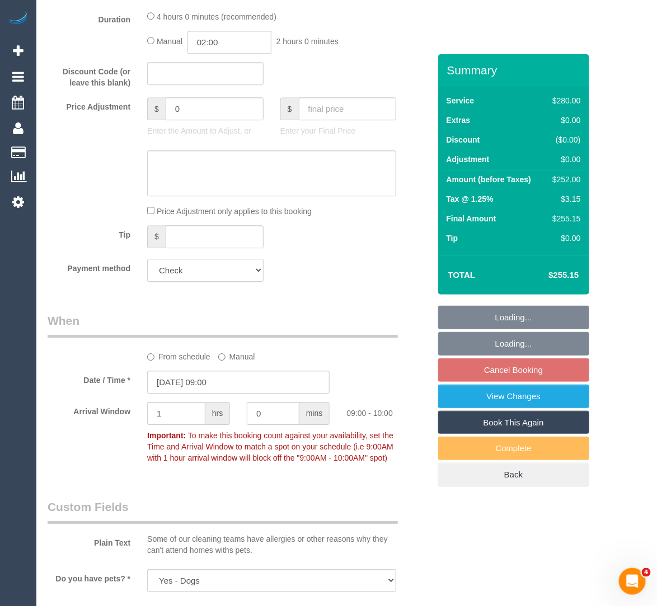
click at [254, 266] on select "Mastercard - 9460 - 11/2028 (Default) Add Credit Card ─────────────── Cash Chec…" at bounding box center [205, 270] width 116 height 23
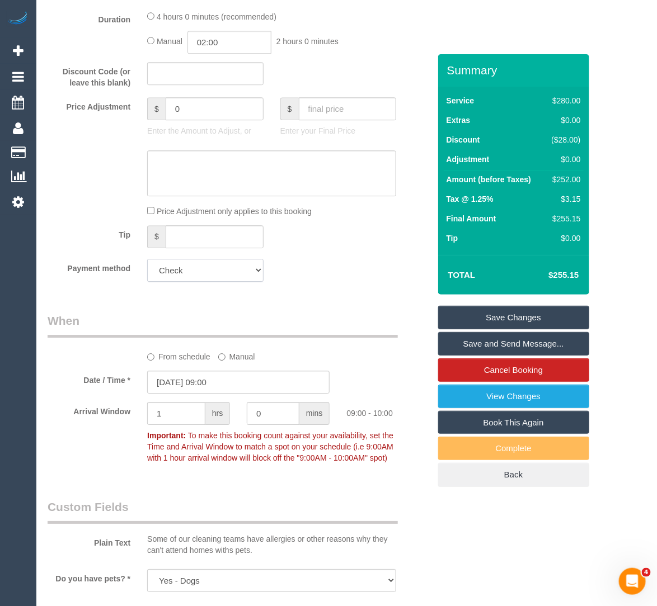
select select "string:stripe-pm_1RwCg42GScqysDRVyKwNVUQU"
click at [147, 259] on select "Mastercard - 9460 - 11/2028 (Default) Add Credit Card ─────────────── Cash Chec…" at bounding box center [205, 270] width 116 height 23
click at [461, 313] on link "Save Changes" at bounding box center [513, 317] width 151 height 23
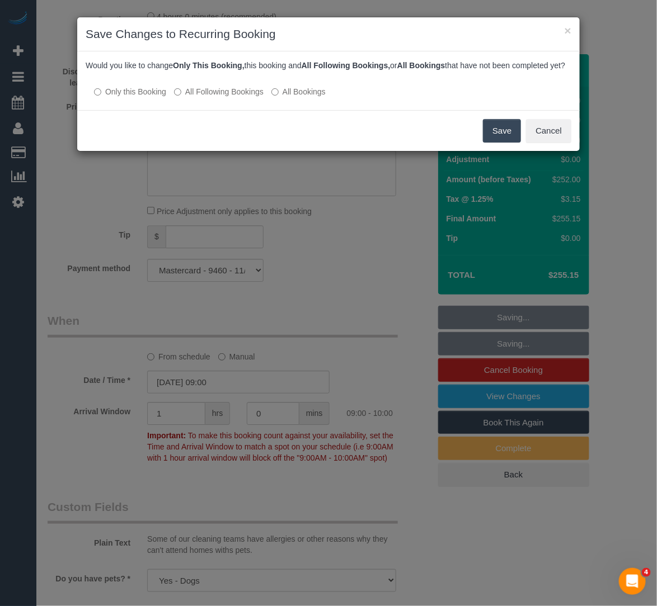
click at [261, 97] on label "All Following Bookings" at bounding box center [219, 91] width 90 height 11
click at [508, 133] on button "Save" at bounding box center [502, 130] width 38 height 23
